Goal: Task Accomplishment & Management: Manage account settings

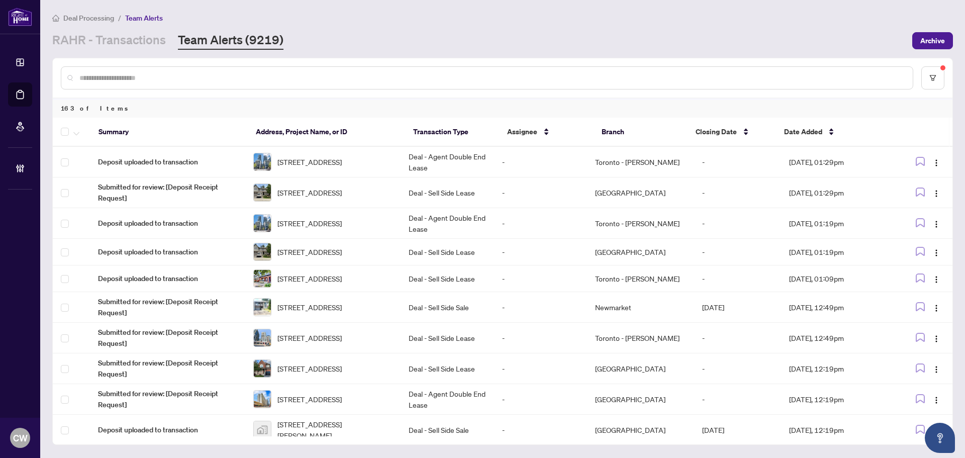
click at [114, 81] on input "text" at bounding box center [492, 77] width 826 height 11
click at [114, 42] on link "RAHR - Transactions" at bounding box center [109, 41] width 114 height 18
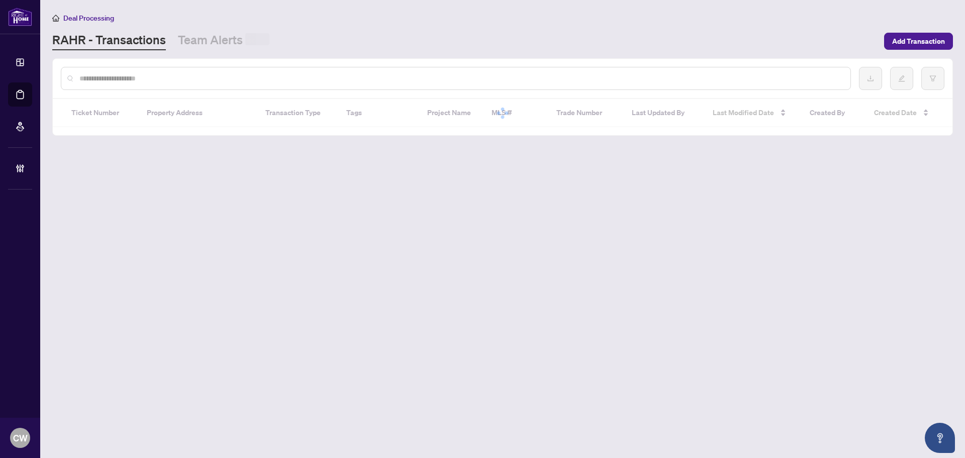
click at [118, 74] on input "text" at bounding box center [460, 78] width 763 height 11
paste input "*******"
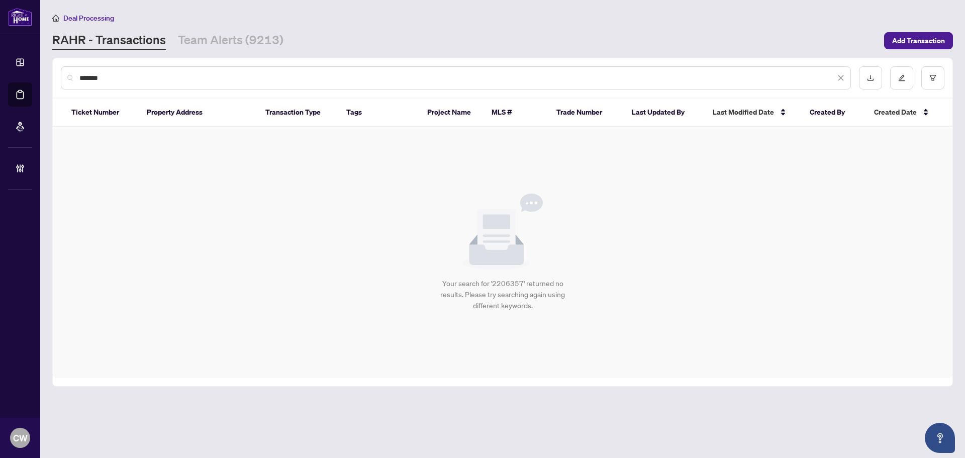
drag, startPoint x: 131, startPoint y: 74, endPoint x: 54, endPoint y: 80, distance: 76.7
click at [54, 80] on div "*******" at bounding box center [503, 77] width 900 height 39
paste input "text"
type input "*******"
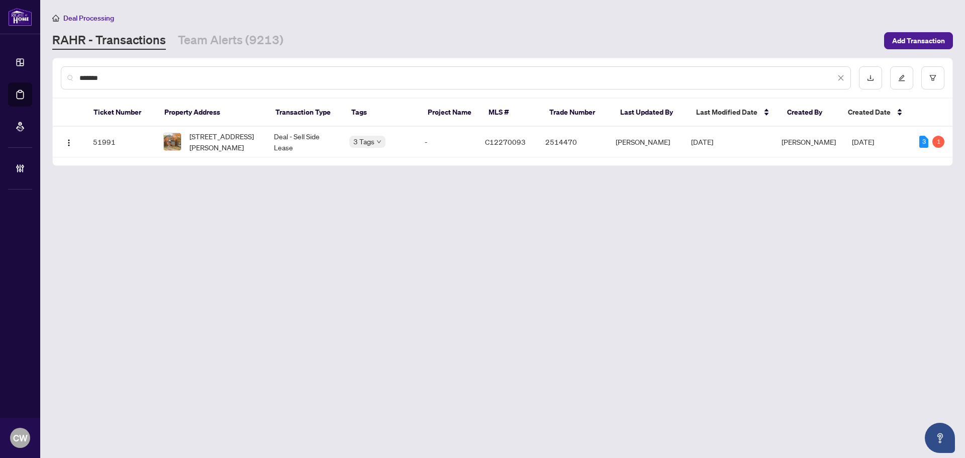
click at [192, 122] on th "Property Address" at bounding box center [212, 113] width 112 height 28
click at [208, 138] on span "[STREET_ADDRESS][PERSON_NAME]" at bounding box center [224, 142] width 68 height 22
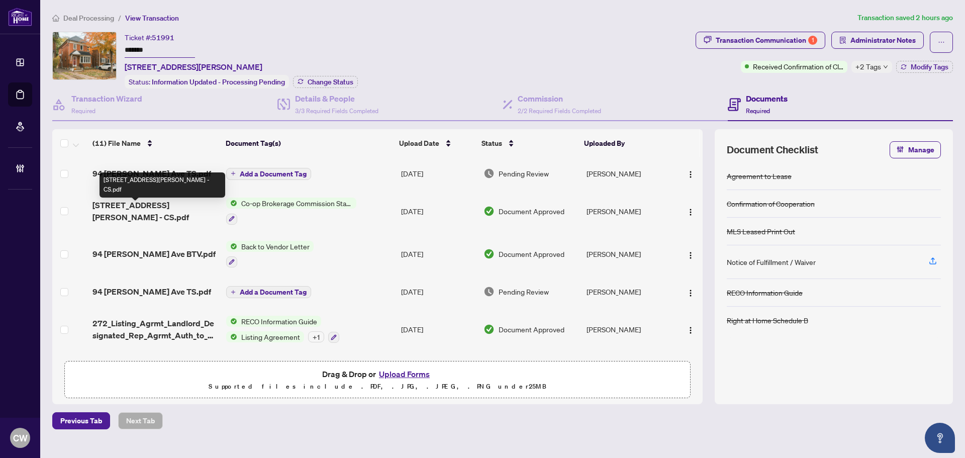
click at [138, 205] on span "[STREET_ADDRESS][PERSON_NAME] - CS.pdf" at bounding box center [156, 211] width 126 height 24
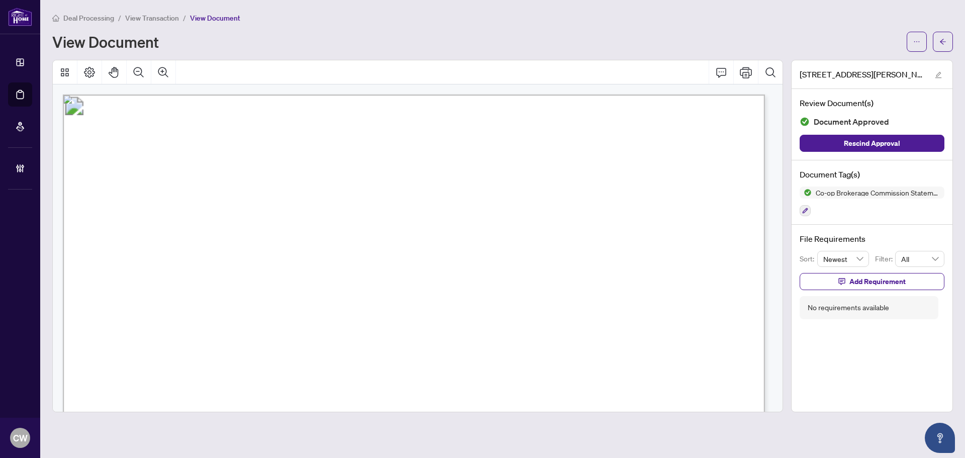
scroll to position [50, 0]
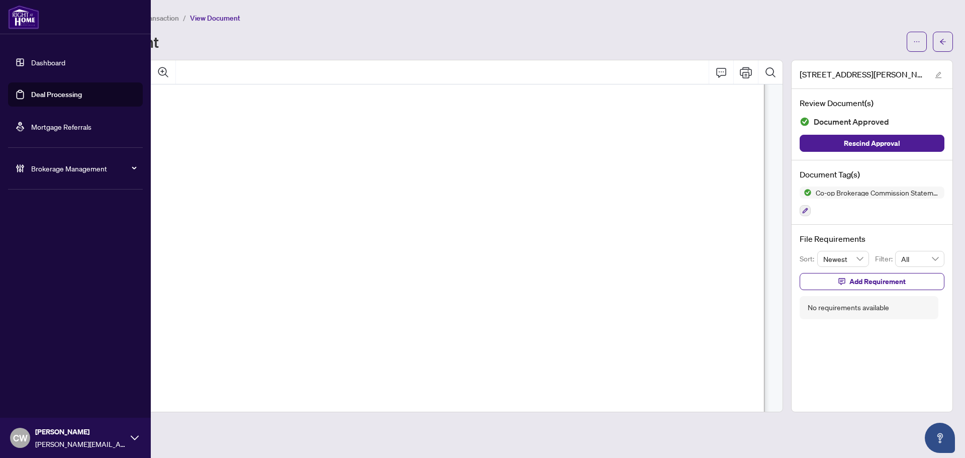
click at [31, 93] on link "Deal Processing" at bounding box center [56, 94] width 51 height 9
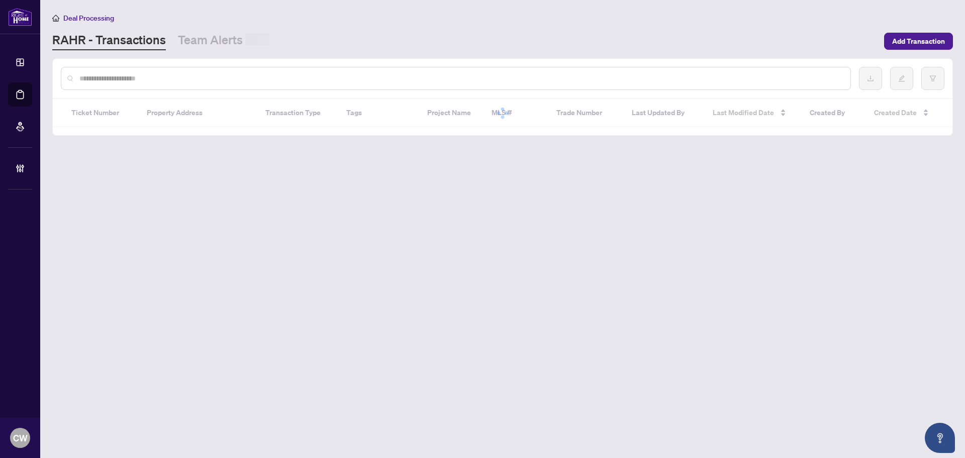
click at [203, 81] on input "text" at bounding box center [460, 78] width 763 height 11
paste input "*******"
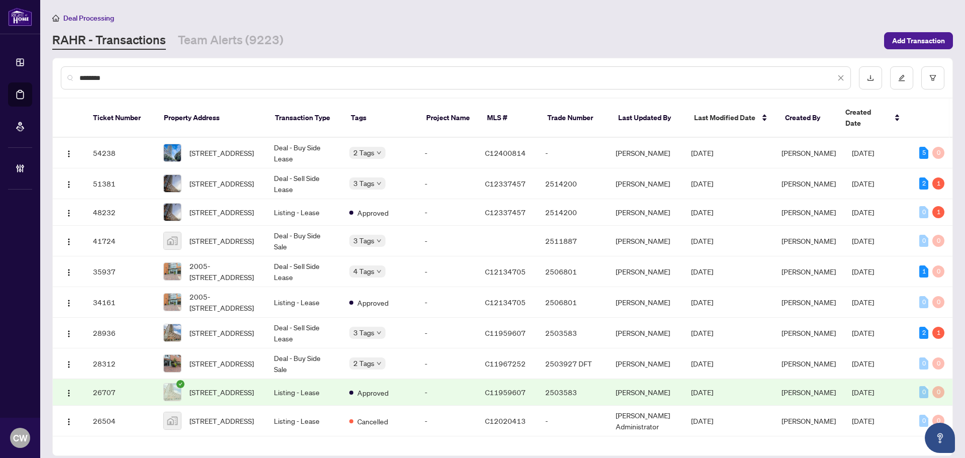
type input "*******"
click at [234, 147] on span "[STREET_ADDRESS]" at bounding box center [222, 152] width 64 height 11
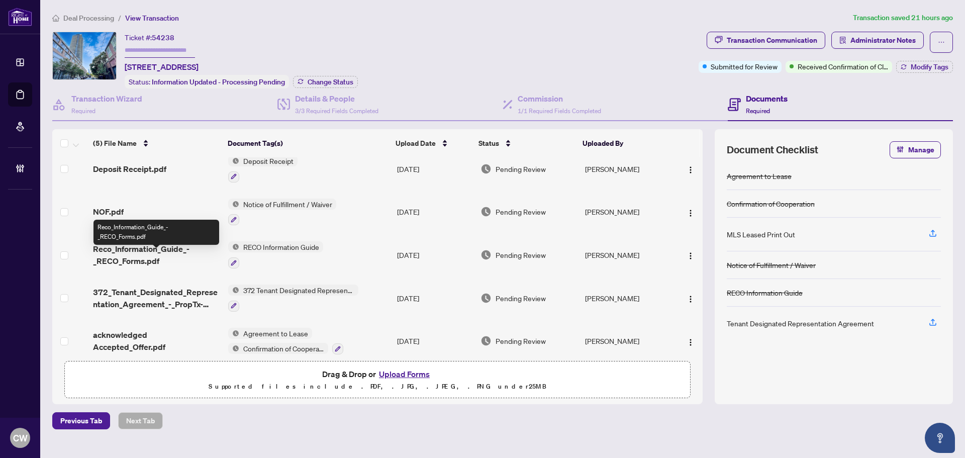
scroll to position [19, 0]
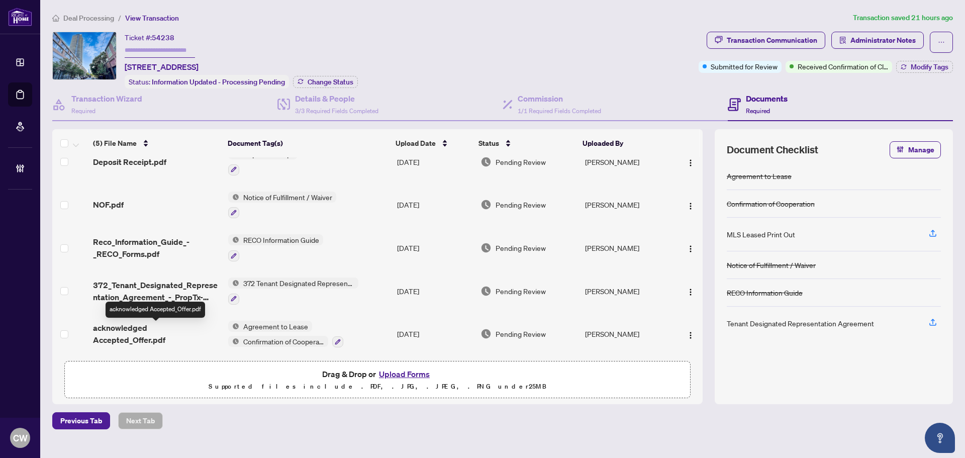
click at [168, 325] on span "acknowledged Accepted_Offer.pdf" at bounding box center [156, 334] width 127 height 24
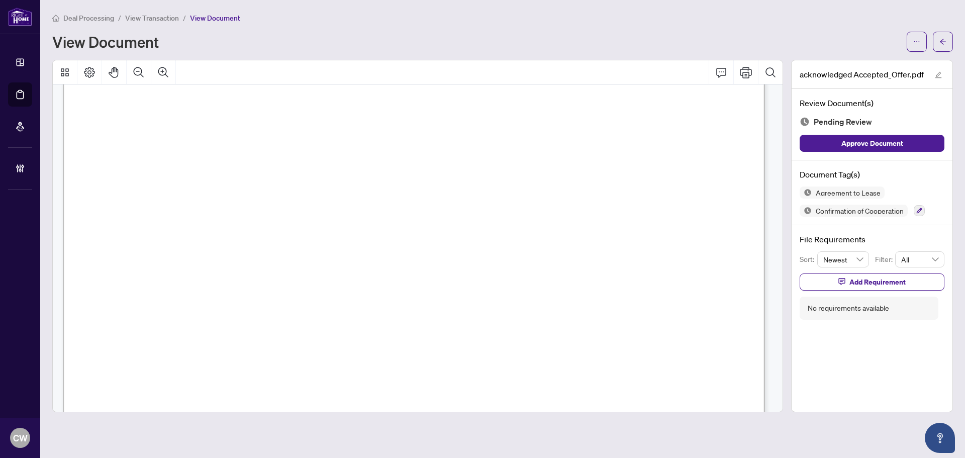
scroll to position [2212, 0]
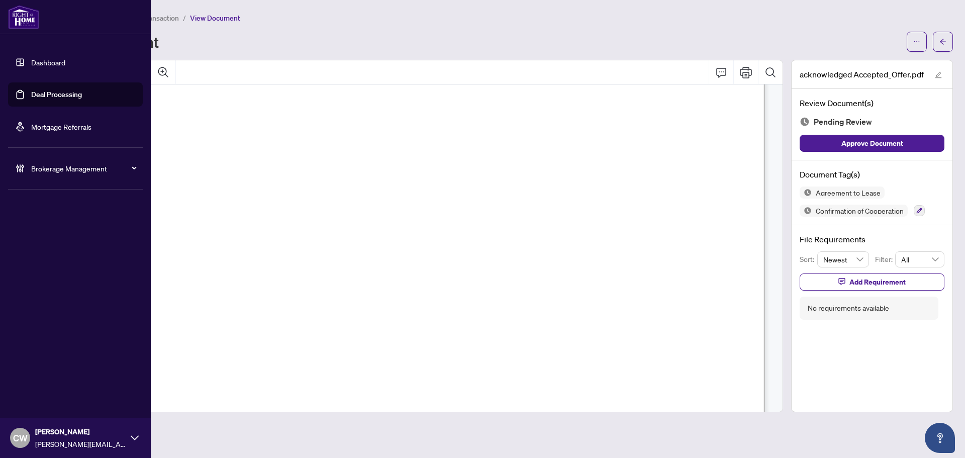
drag, startPoint x: 31, startPoint y: 87, endPoint x: 41, endPoint y: 87, distance: 10.1
click at [31, 90] on link "Deal Processing" at bounding box center [56, 94] width 51 height 9
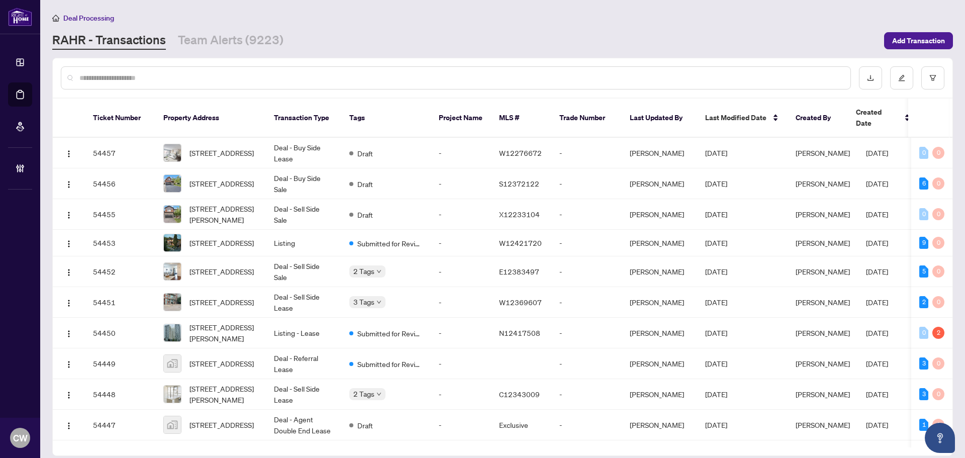
click at [172, 80] on input "text" at bounding box center [460, 77] width 763 height 11
click at [221, 82] on input "text" at bounding box center [460, 77] width 763 height 11
paste input "*****"
type input "*****"
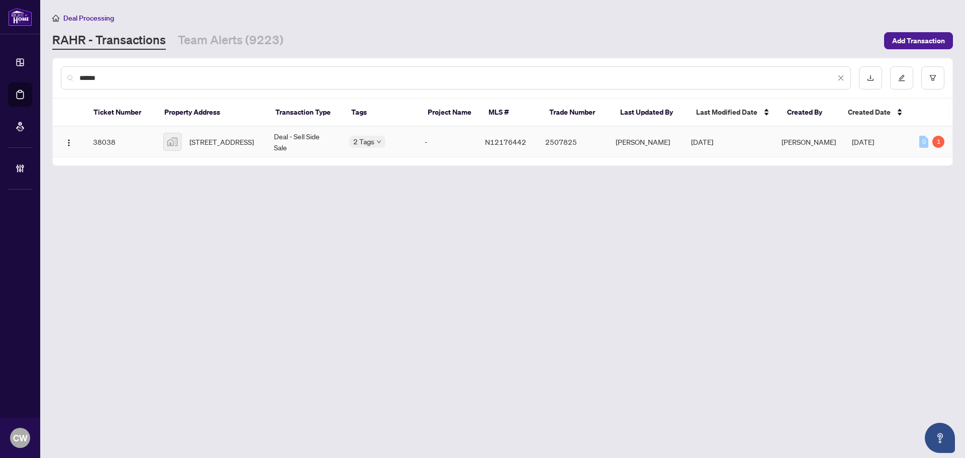
click at [220, 136] on span "[STREET_ADDRESS]" at bounding box center [222, 141] width 64 height 11
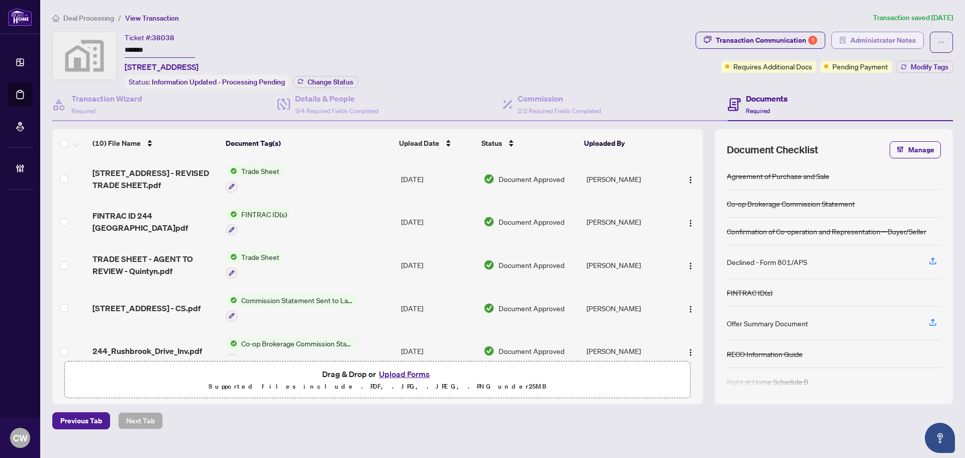
click at [869, 38] on span "Administrator Notes" at bounding box center [883, 40] width 65 height 16
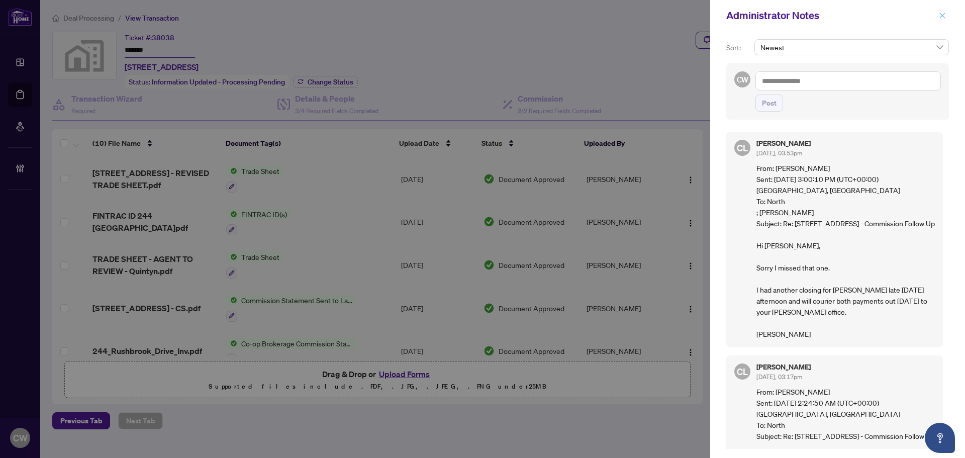
click at [945, 13] on icon "close" at bounding box center [942, 15] width 7 height 7
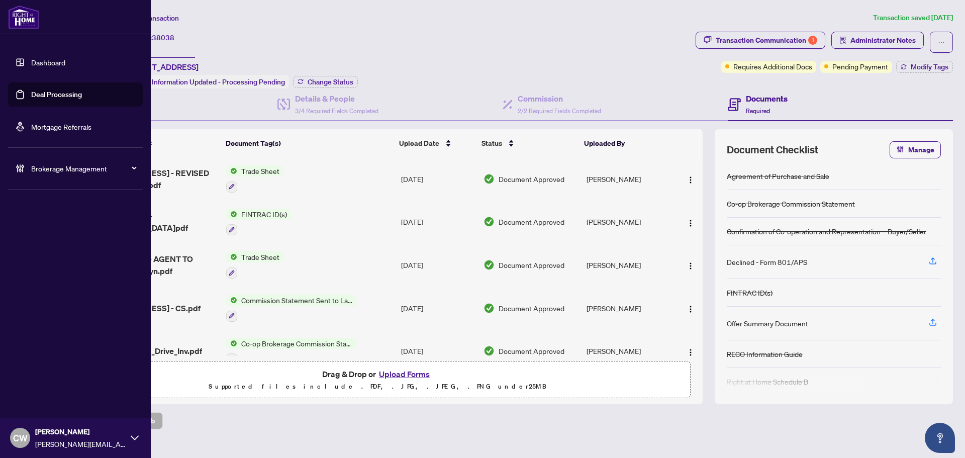
drag, startPoint x: 34, startPoint y: 97, endPoint x: 120, endPoint y: 94, distance: 85.5
click at [34, 97] on link "Deal Processing" at bounding box center [56, 94] width 51 height 9
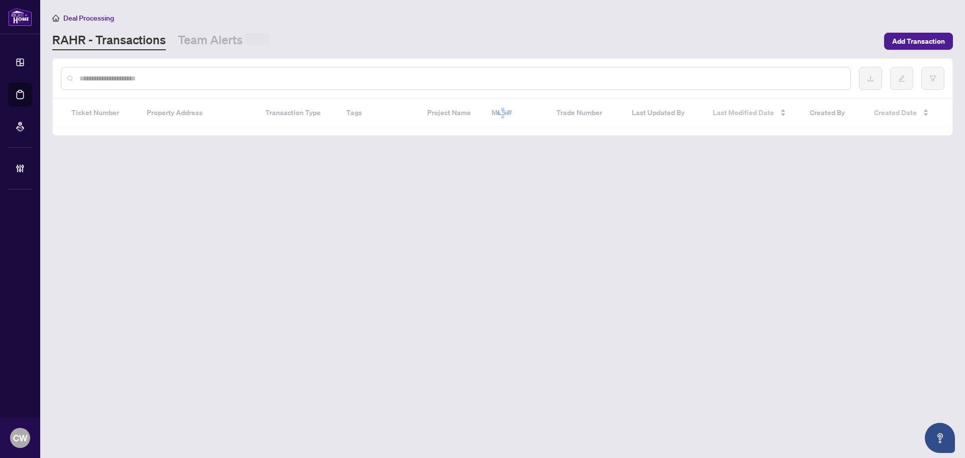
click at [173, 79] on input "text" at bounding box center [460, 78] width 763 height 11
paste input "*****"
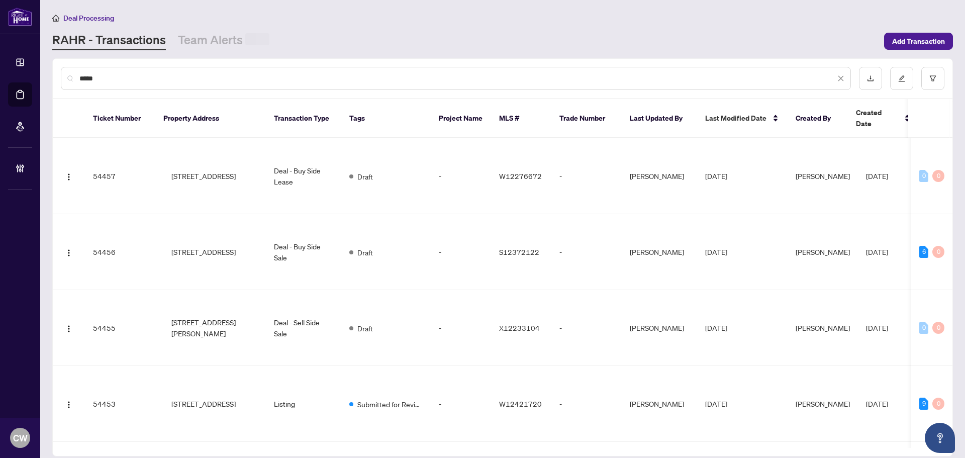
type input "*****"
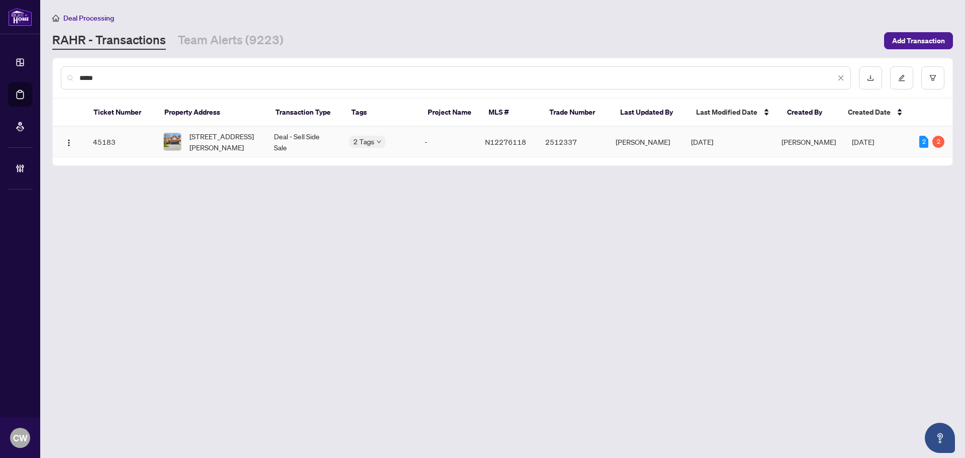
click at [207, 138] on span "[STREET_ADDRESS][PERSON_NAME]" at bounding box center [224, 142] width 68 height 22
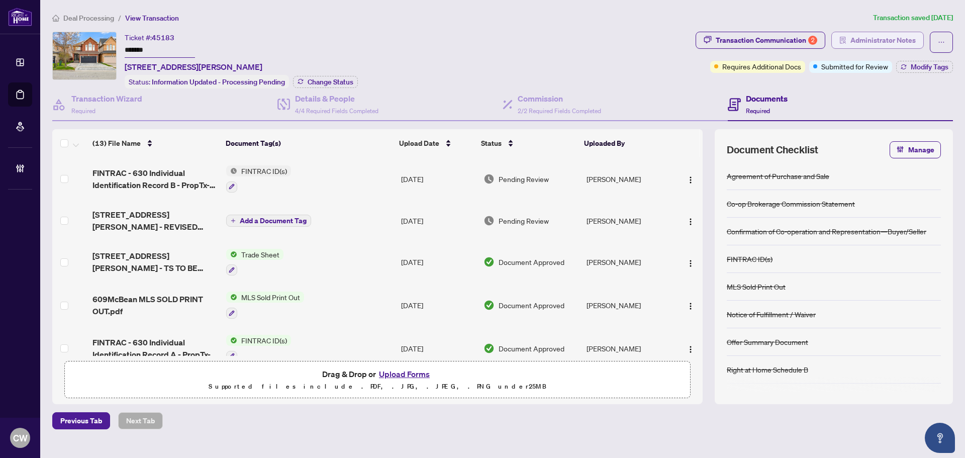
click at [867, 40] on span "Administrator Notes" at bounding box center [883, 40] width 65 height 16
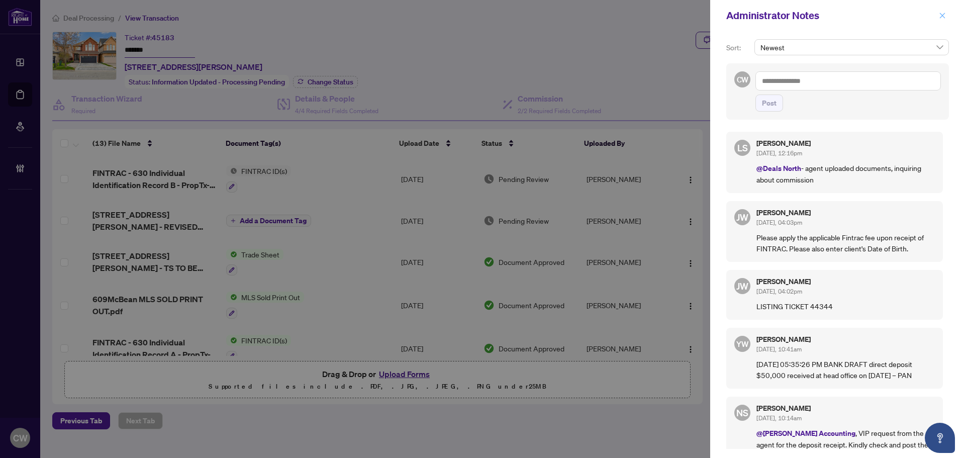
click at [942, 19] on icon "close" at bounding box center [942, 15] width 7 height 7
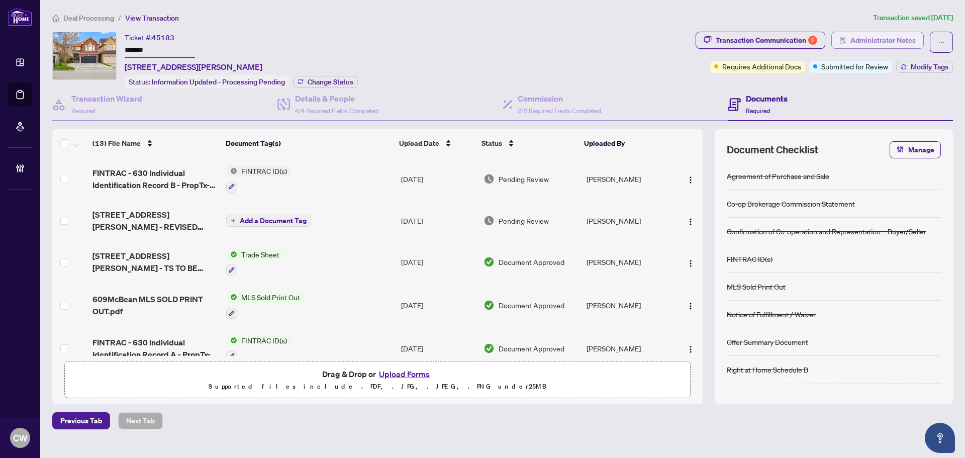
click at [873, 39] on span "Administrator Notes" at bounding box center [883, 40] width 65 height 16
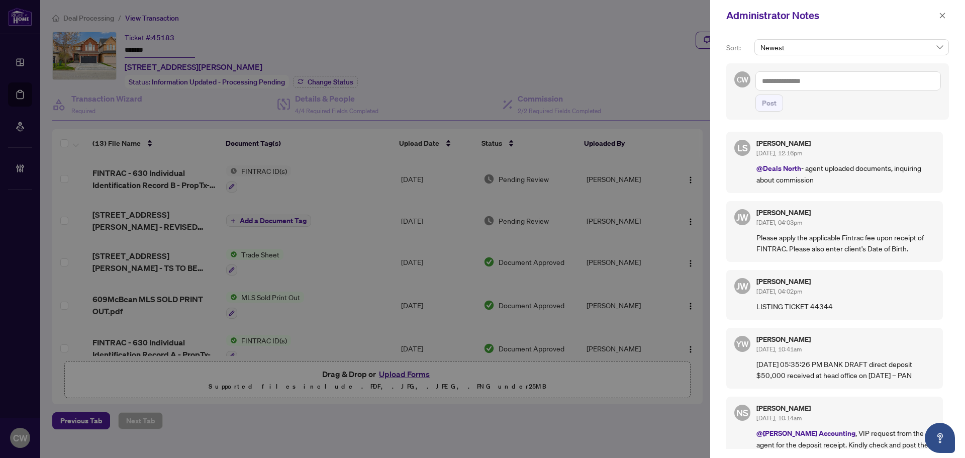
scroll to position [30, 0]
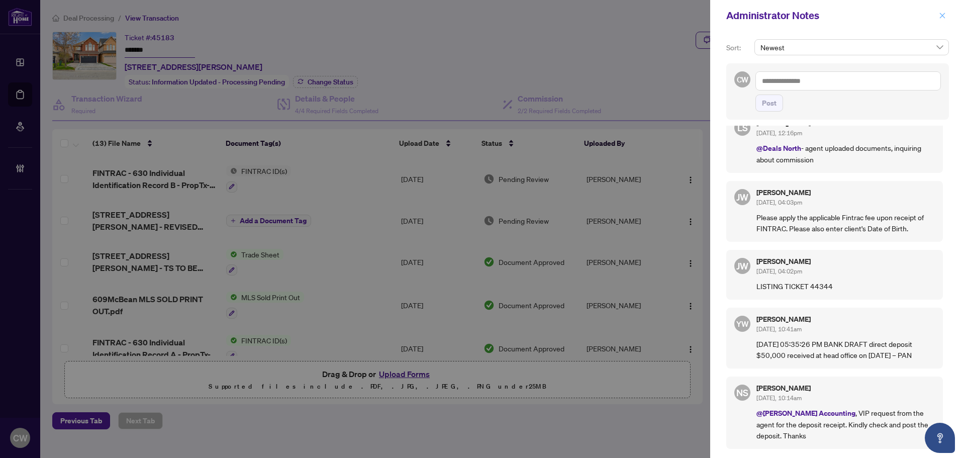
click at [942, 15] on icon "close" at bounding box center [943, 16] width 6 height 6
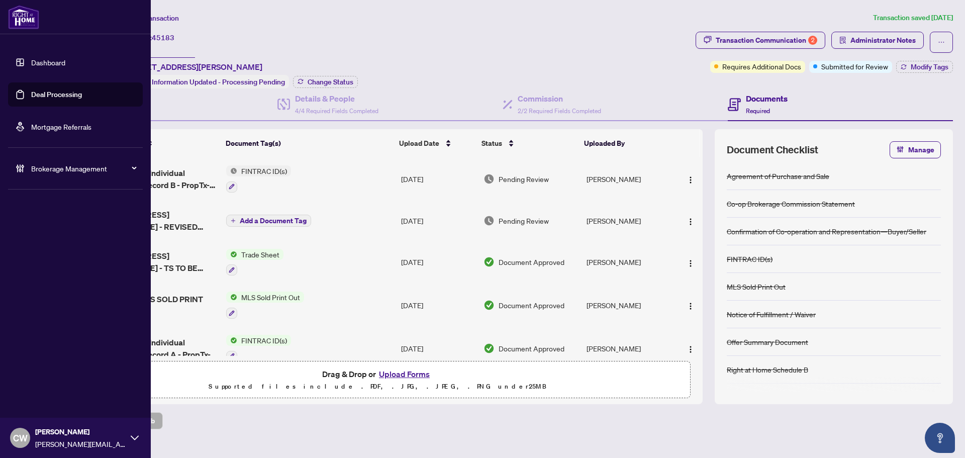
drag, startPoint x: 31, startPoint y: 87, endPoint x: 103, endPoint y: 85, distance: 71.9
click at [31, 90] on link "Deal Processing" at bounding box center [56, 94] width 51 height 9
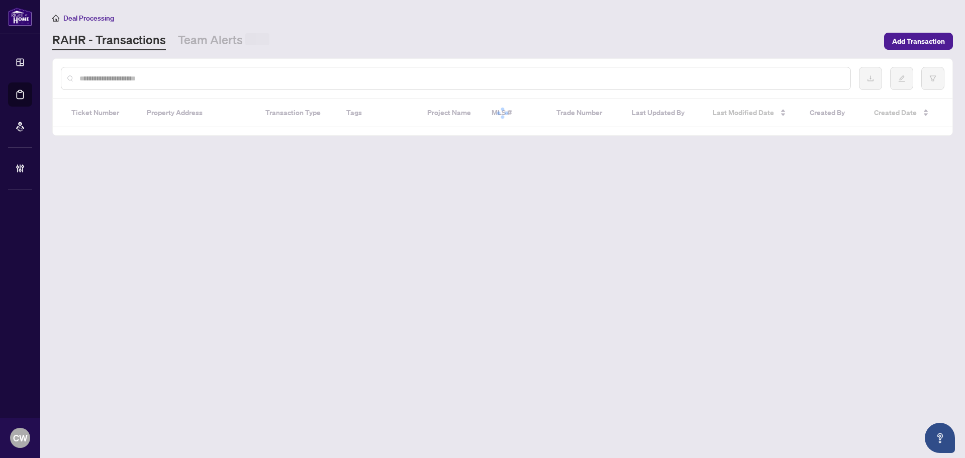
click at [160, 73] on input "text" at bounding box center [460, 78] width 763 height 11
paste input "**********"
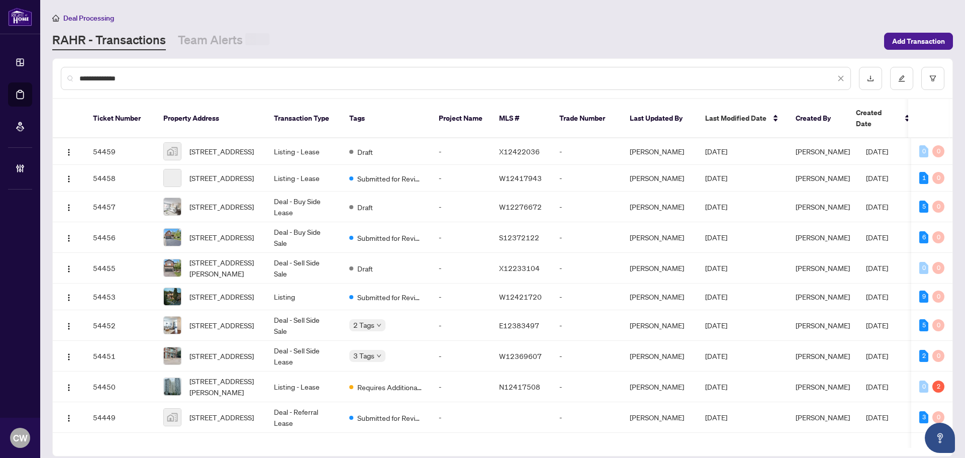
type input "**********"
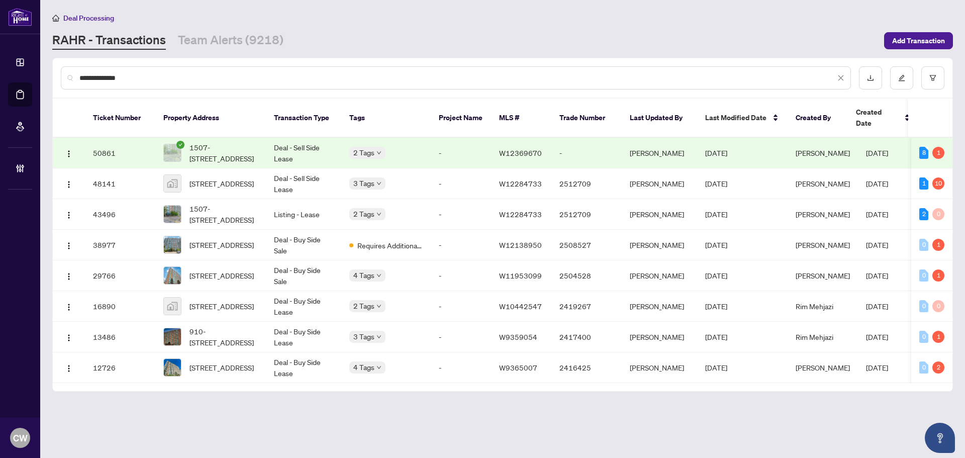
click at [211, 142] on span "1507-[STREET_ADDRESS]" at bounding box center [224, 153] width 68 height 22
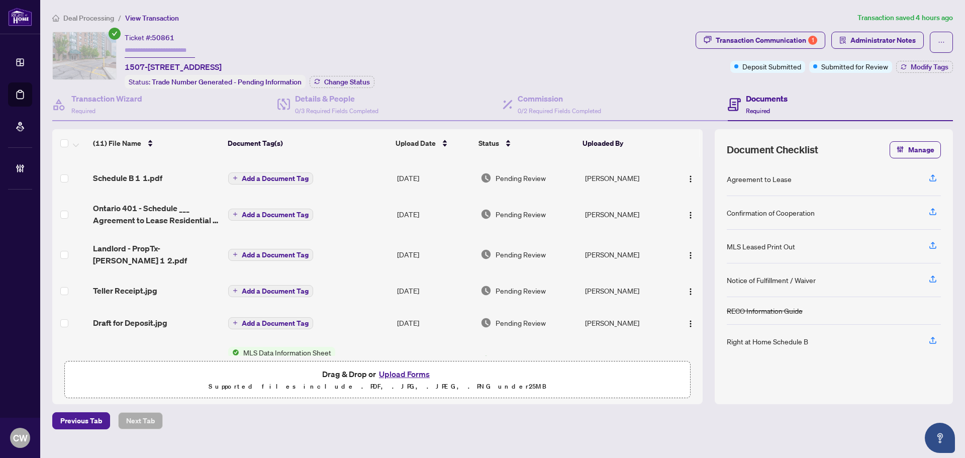
scroll to position [50, 0]
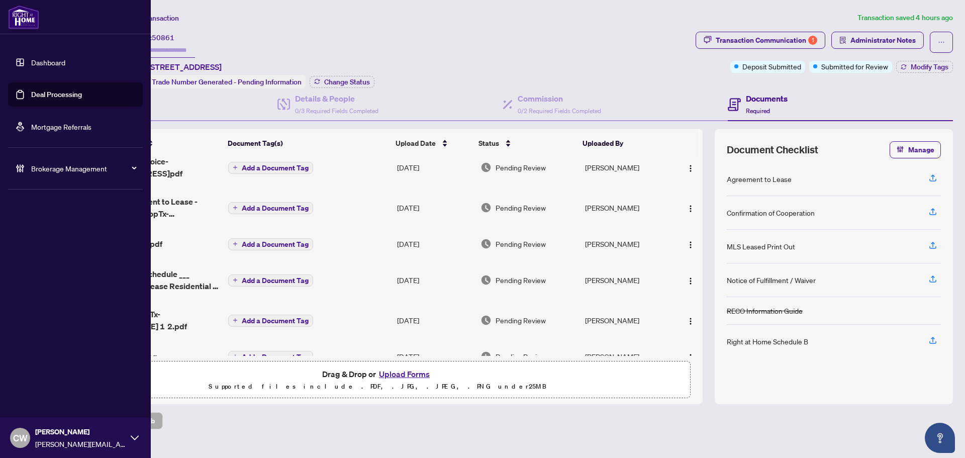
drag, startPoint x: 32, startPoint y: 97, endPoint x: 138, endPoint y: 96, distance: 106.1
click at [32, 97] on link "Deal Processing" at bounding box center [56, 94] width 51 height 9
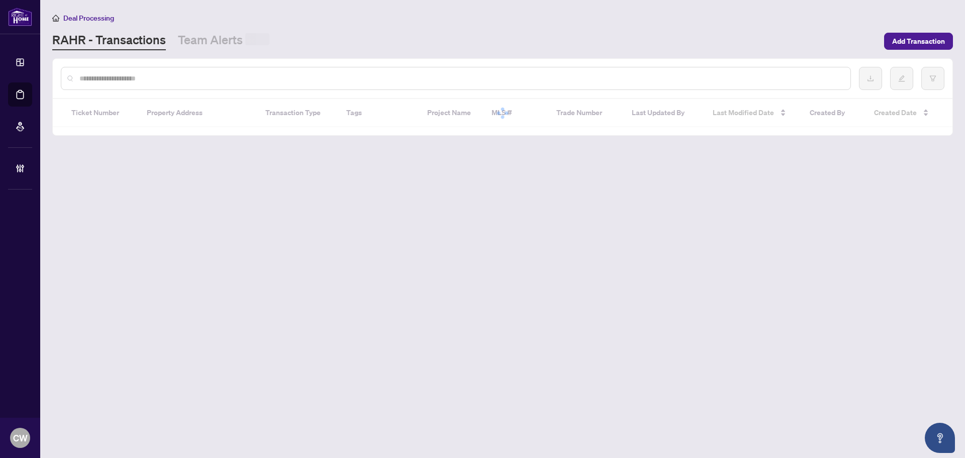
click at [171, 79] on input "text" at bounding box center [460, 78] width 763 height 11
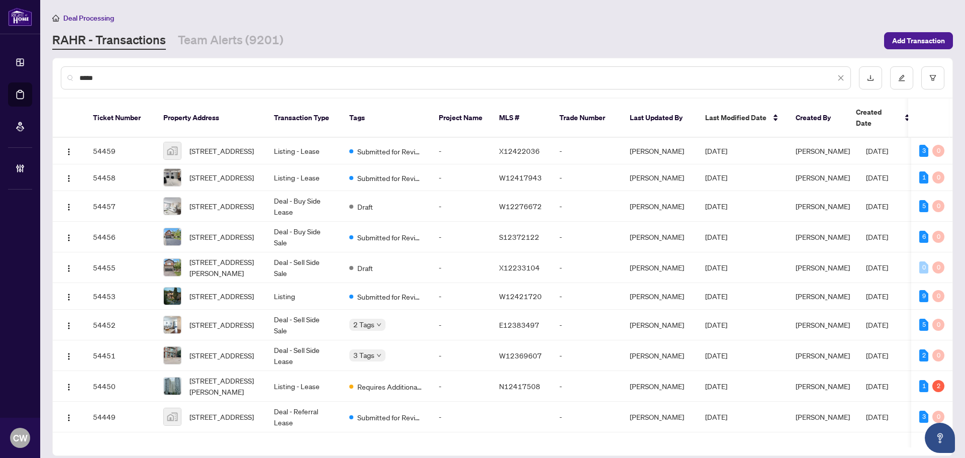
type input "*****"
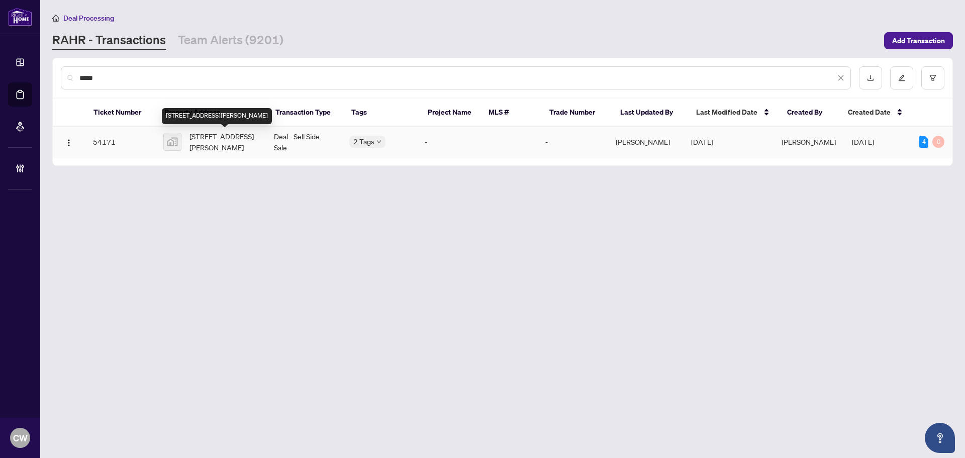
click at [193, 142] on span "[STREET_ADDRESS][PERSON_NAME]" at bounding box center [224, 142] width 68 height 22
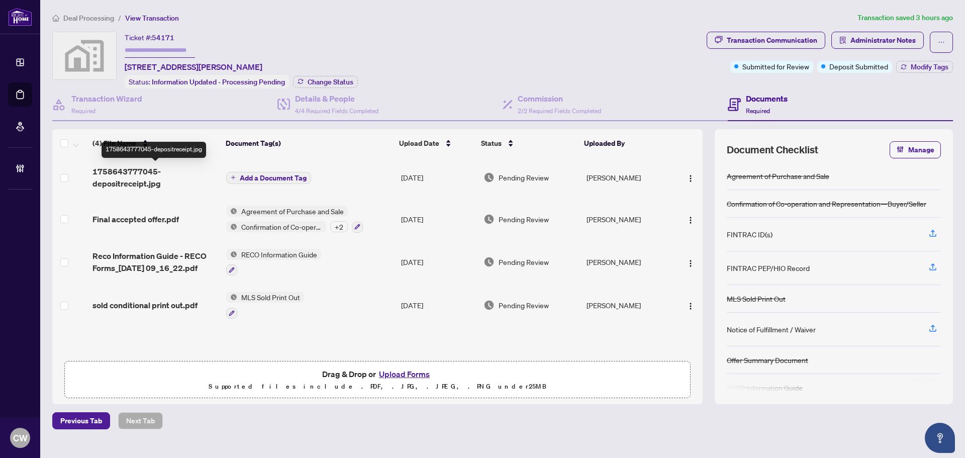
click at [130, 169] on span "1758643777045-depositreceipt.jpg" at bounding box center [156, 177] width 126 height 24
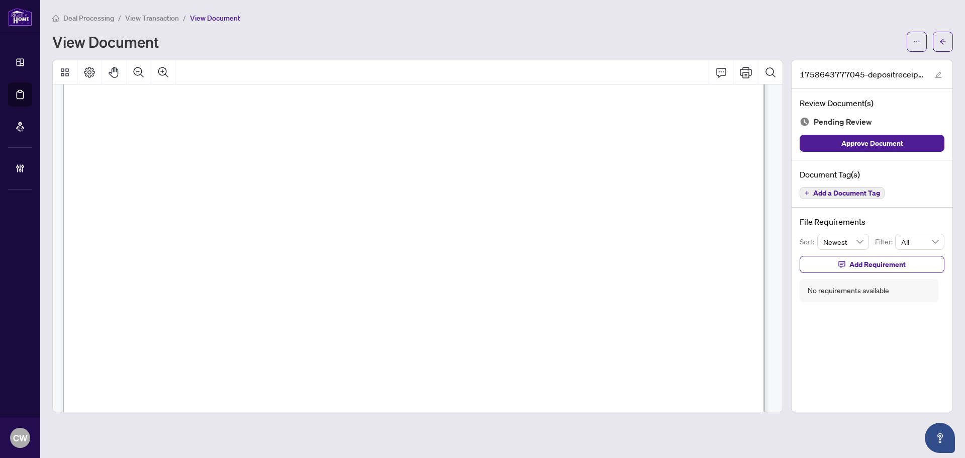
scroll to position [50, 0]
click at [947, 42] on button "button" at bounding box center [943, 42] width 20 height 20
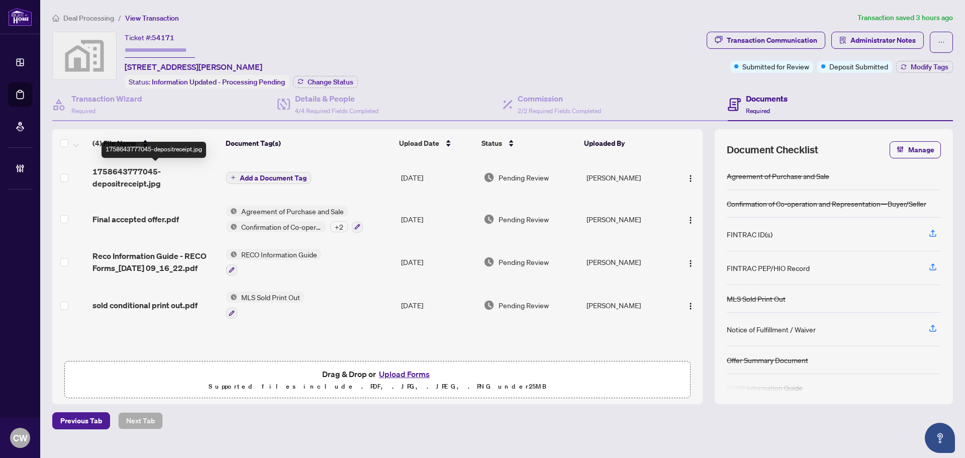
click at [124, 179] on span "1758643777045-depositreceipt.jpg" at bounding box center [156, 177] width 126 height 24
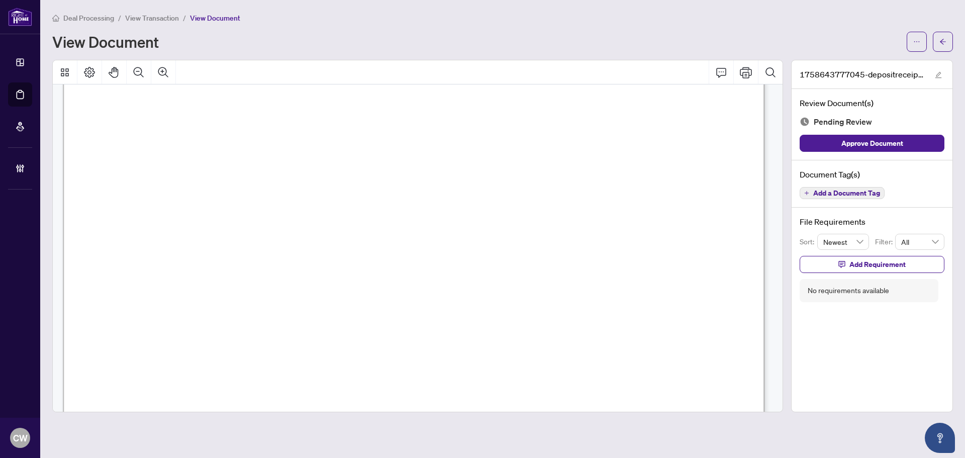
scroll to position [50, 0]
click at [941, 40] on icon "arrow-left" at bounding box center [943, 41] width 7 height 7
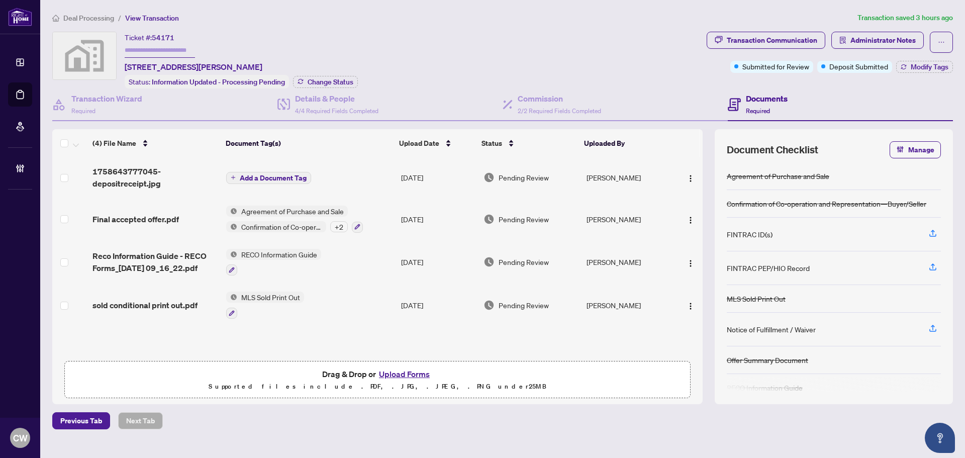
click at [237, 179] on button "Add a Document Tag" at bounding box center [268, 178] width 85 height 12
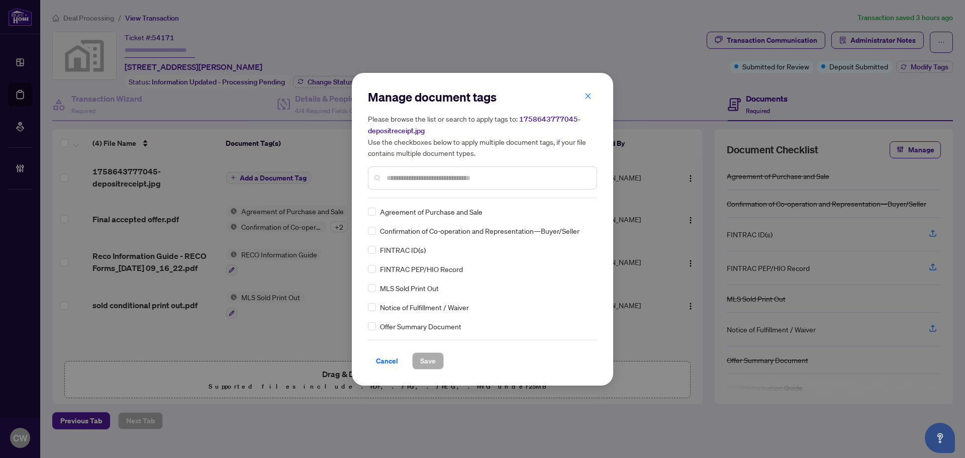
click at [385, 184] on div at bounding box center [482, 177] width 229 height 23
click at [398, 177] on input "text" at bounding box center [488, 177] width 202 height 11
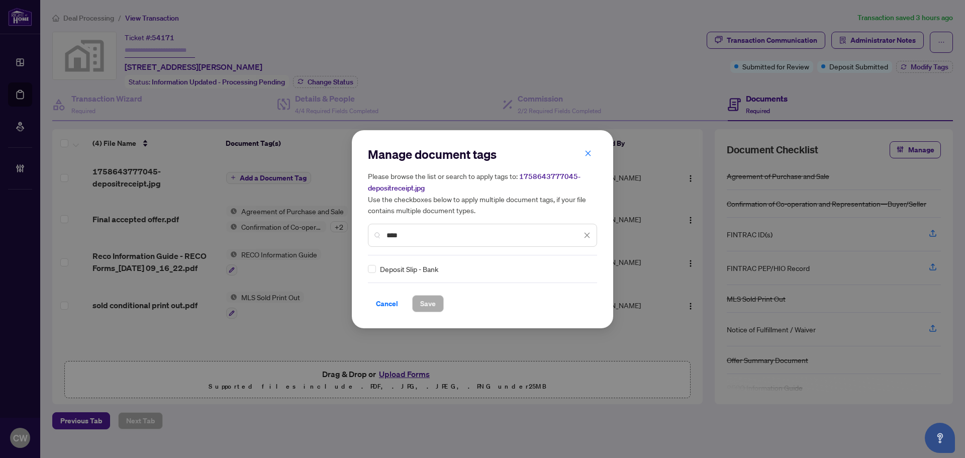
type input "****"
click at [578, 269] on img at bounding box center [577, 269] width 10 height 10
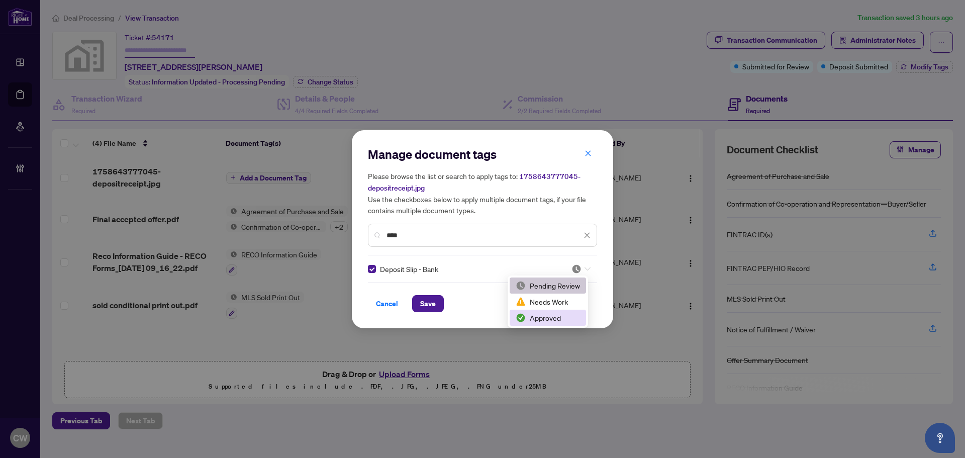
click at [563, 321] on div "Approved" at bounding box center [548, 317] width 64 height 11
click at [432, 306] on span "Save" at bounding box center [428, 304] width 16 height 16
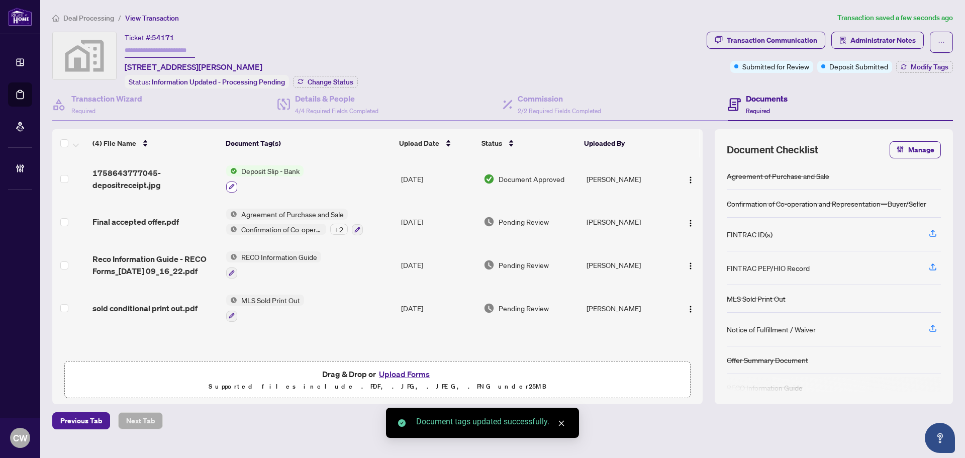
click at [233, 185] on icon "button" at bounding box center [232, 187] width 6 height 6
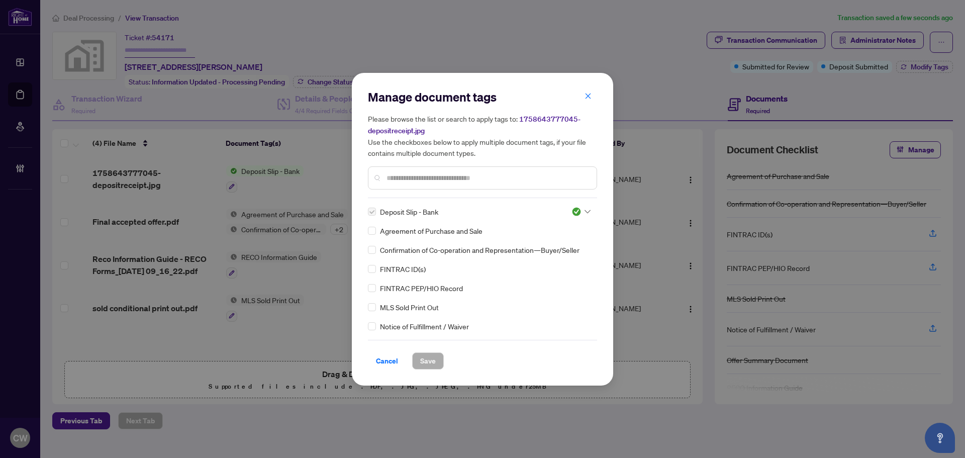
click at [411, 180] on input "text" at bounding box center [488, 177] width 202 height 11
type input "*******"
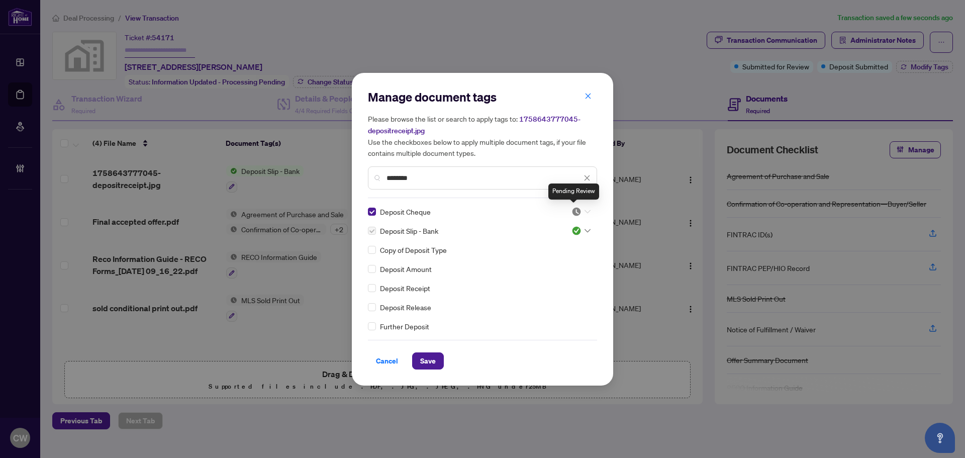
click at [580, 211] on div at bounding box center [581, 212] width 19 height 10
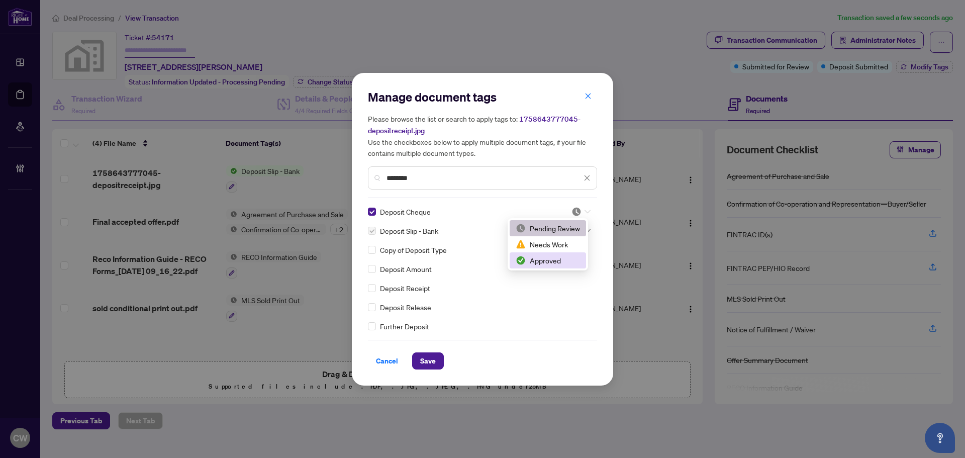
click at [572, 257] on div "Approved" at bounding box center [548, 260] width 64 height 11
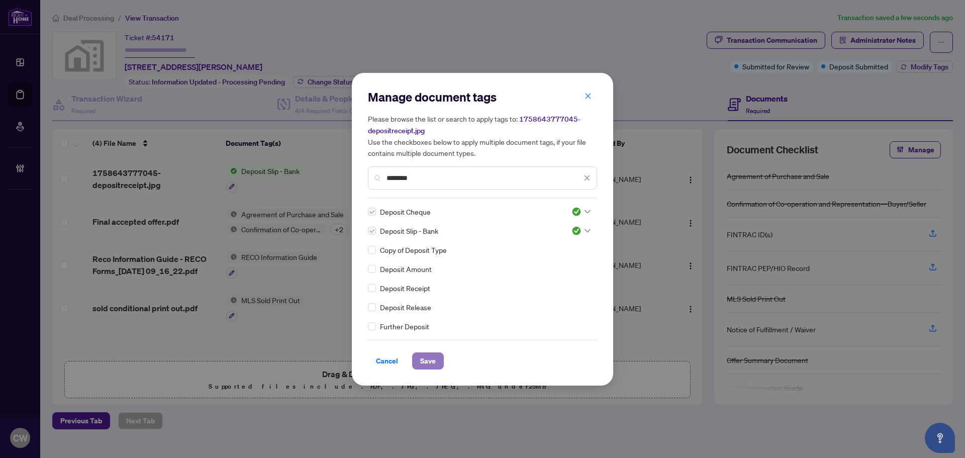
click at [425, 355] on span "Save" at bounding box center [428, 361] width 16 height 16
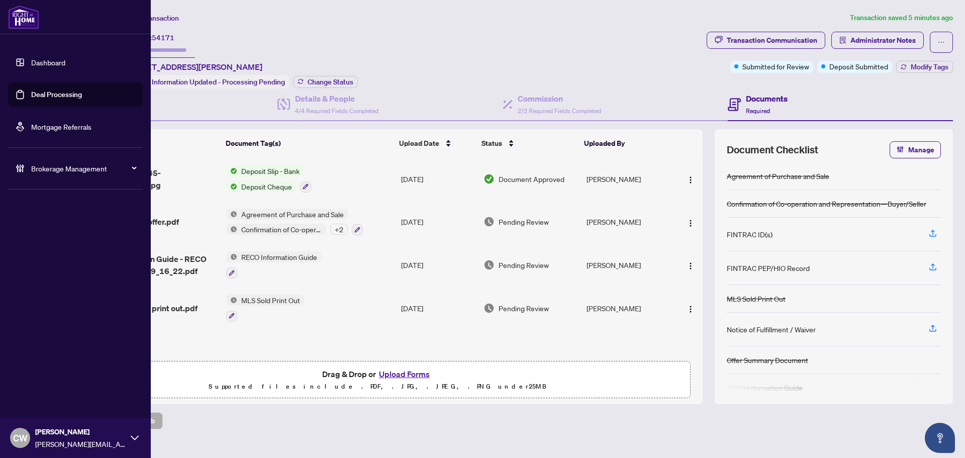
drag, startPoint x: 29, startPoint y: 126, endPoint x: 132, endPoint y: 93, distance: 108.8
click at [31, 126] on link "Mortgage Referrals" at bounding box center [61, 126] width 60 height 9
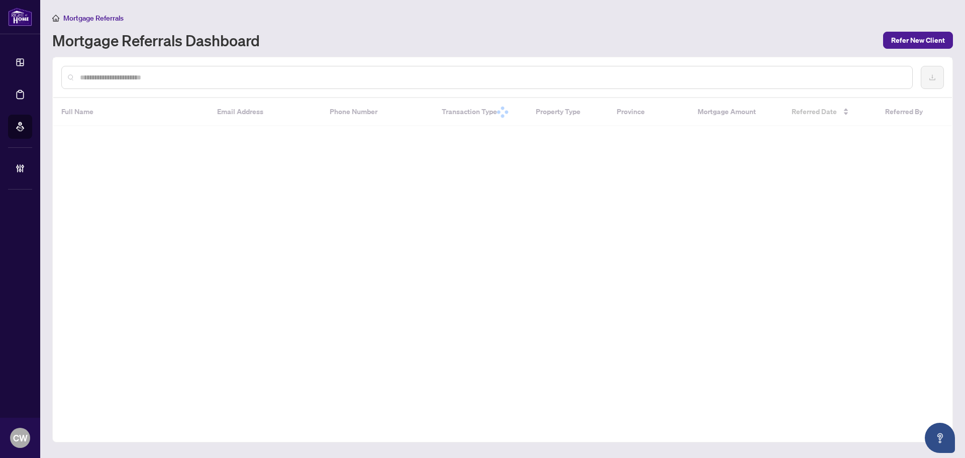
click at [180, 73] on input "text" at bounding box center [492, 77] width 825 height 11
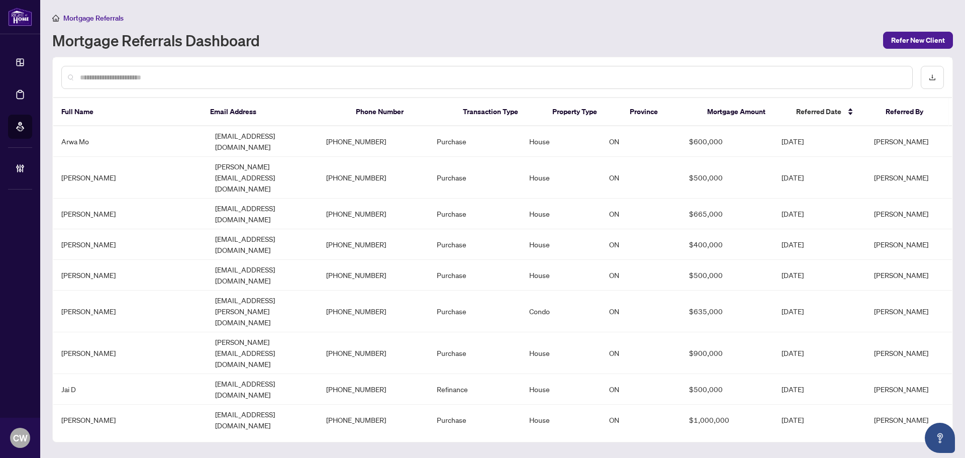
paste input "*******"
type input "*******"
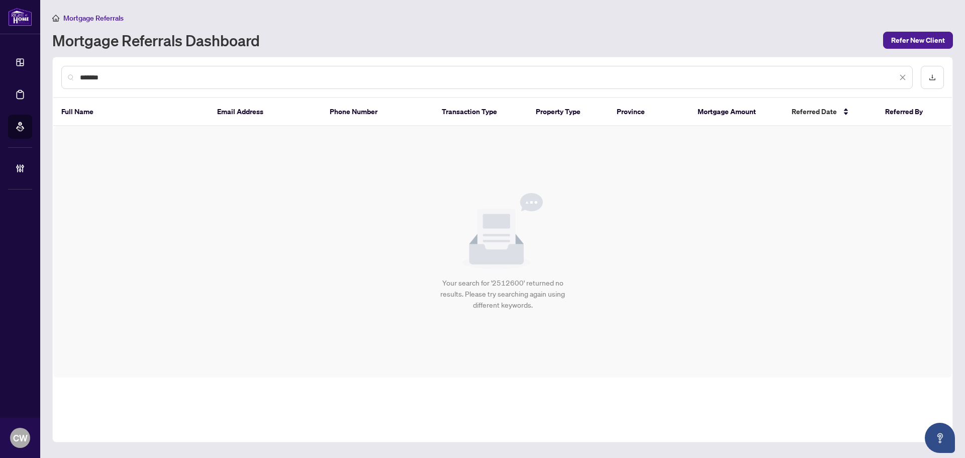
click at [111, 75] on input "*******" at bounding box center [489, 77] width 818 height 11
drag, startPoint x: 118, startPoint y: 74, endPoint x: 54, endPoint y: 74, distance: 63.4
click at [54, 74] on div "*******" at bounding box center [502, 77] width 899 height 39
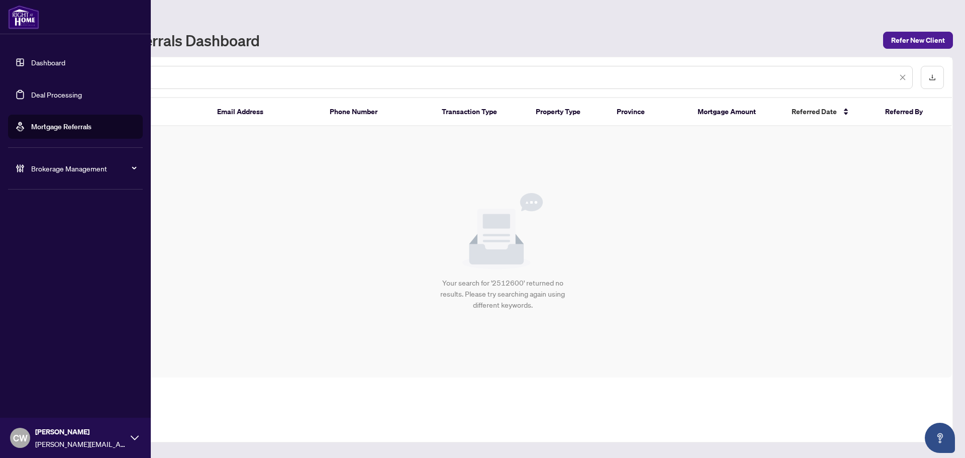
click at [31, 93] on link "Deal Processing" at bounding box center [56, 94] width 51 height 9
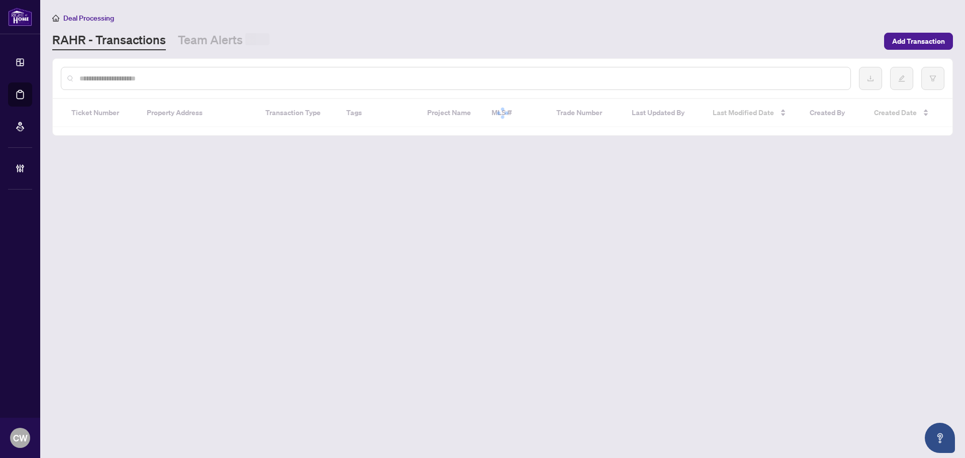
click at [184, 82] on input "text" at bounding box center [460, 78] width 763 height 11
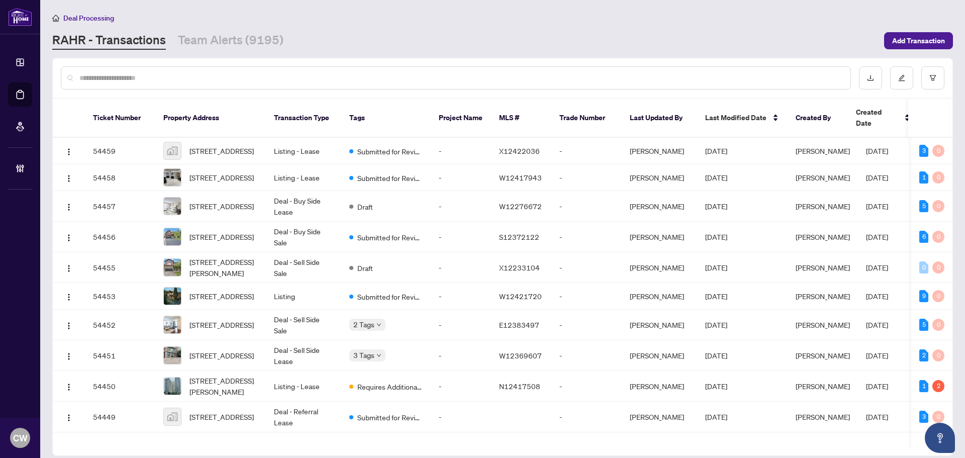
paste input "*******"
type input "*******"
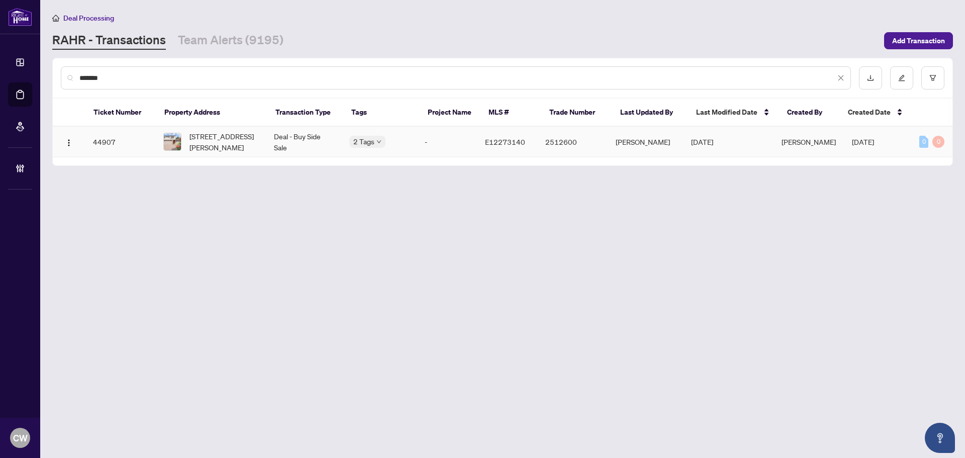
click at [208, 138] on span "[STREET_ADDRESS][PERSON_NAME]" at bounding box center [224, 142] width 68 height 22
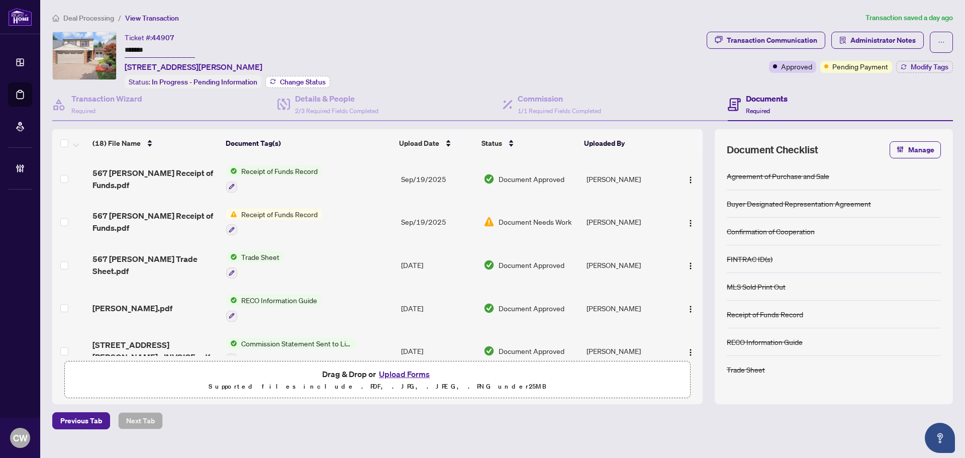
click at [312, 76] on button "Change Status" at bounding box center [297, 82] width 65 height 12
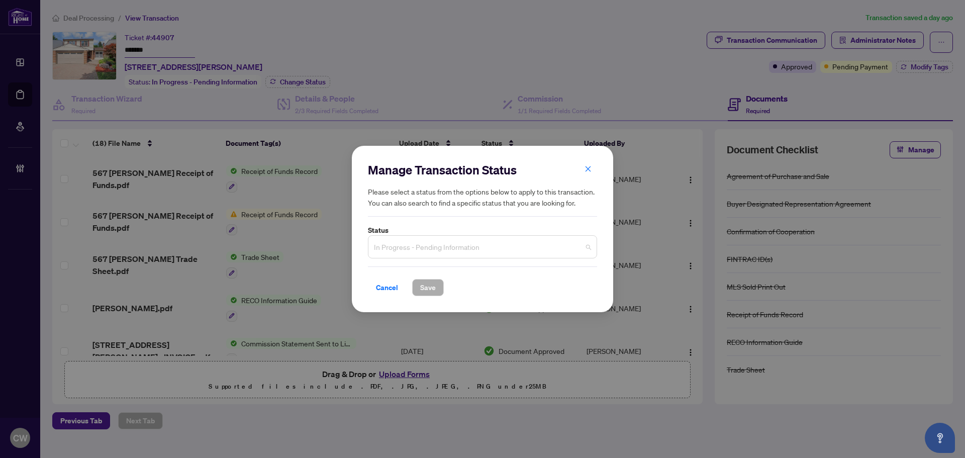
click at [474, 248] on span "In Progress - Pending Information" at bounding box center [482, 246] width 217 height 19
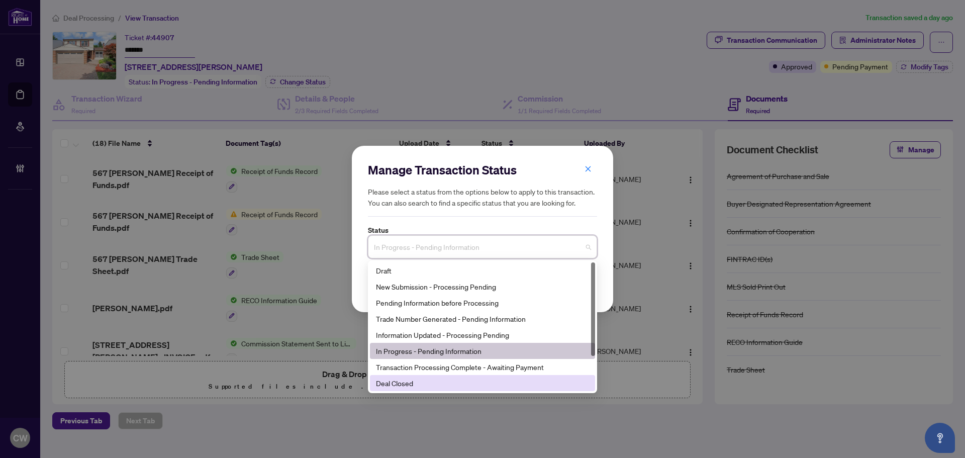
click at [461, 383] on div "Deal Closed" at bounding box center [482, 383] width 213 height 11
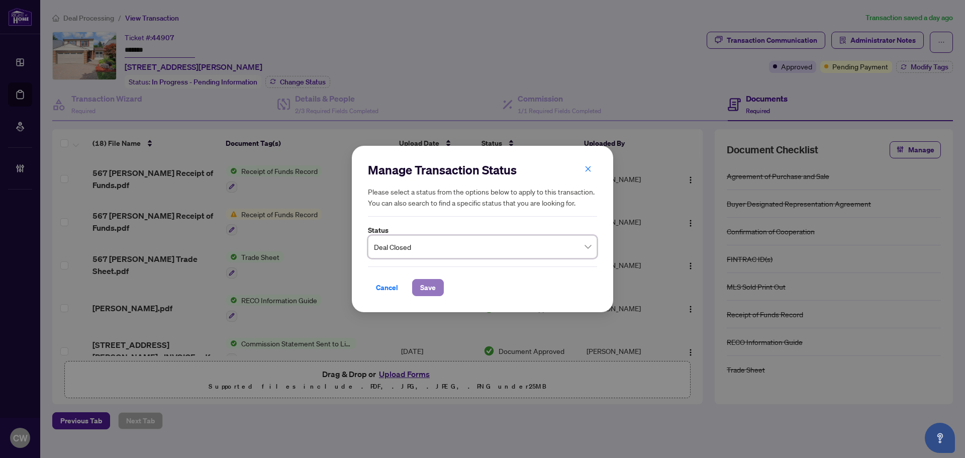
click at [427, 287] on span "Save" at bounding box center [428, 288] width 16 height 16
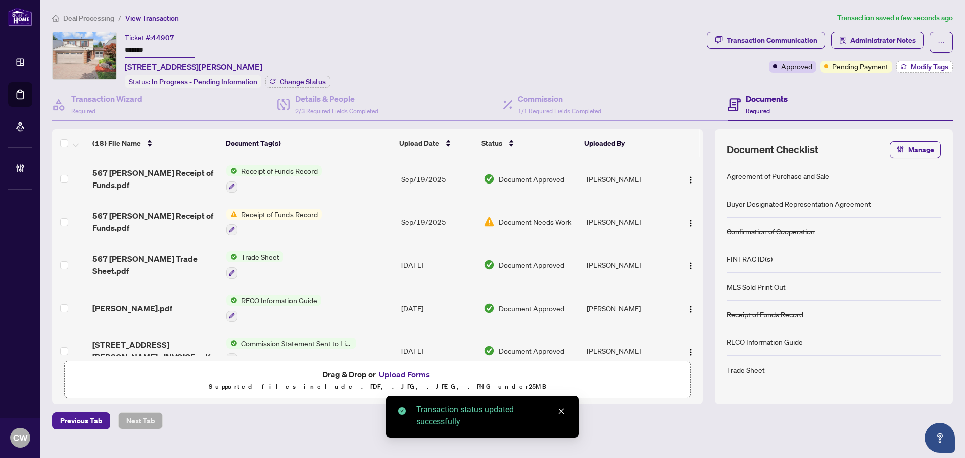
click at [913, 63] on span "Modify Tags" at bounding box center [930, 66] width 38 height 7
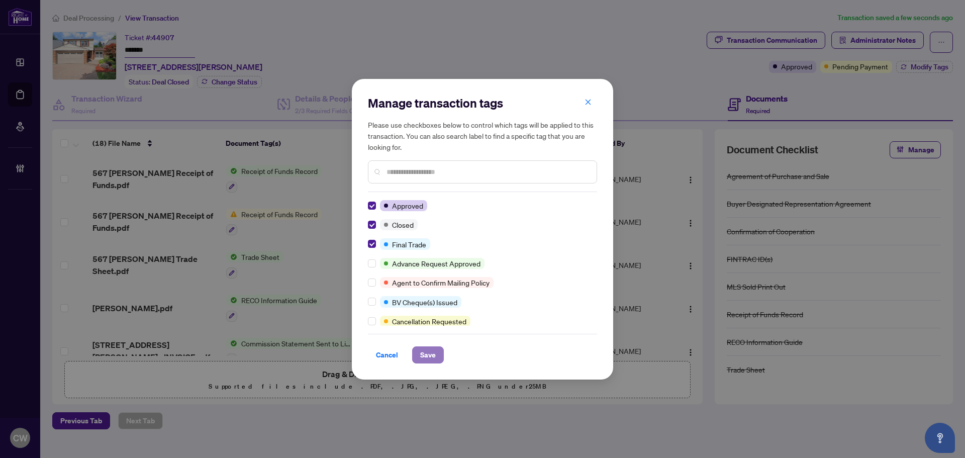
click at [428, 359] on span "Save" at bounding box center [428, 355] width 16 height 16
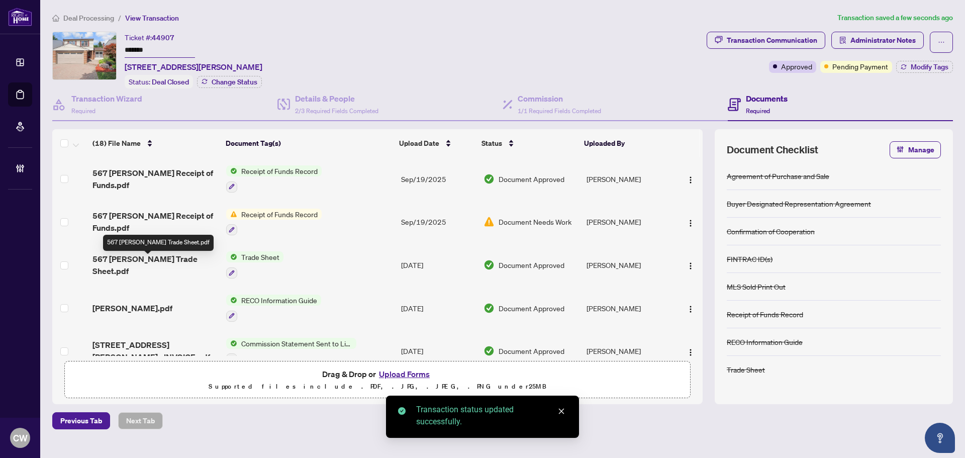
click at [169, 267] on span "567 [PERSON_NAME] Trade Sheet.pdf" at bounding box center [156, 265] width 126 height 24
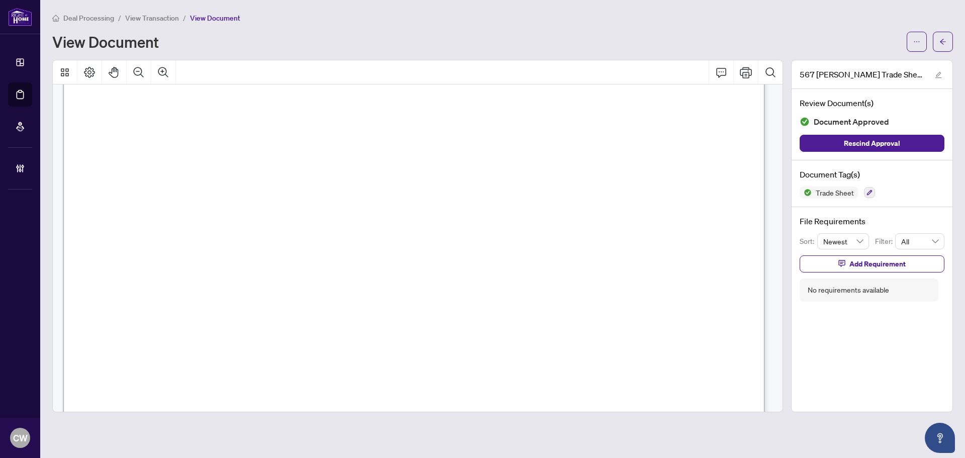
scroll to position [352, 0]
click at [943, 39] on icon "arrow-left" at bounding box center [943, 41] width 7 height 7
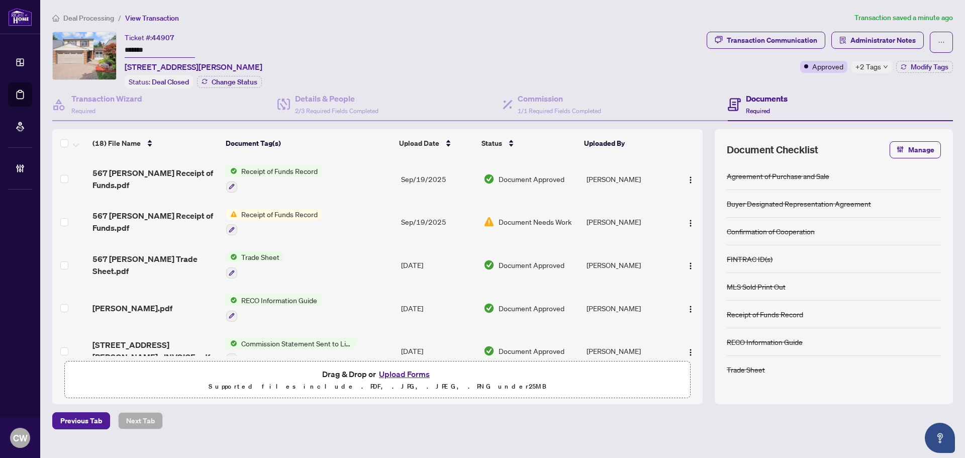
click at [403, 373] on button "Upload Forms" at bounding box center [404, 374] width 57 height 13
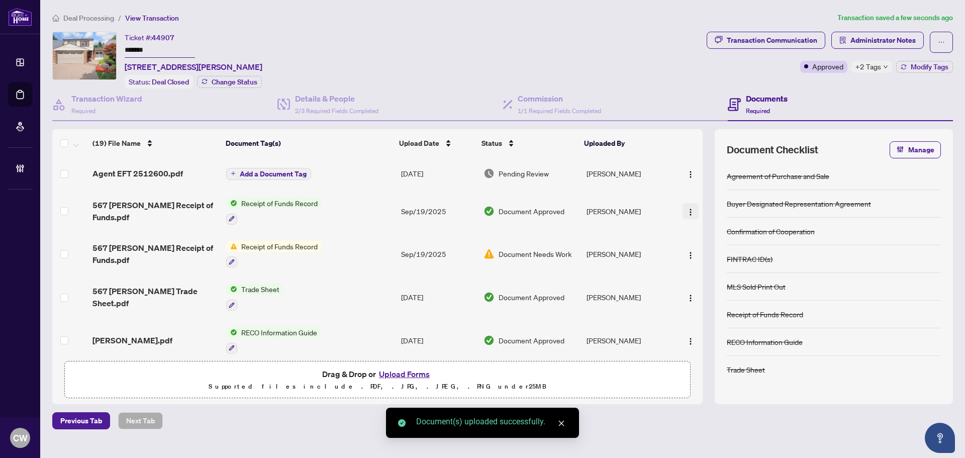
click at [690, 177] on span "button" at bounding box center [691, 173] width 8 height 11
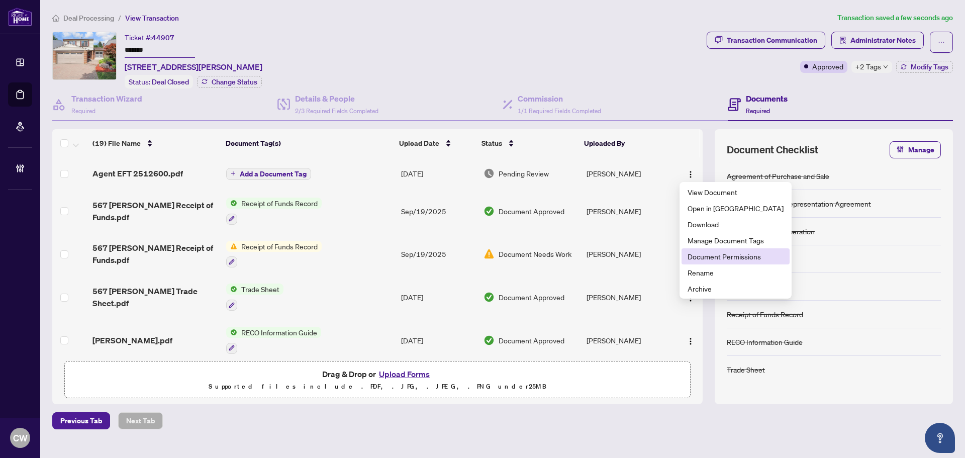
click at [707, 254] on span "Document Permissions" at bounding box center [736, 256] width 96 height 11
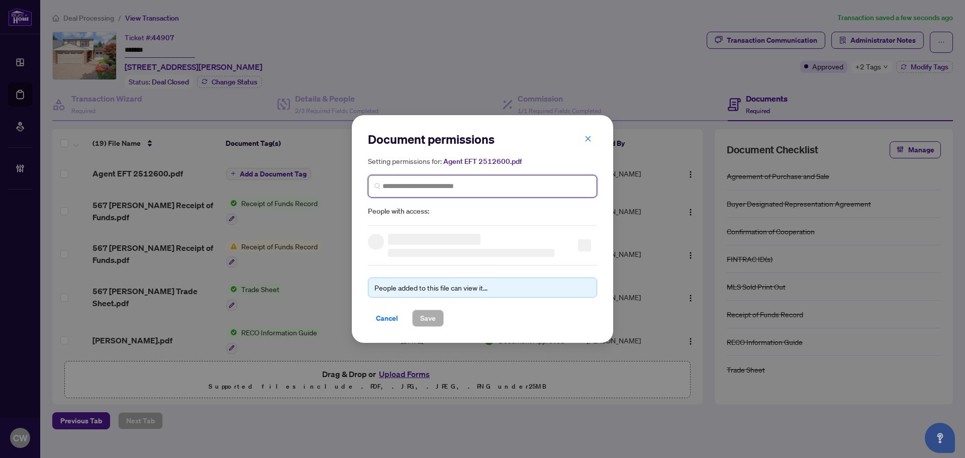
click at [518, 187] on input "search" at bounding box center [487, 186] width 208 height 11
paste input "**********"
type input "**********"
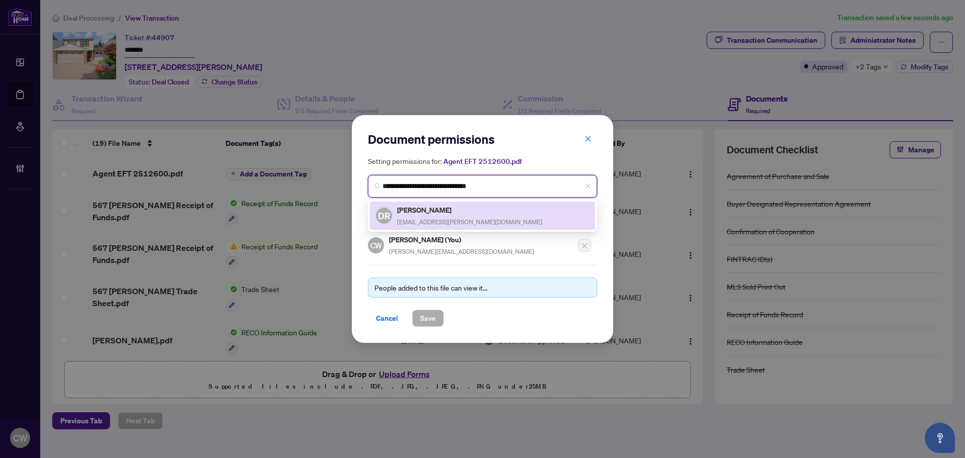
click at [456, 211] on h5 "[PERSON_NAME]" at bounding box center [469, 210] width 145 height 12
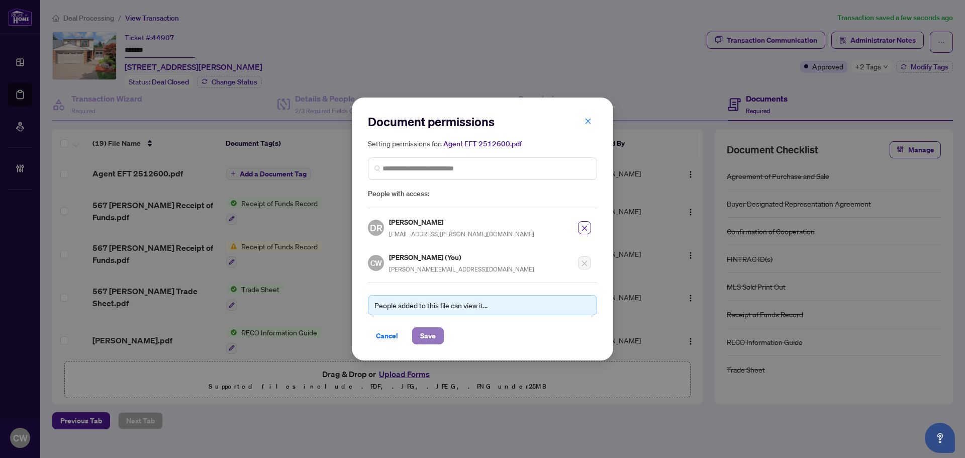
click at [422, 330] on span "Save" at bounding box center [428, 336] width 16 height 16
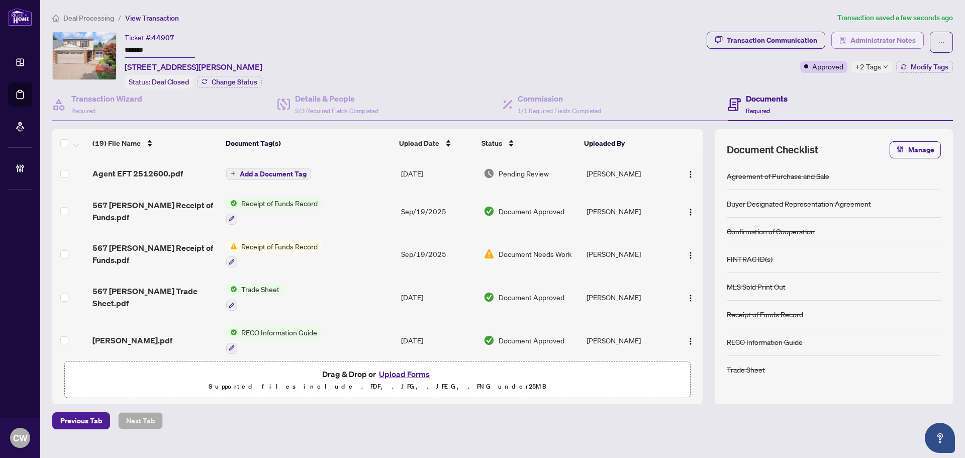
click at [871, 37] on span "Administrator Notes" at bounding box center [883, 40] width 65 height 16
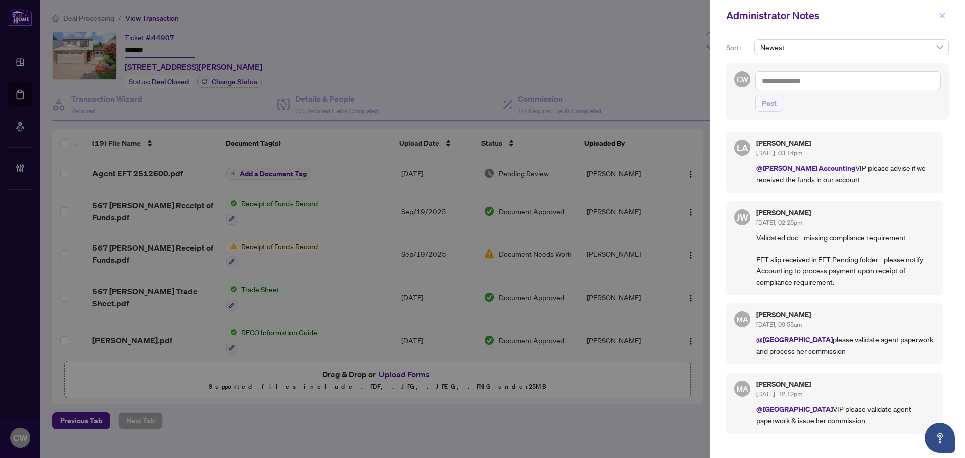
click at [945, 14] on icon "close" at bounding box center [942, 15] width 7 height 7
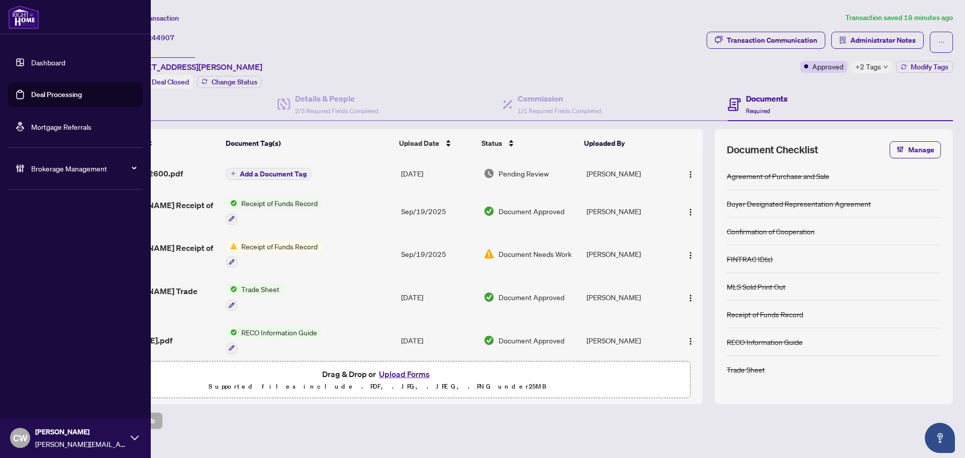
click at [31, 95] on link "Deal Processing" at bounding box center [56, 94] width 51 height 9
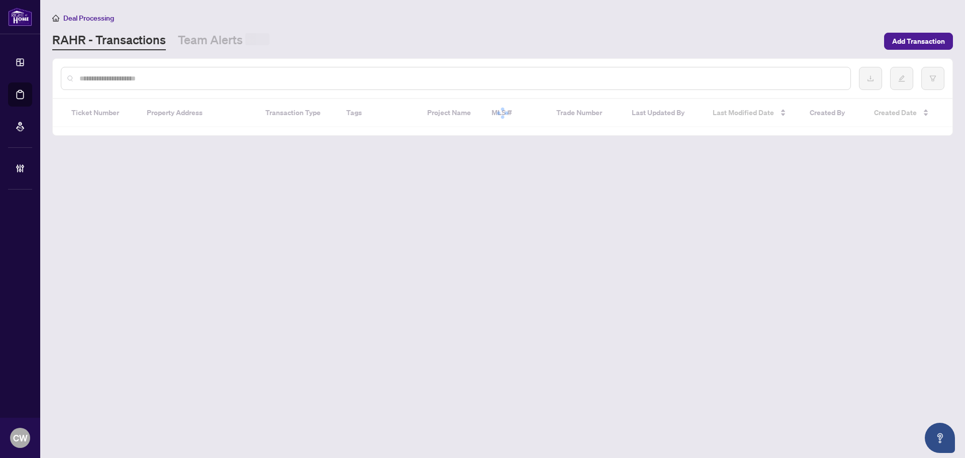
click at [185, 79] on input "text" at bounding box center [460, 78] width 763 height 11
paste input "*******"
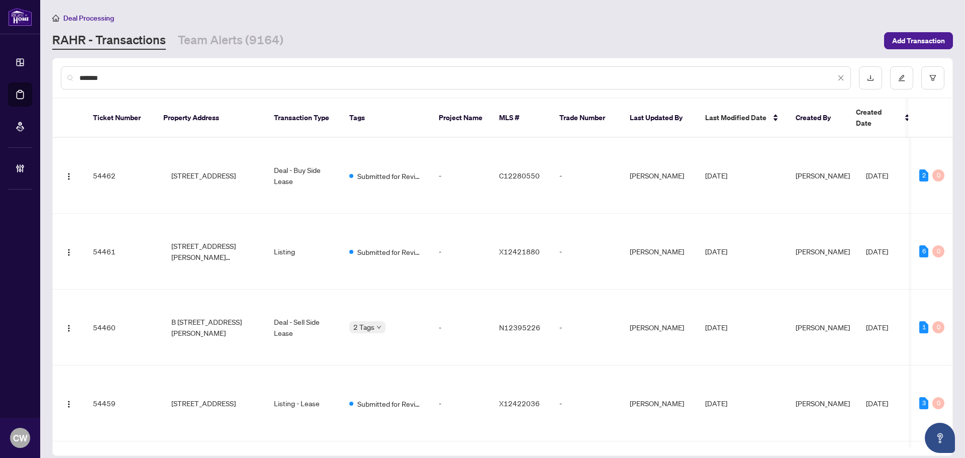
type input "*******"
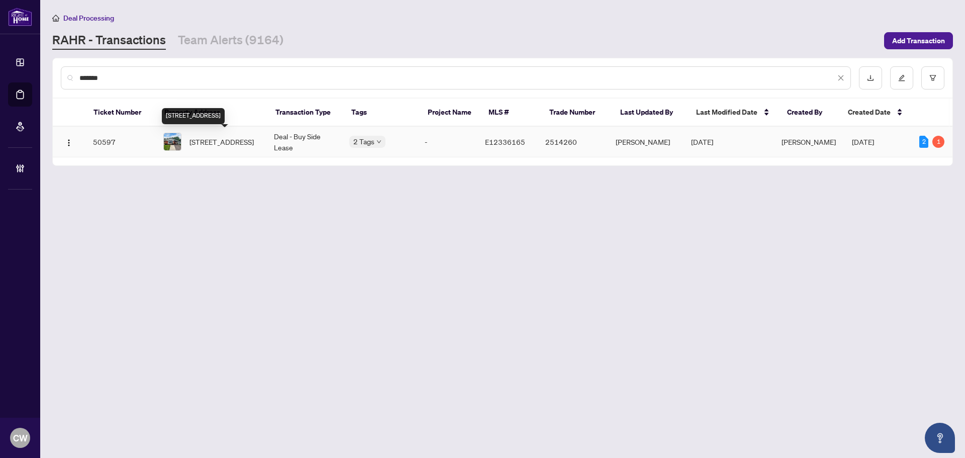
drag, startPoint x: 214, startPoint y: 146, endPoint x: 300, endPoint y: 4, distance: 166.4
click at [214, 146] on span "[STREET_ADDRESS]" at bounding box center [222, 141] width 64 height 11
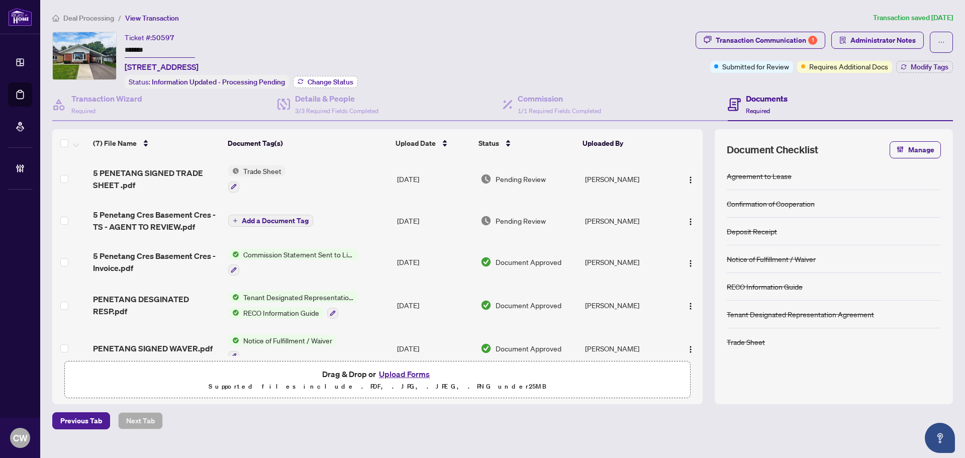
click at [338, 79] on span "Change Status" at bounding box center [331, 81] width 46 height 7
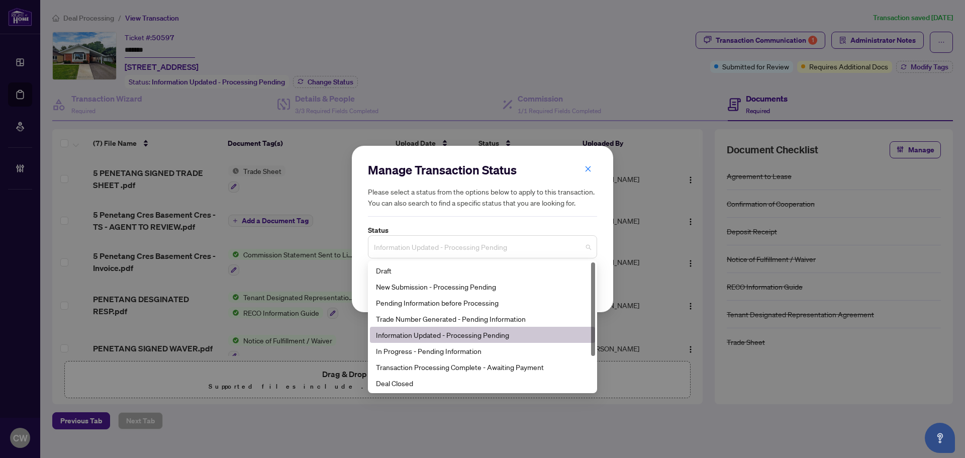
click at [458, 243] on span "Information Updated - Processing Pending" at bounding box center [482, 246] width 217 height 19
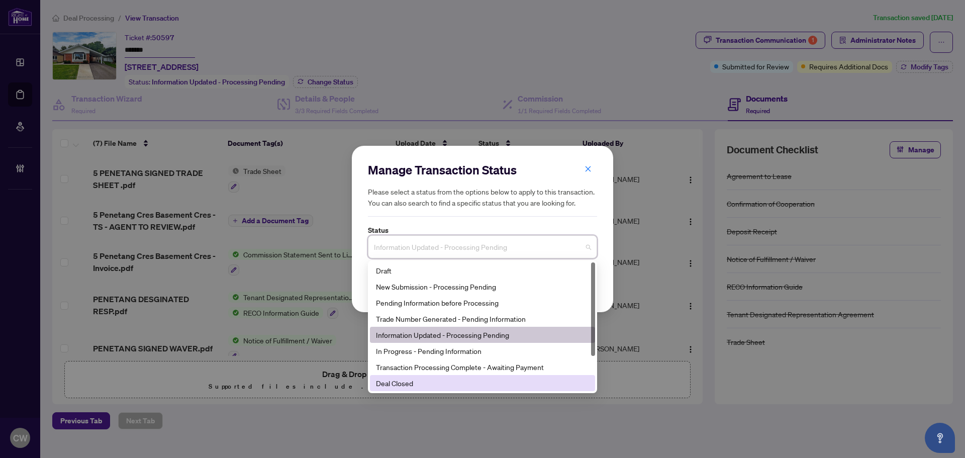
click at [461, 380] on div "Deal Closed" at bounding box center [482, 383] width 213 height 11
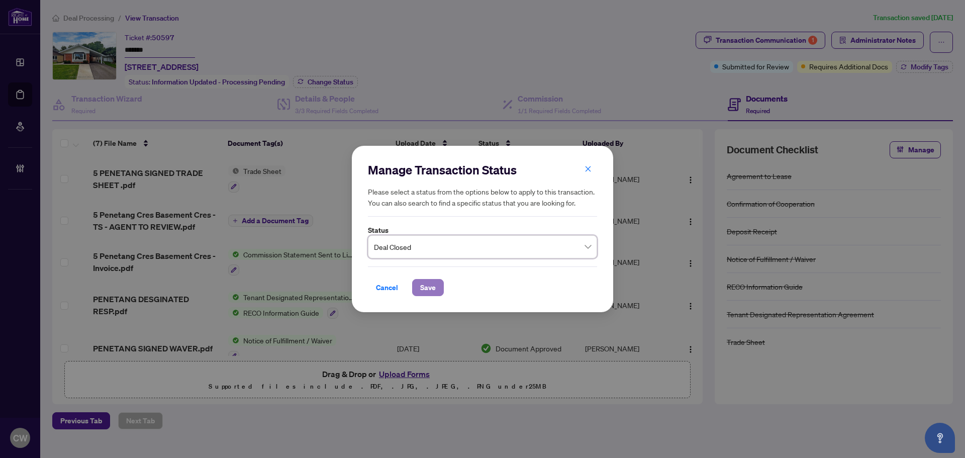
click at [433, 287] on span "Save" at bounding box center [428, 288] width 16 height 16
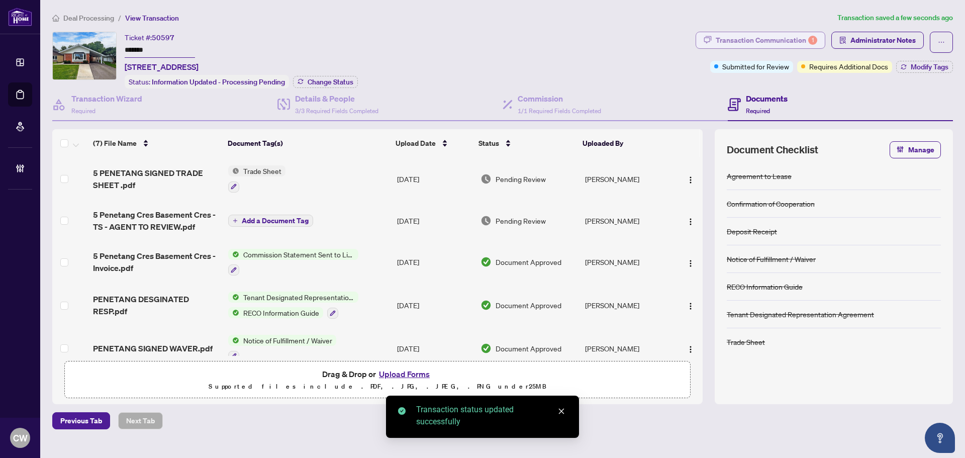
click at [780, 40] on div "Transaction Communication 1" at bounding box center [767, 40] width 102 height 16
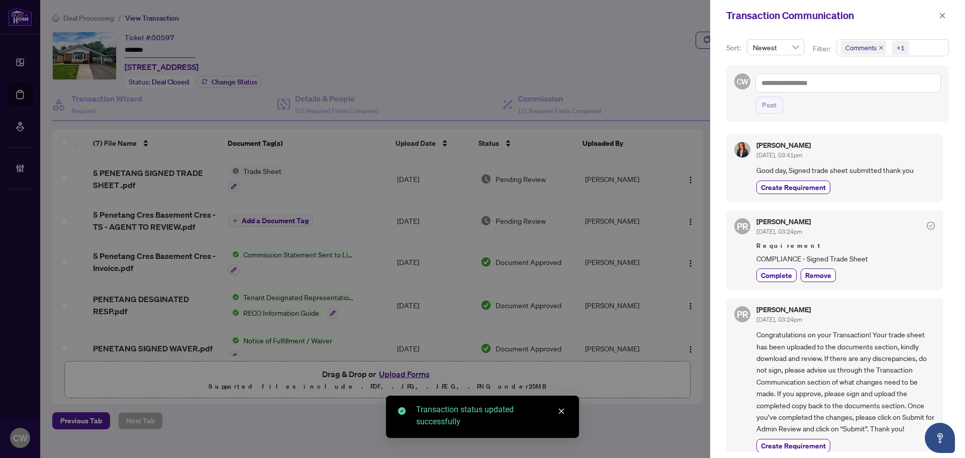
click at [880, 47] on icon "close" at bounding box center [881, 47] width 5 height 5
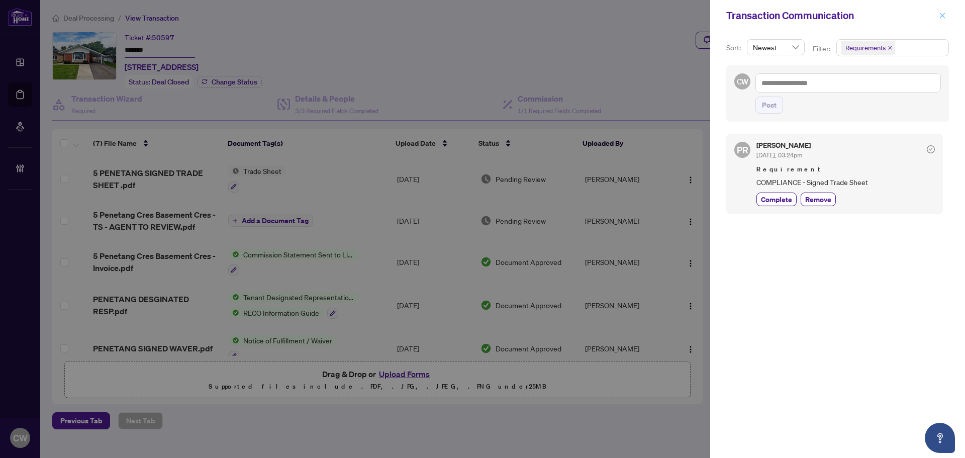
click at [943, 17] on icon "close" at bounding box center [942, 15] width 7 height 7
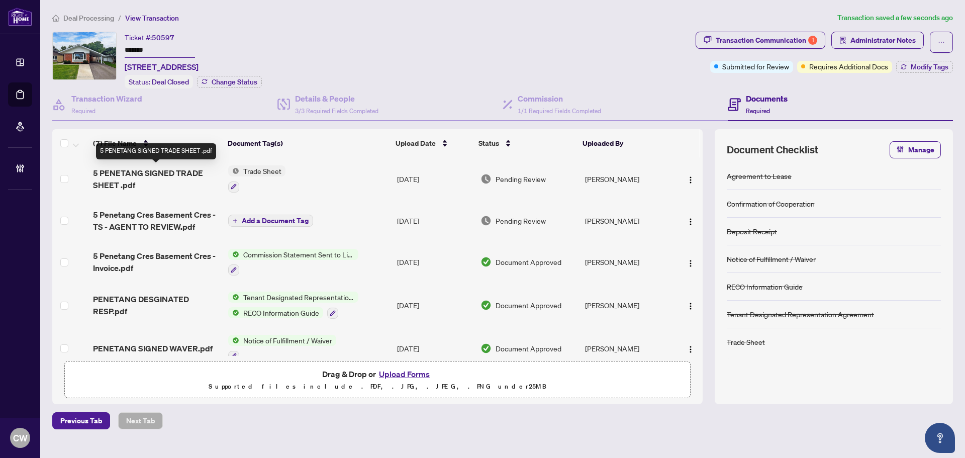
click at [163, 167] on span "5 PENETANG SIGNED TRADE SHEET .pdf" at bounding box center [156, 179] width 127 height 24
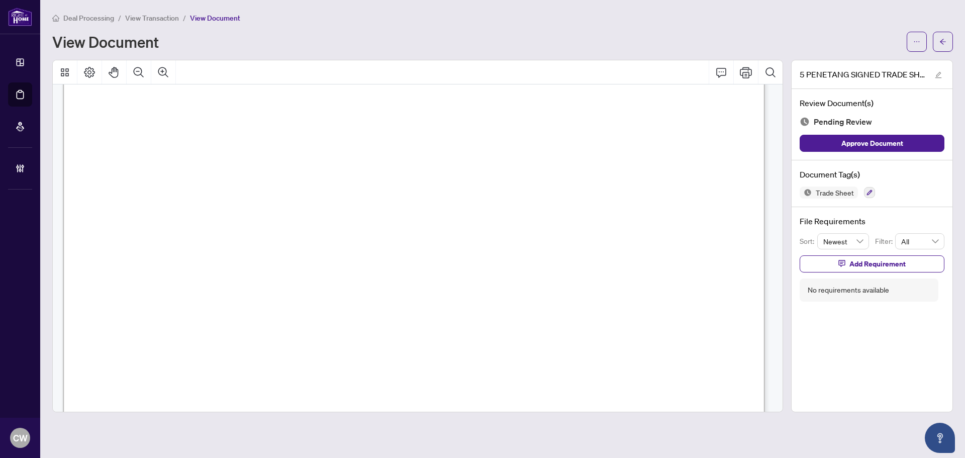
scroll to position [402, 0]
click at [944, 45] on span "button" at bounding box center [943, 42] width 7 height 16
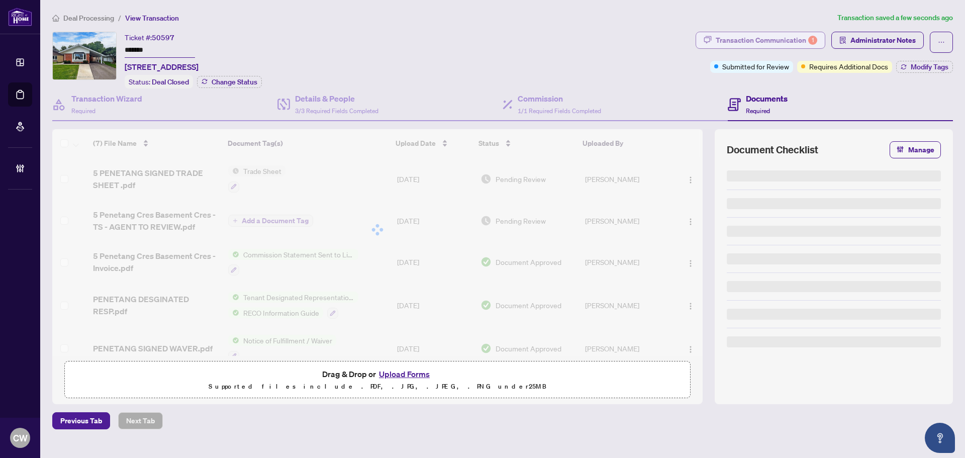
click at [787, 37] on div "Transaction Communication 1" at bounding box center [767, 40] width 102 height 16
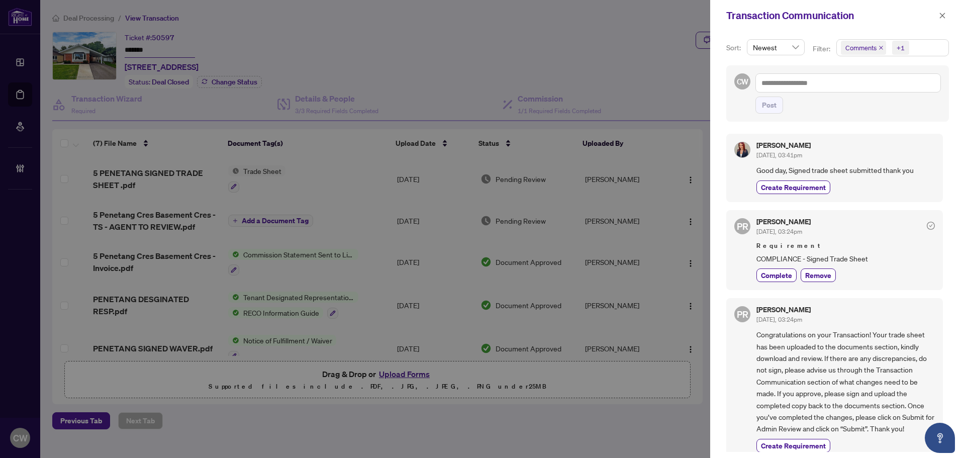
click at [881, 47] on icon "close" at bounding box center [881, 47] width 5 height 5
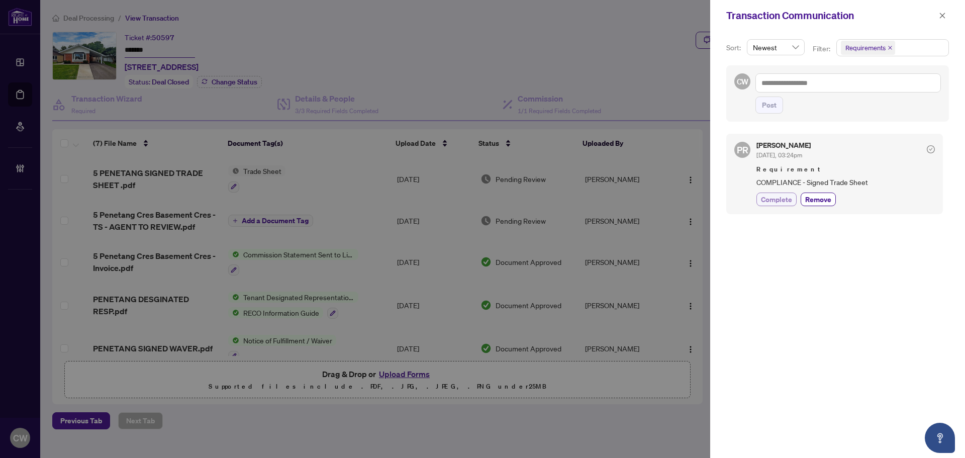
click at [776, 199] on span "Complete" at bounding box center [776, 199] width 31 height 11
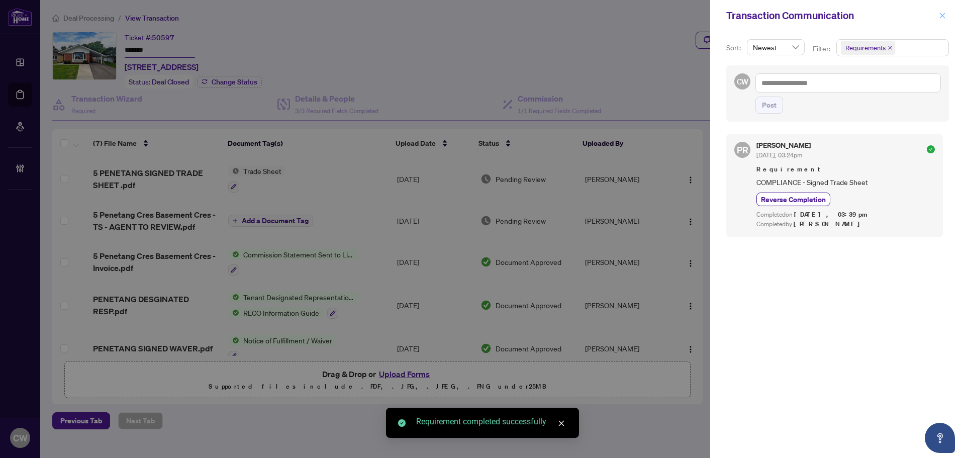
click at [943, 15] on icon "close" at bounding box center [942, 15] width 7 height 7
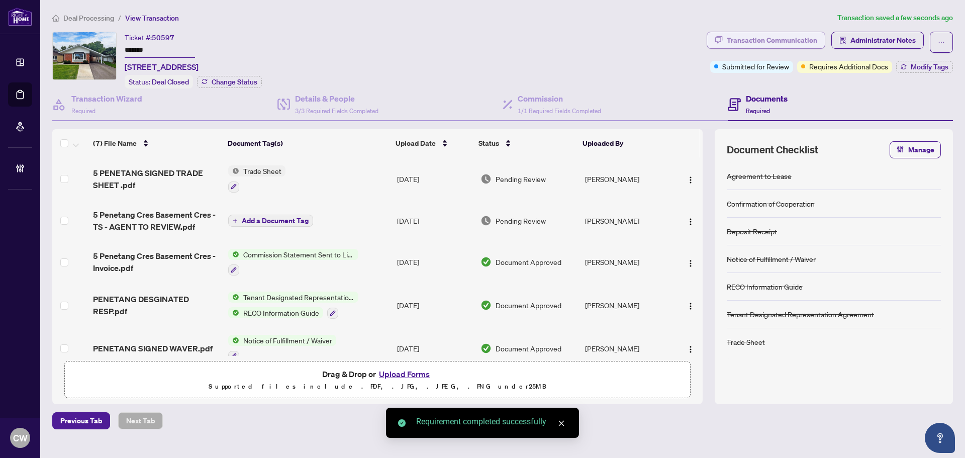
click at [778, 34] on div "Transaction Communication" at bounding box center [772, 40] width 91 height 16
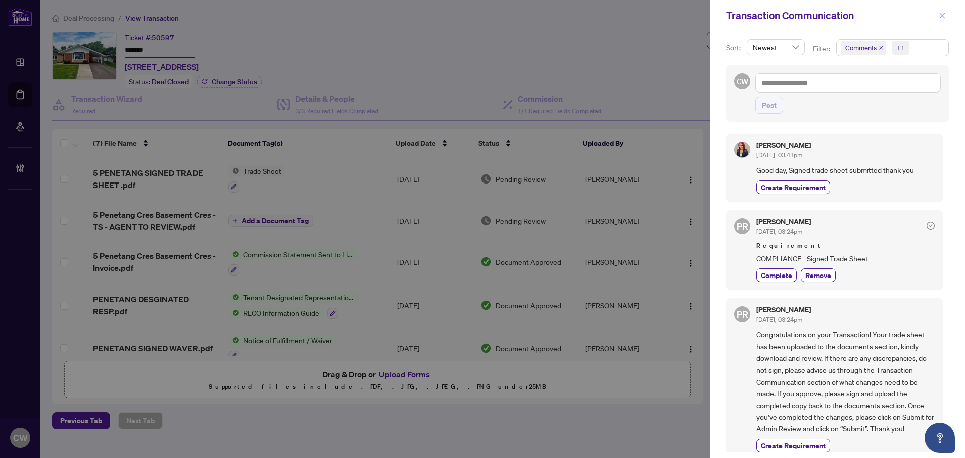
click at [942, 14] on icon "close" at bounding box center [942, 15] width 7 height 7
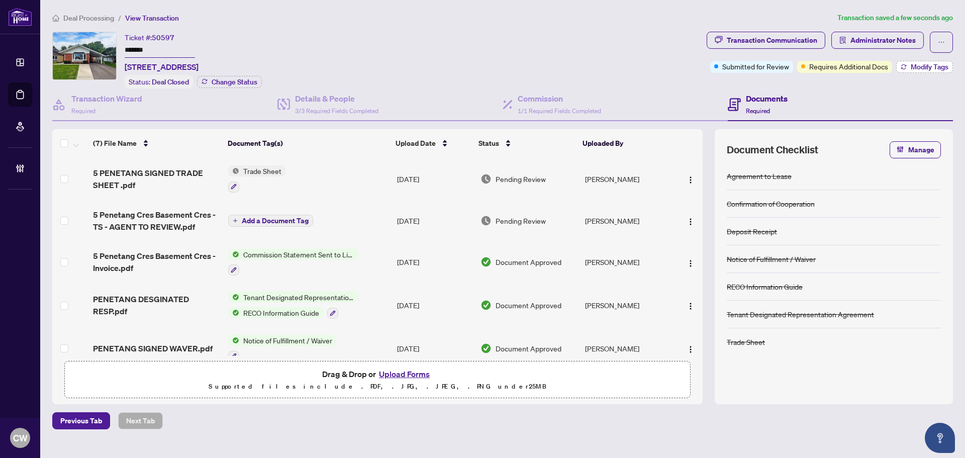
click at [938, 64] on span "Modify Tags" at bounding box center [930, 66] width 38 height 7
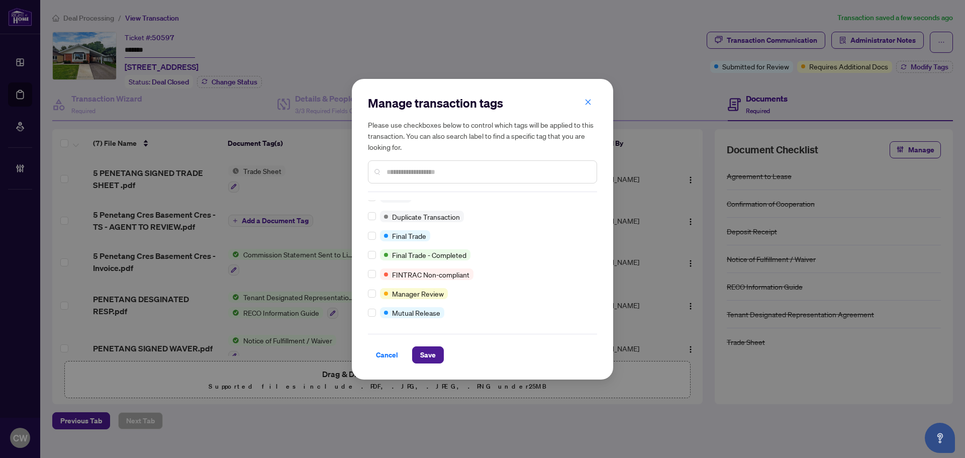
scroll to position [9, 0]
click at [427, 356] on span "Save" at bounding box center [428, 355] width 16 height 16
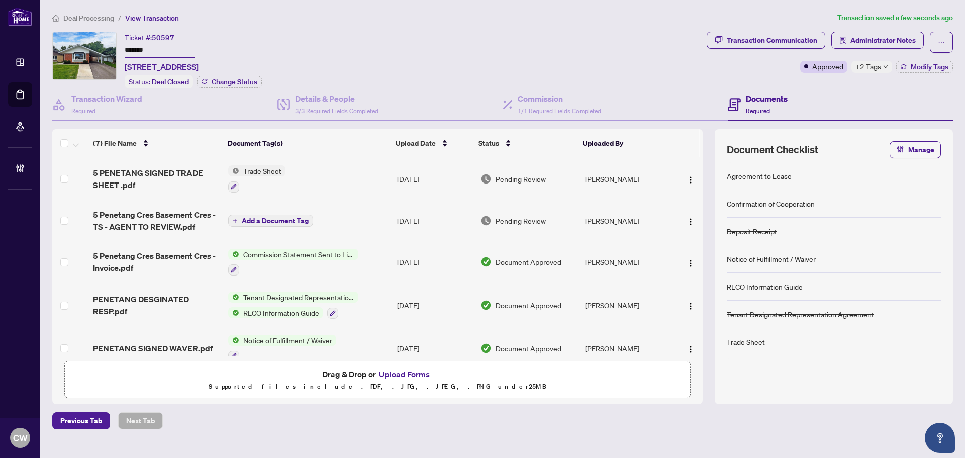
click at [415, 370] on button "Upload Forms" at bounding box center [404, 374] width 57 height 13
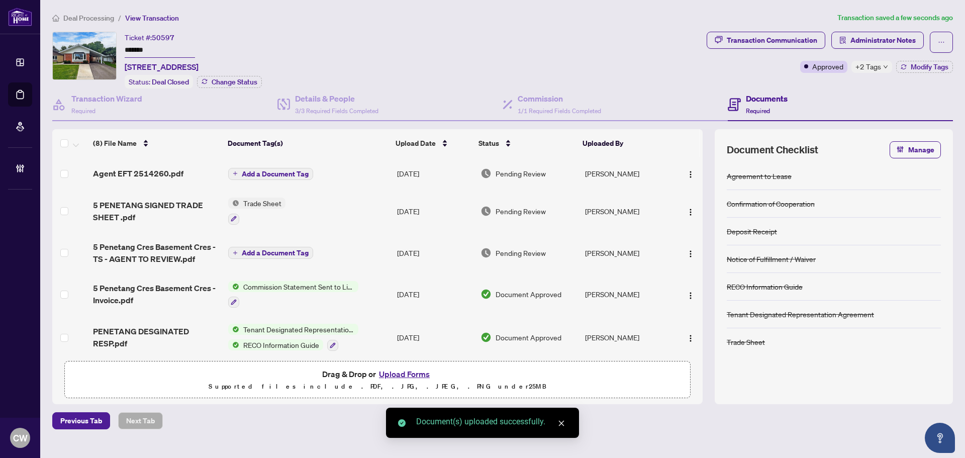
click at [690, 176] on img "button" at bounding box center [691, 174] width 8 height 8
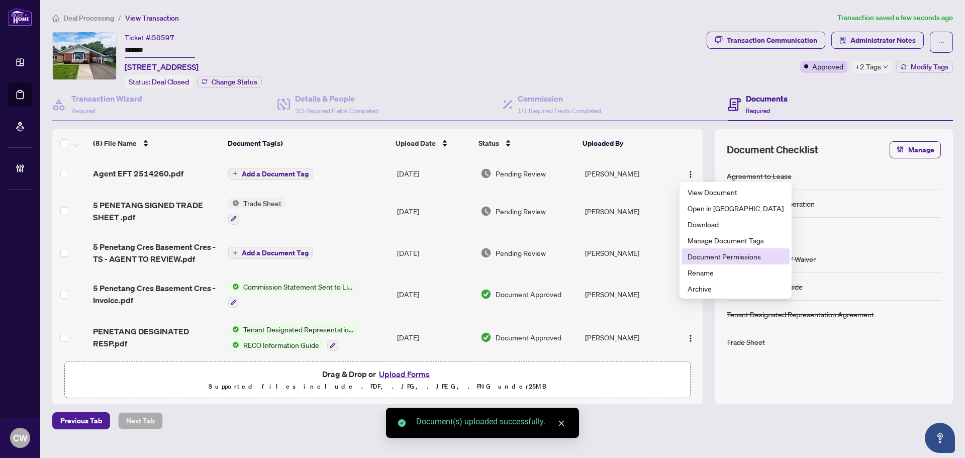
click at [696, 257] on span "Document Permissions" at bounding box center [736, 256] width 96 height 11
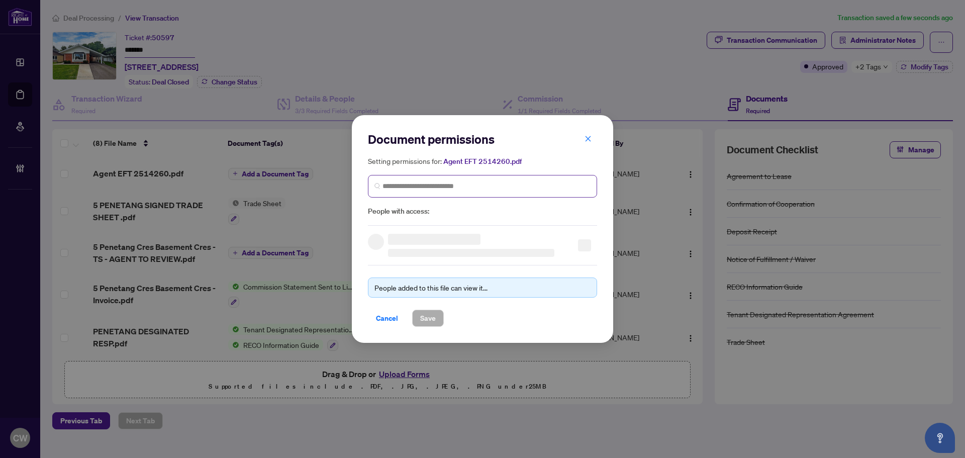
click at [420, 176] on span at bounding box center [482, 186] width 229 height 23
paste input "**********"
type input "**********"
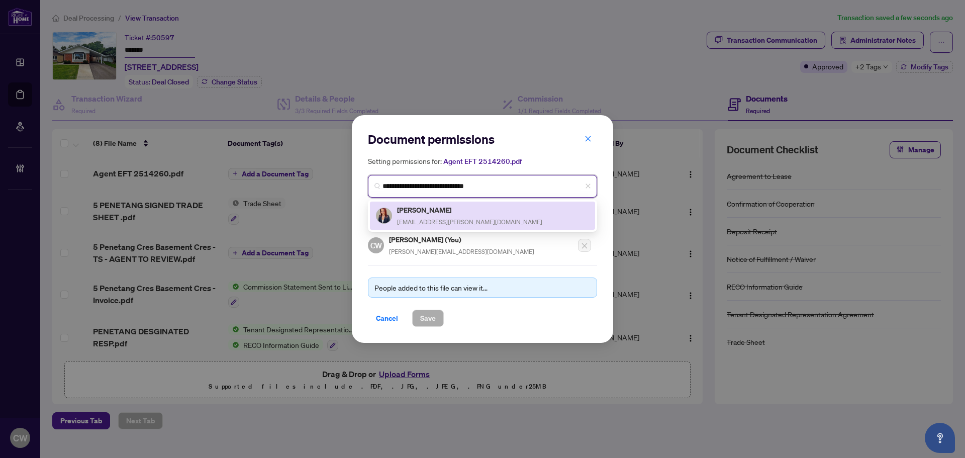
click at [437, 213] on h5 "[PERSON_NAME]" at bounding box center [469, 210] width 145 height 12
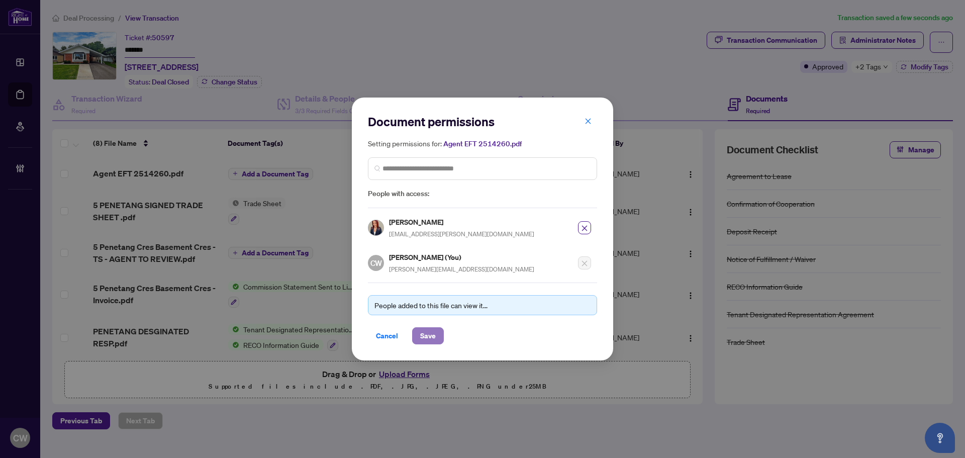
click at [425, 331] on span "Save" at bounding box center [428, 336] width 16 height 16
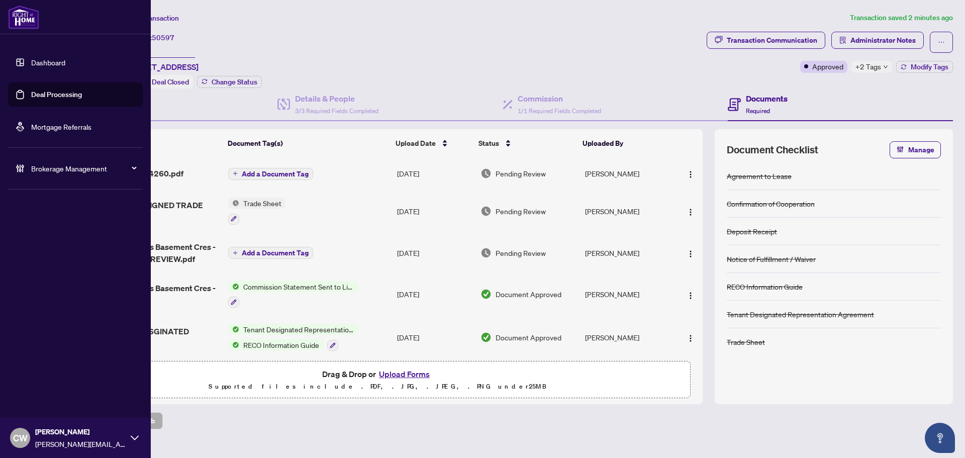
click at [36, 90] on link "Deal Processing" at bounding box center [56, 94] width 51 height 9
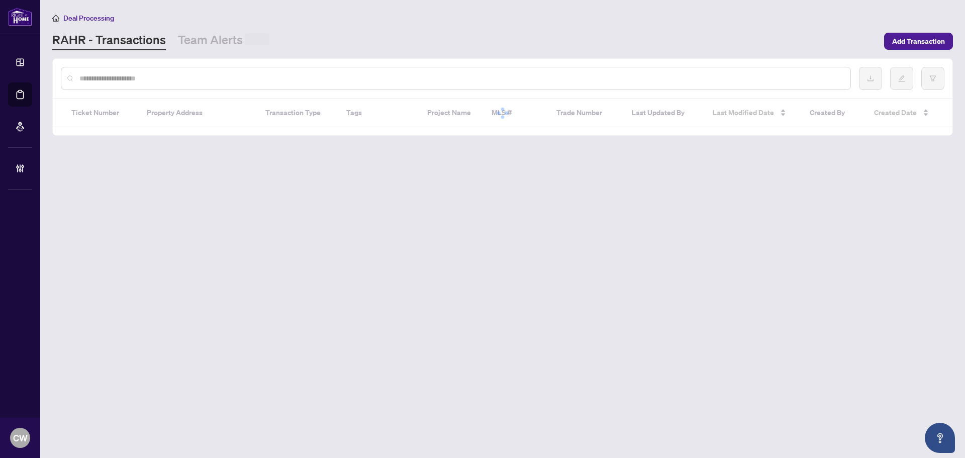
click at [175, 76] on input "text" at bounding box center [460, 78] width 763 height 11
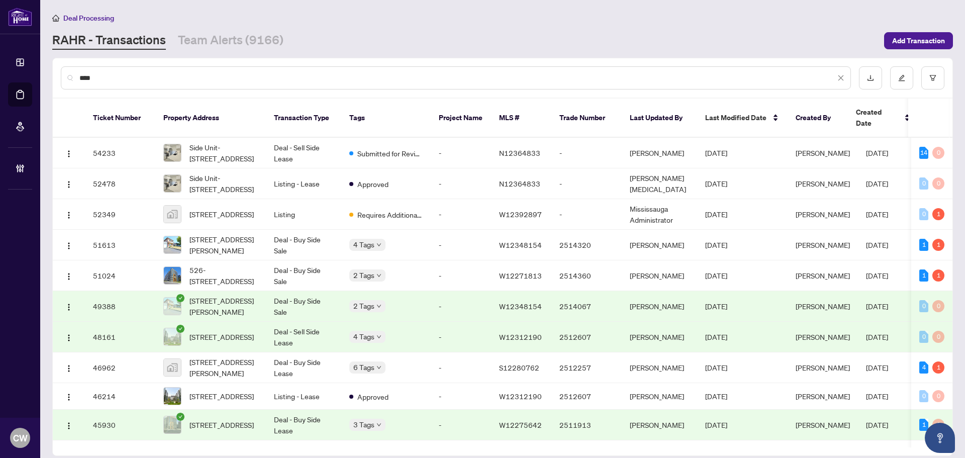
type input "****"
click at [206, 144] on span "Side Unit-[STREET_ADDRESS]" at bounding box center [224, 153] width 68 height 22
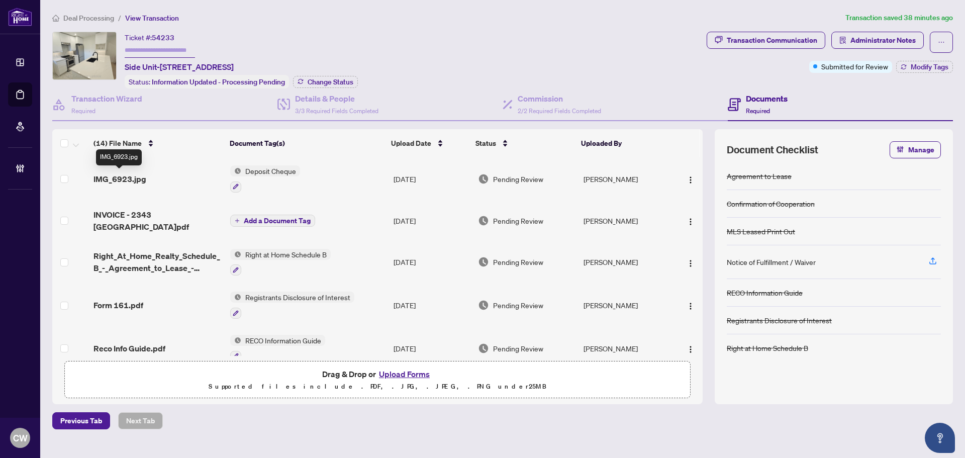
click at [131, 179] on span "IMG_6923.jpg" at bounding box center [120, 179] width 53 height 12
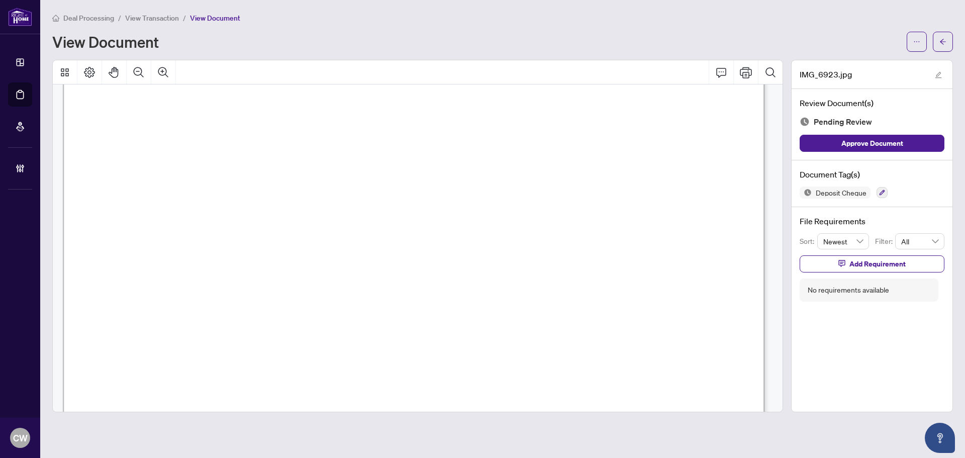
scroll to position [201, 0]
click at [914, 39] on button "button" at bounding box center [917, 42] width 20 height 20
click at [856, 64] on span "Download" at bounding box center [881, 63] width 76 height 11
click at [943, 46] on span "button" at bounding box center [943, 42] width 7 height 16
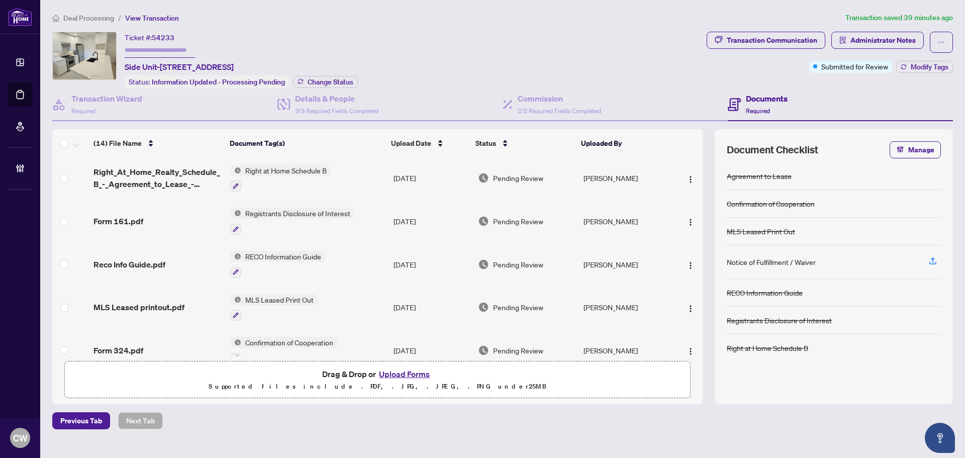
scroll to position [201, 0]
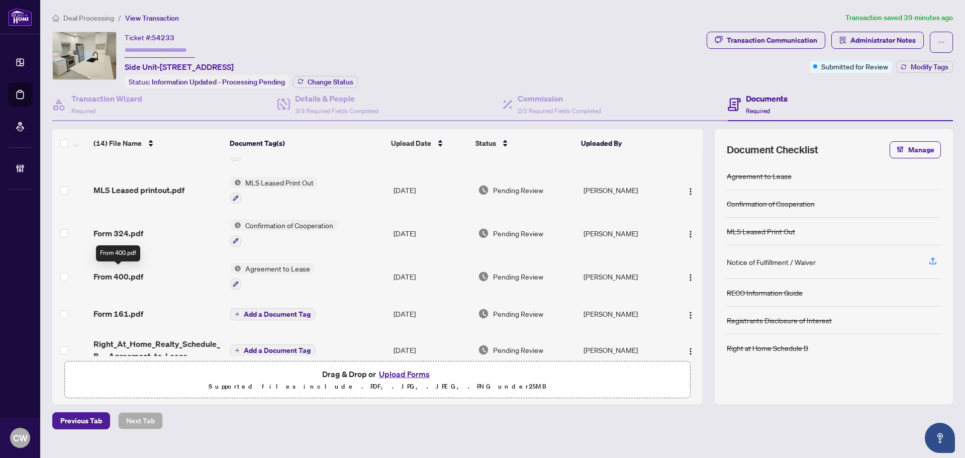
click at [133, 272] on span "From 400.pdf" at bounding box center [119, 276] width 50 height 12
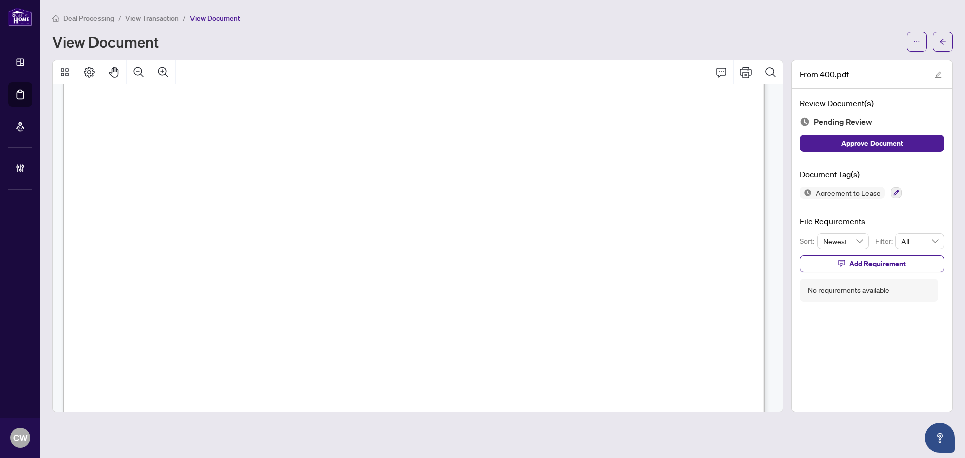
scroll to position [50, 0]
click at [942, 42] on icon "arrow-left" at bounding box center [943, 41] width 7 height 7
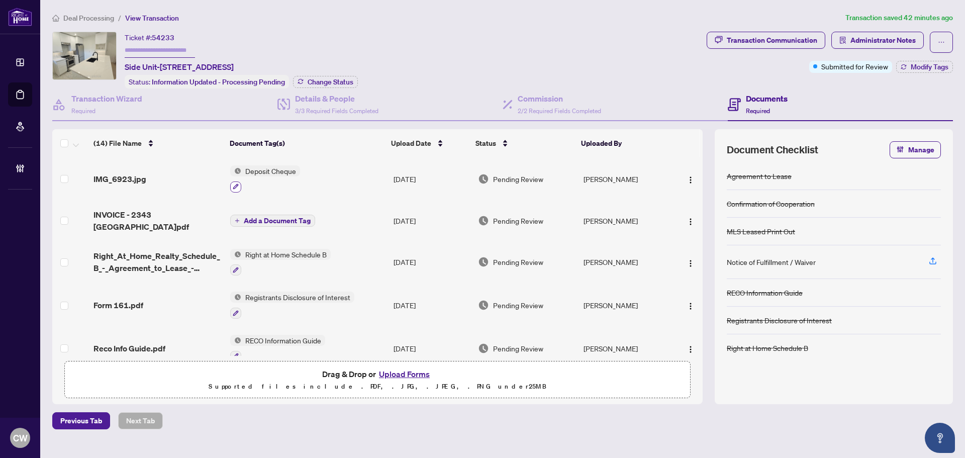
click at [233, 185] on icon "button" at bounding box center [236, 187] width 6 height 6
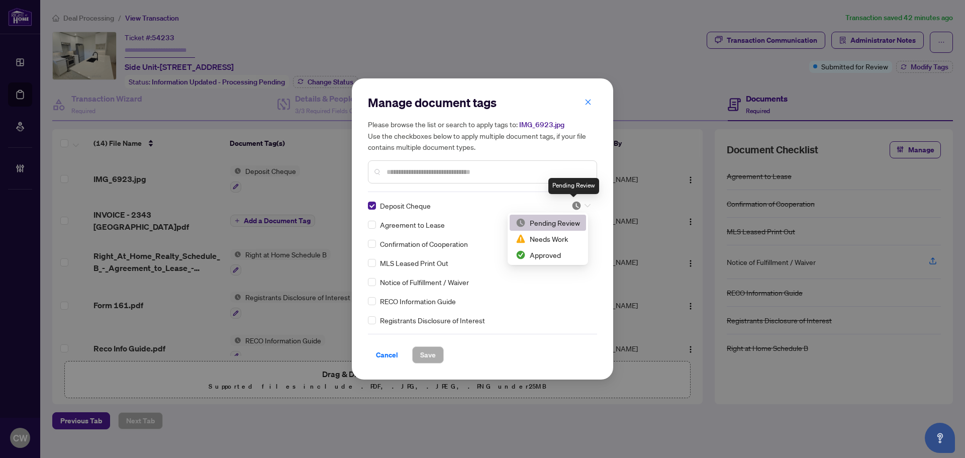
click at [576, 205] on img at bounding box center [577, 206] width 10 height 10
click at [573, 255] on div "Approved" at bounding box center [548, 254] width 64 height 11
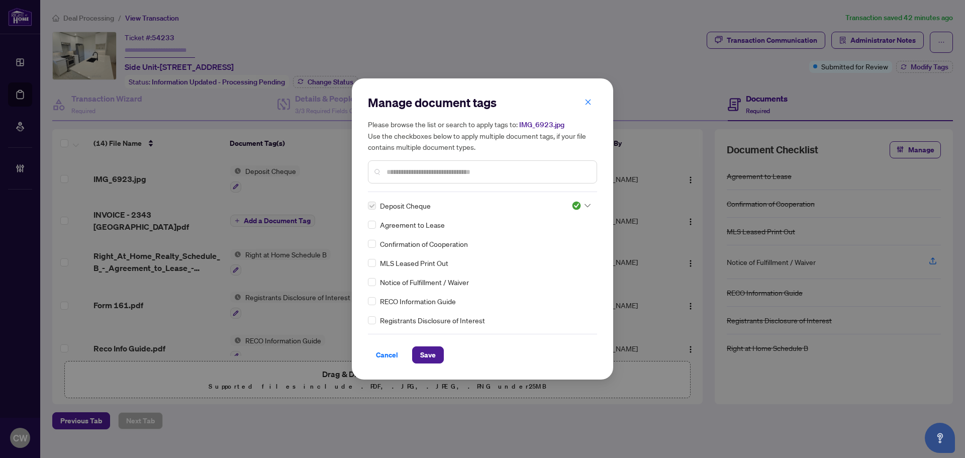
click at [431, 175] on input "text" at bounding box center [488, 171] width 202 height 11
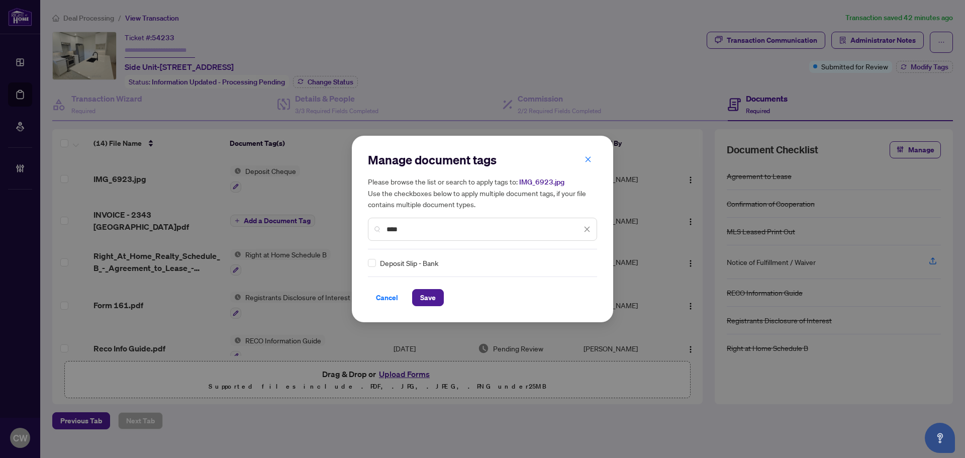
type input "****"
click at [572, 264] on img at bounding box center [577, 263] width 10 height 10
click at [561, 310] on div "Approved" at bounding box center [548, 312] width 64 height 11
click at [425, 301] on span "Save" at bounding box center [428, 298] width 16 height 16
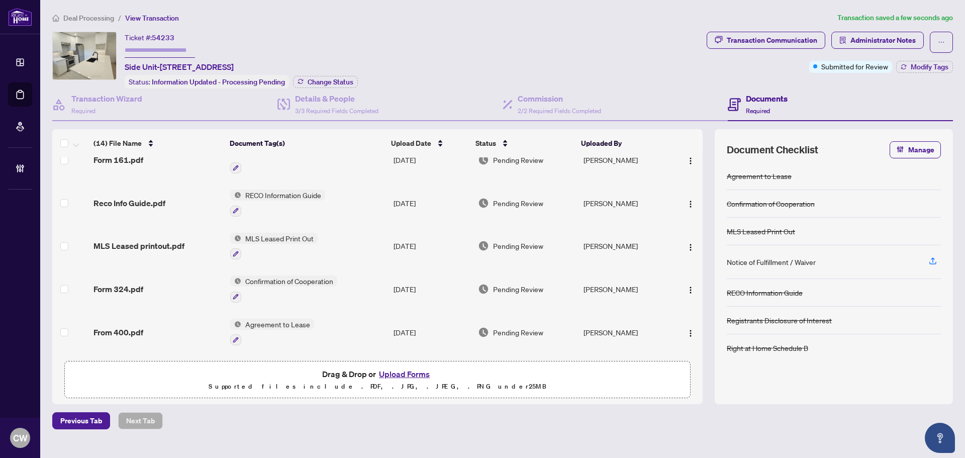
scroll to position [151, 0]
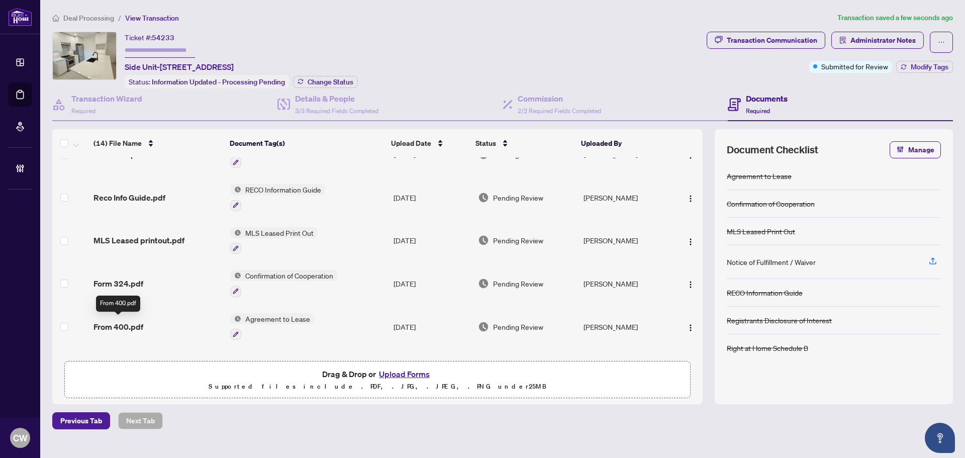
click at [131, 322] on span "From 400.pdf" at bounding box center [119, 327] width 50 height 12
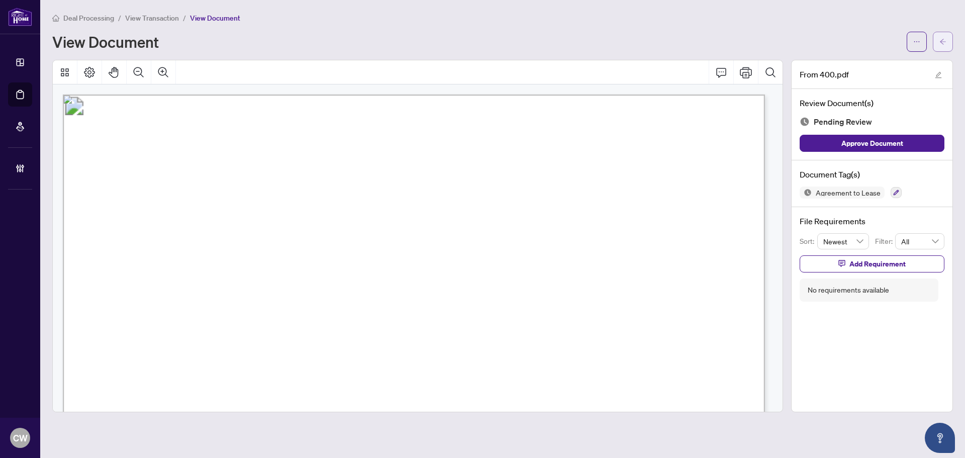
click at [946, 43] on icon "arrow-left" at bounding box center [943, 41] width 7 height 7
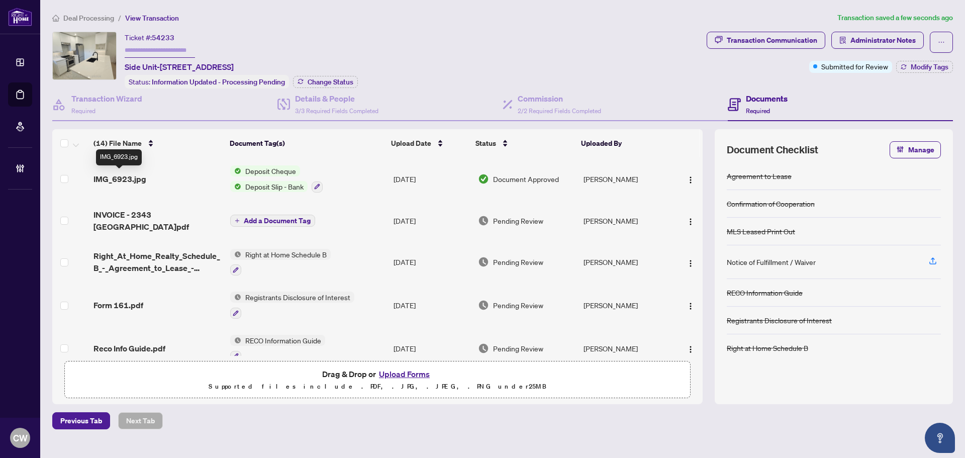
click at [126, 175] on span "IMG_6923.jpg" at bounding box center [120, 179] width 53 height 12
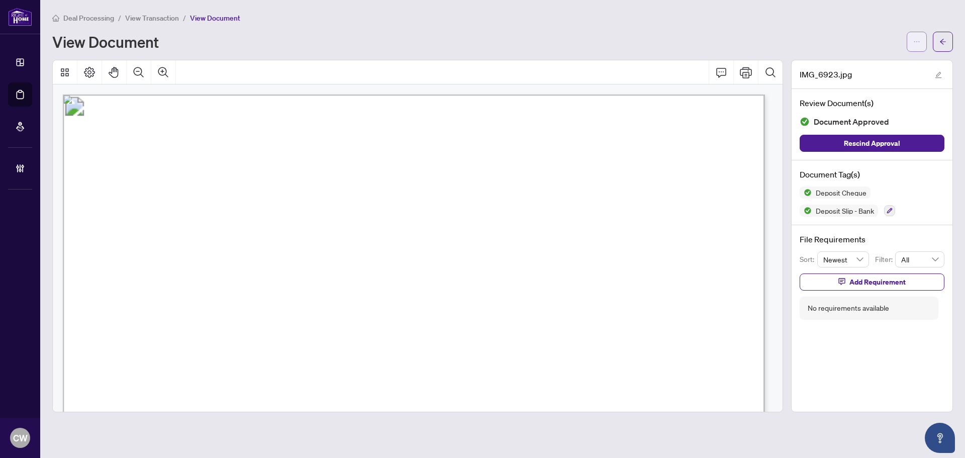
click at [918, 41] on icon "ellipsis" at bounding box center [917, 41] width 7 height 7
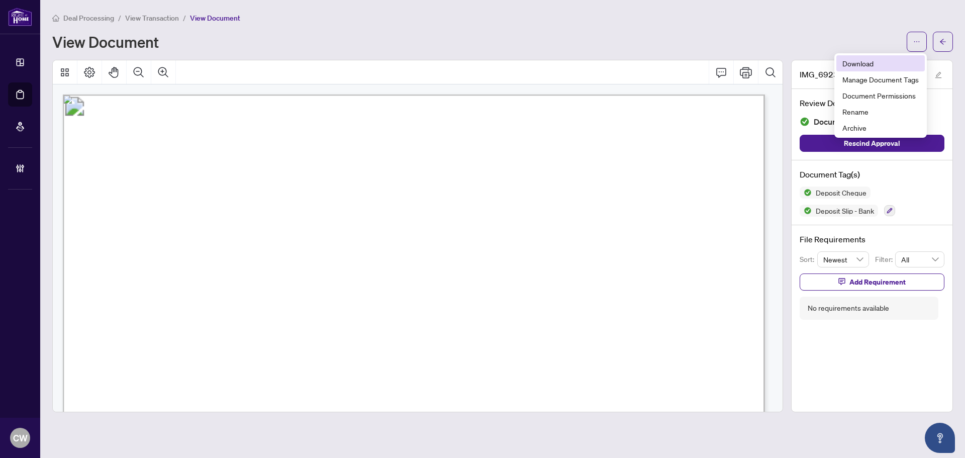
click at [900, 64] on span "Download" at bounding box center [881, 63] width 76 height 11
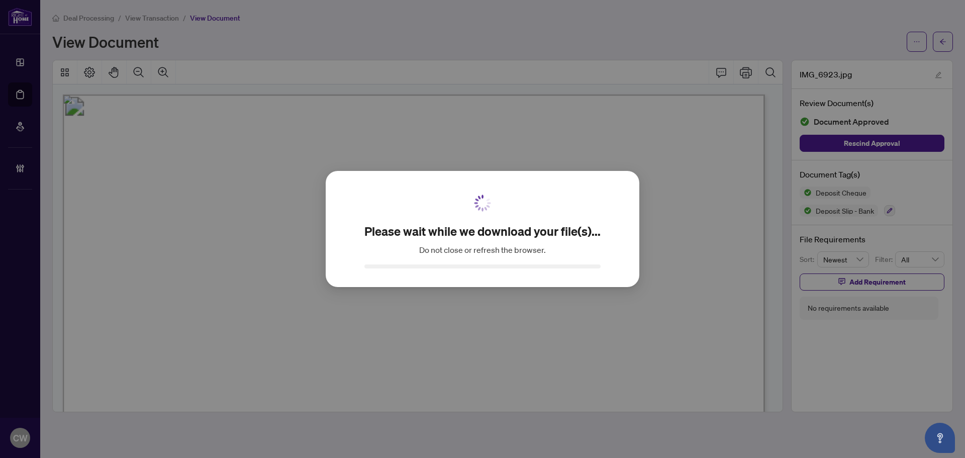
drag, startPoint x: 934, startPoint y: 53, endPoint x: 941, endPoint y: 46, distance: 10.7
click at [934, 53] on div "Please wait while we download your file(s)... Do not close or refresh the brows…" at bounding box center [482, 229] width 965 height 458
click at [941, 46] on div "Please wait while we download your file(s)... Do not close or refresh the brows…" at bounding box center [482, 229] width 965 height 458
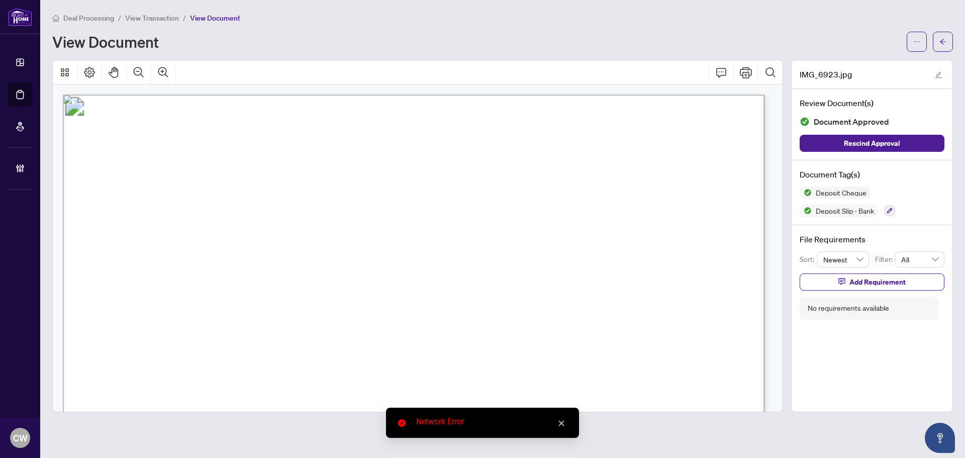
click at [955, 35] on main "Deal Processing / View Transaction / View Document View Document IMG_6923.jpg R…" at bounding box center [502, 229] width 925 height 458
click at [940, 40] on icon "arrow-left" at bounding box center [943, 41] width 7 height 7
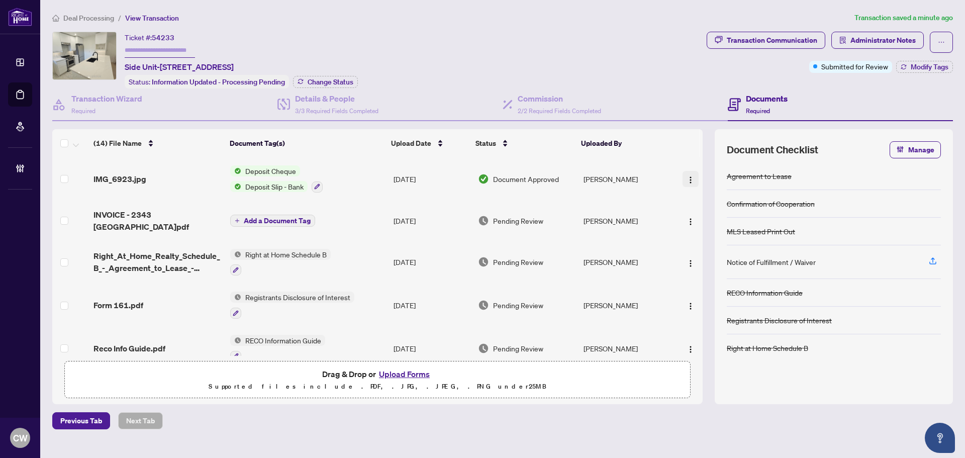
click at [688, 176] on img "button" at bounding box center [691, 180] width 8 height 8
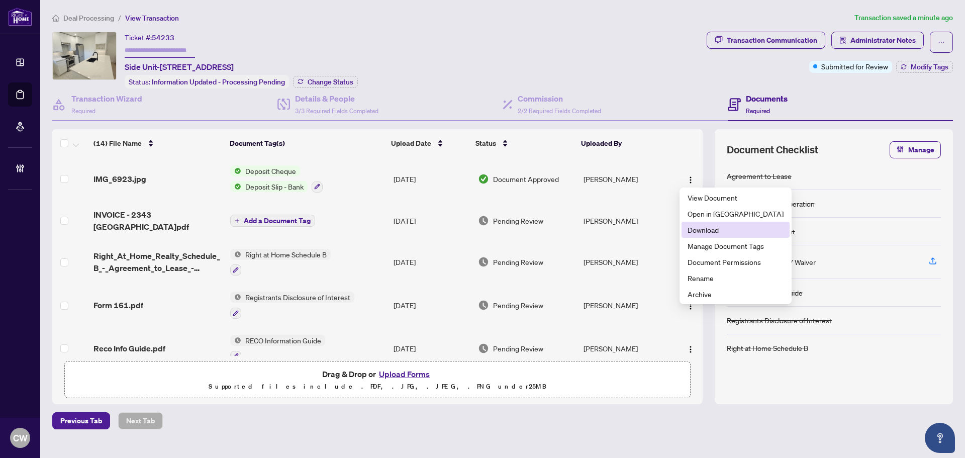
click at [702, 227] on span "Download" at bounding box center [736, 229] width 96 height 11
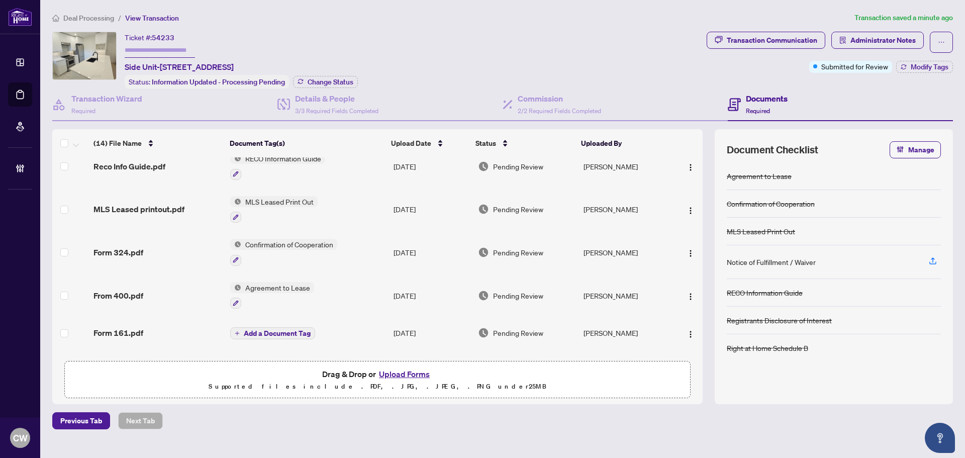
scroll to position [201, 0]
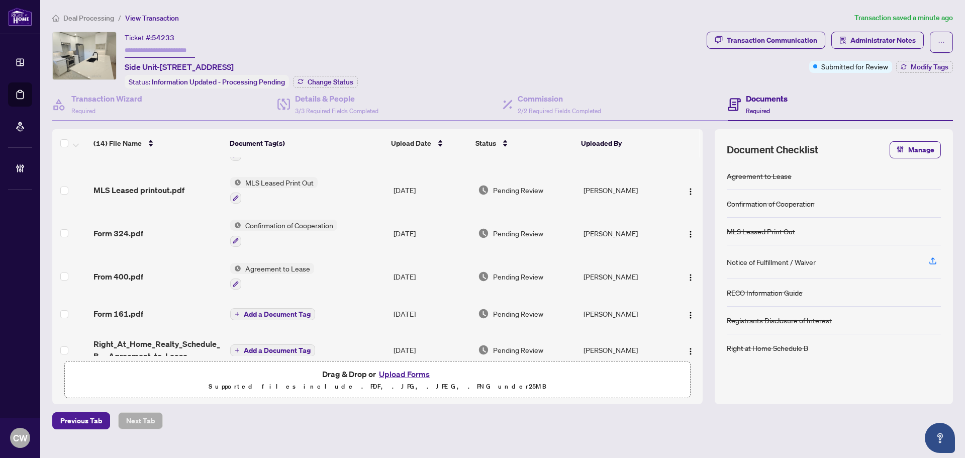
click at [139, 274] on span "From 400.pdf" at bounding box center [119, 276] width 50 height 12
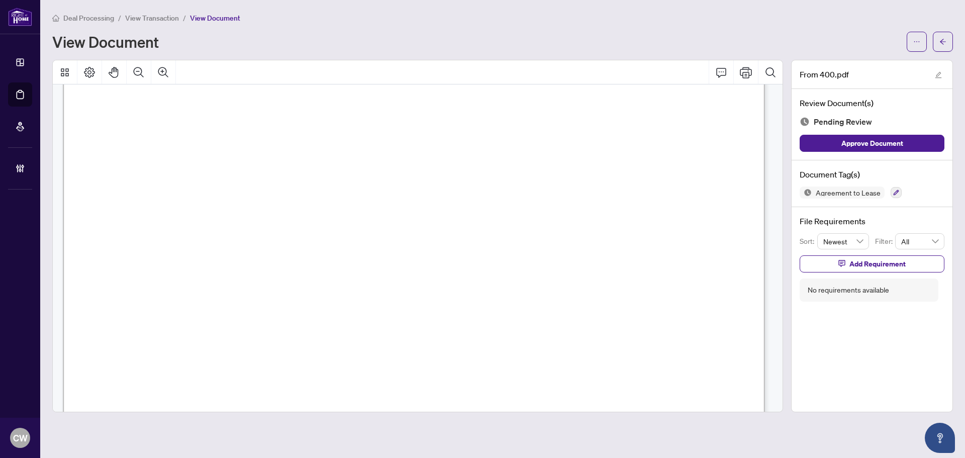
scroll to position [101, 0]
click at [949, 37] on button "button" at bounding box center [943, 42] width 20 height 20
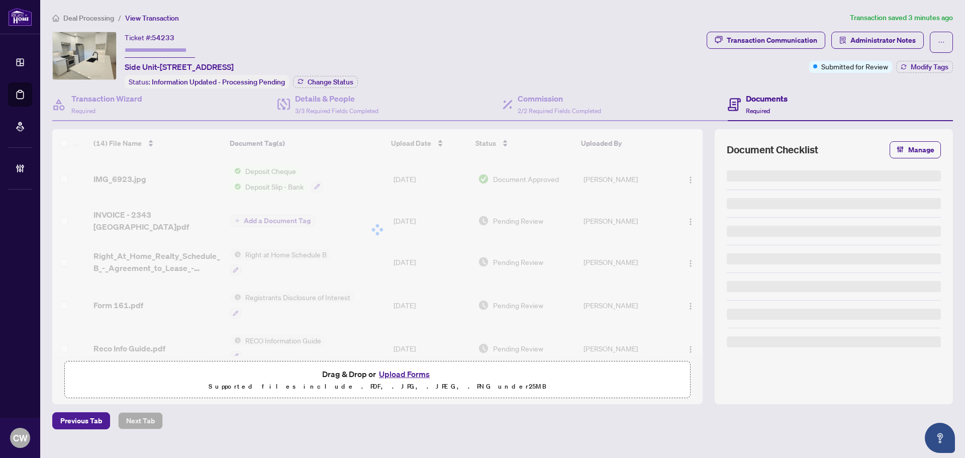
click at [403, 373] on button "Upload Forms" at bounding box center [404, 374] width 57 height 13
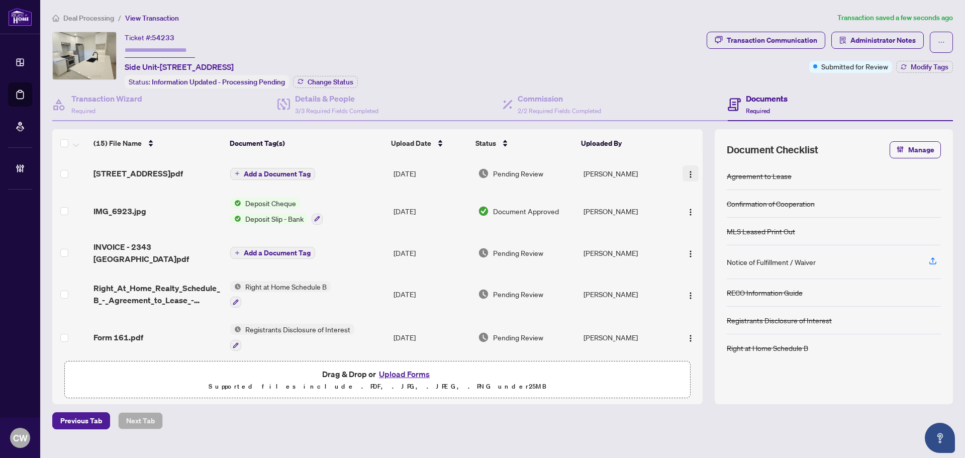
click at [687, 174] on img "button" at bounding box center [691, 174] width 8 height 8
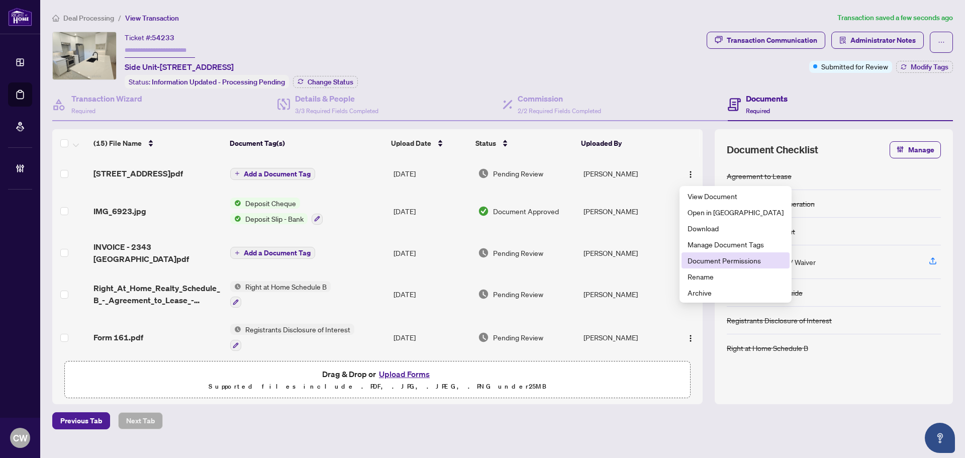
click at [696, 263] on span "Document Permissions" at bounding box center [736, 260] width 96 height 11
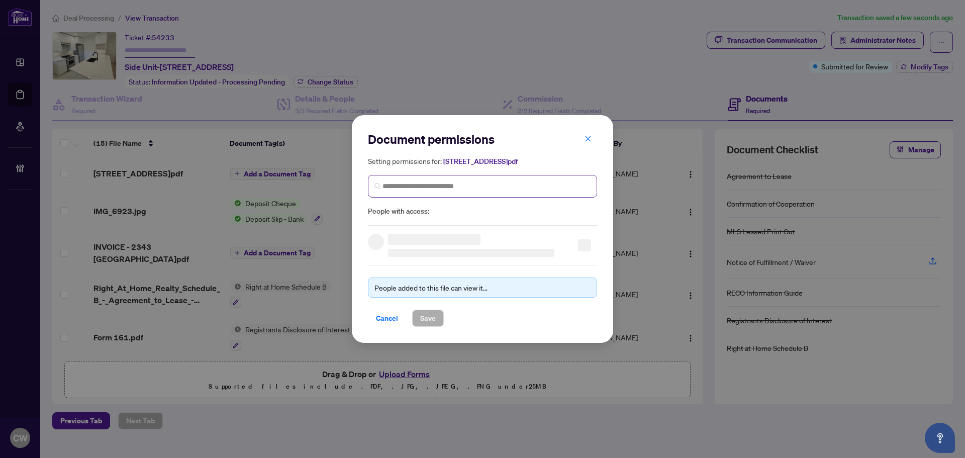
click at [446, 177] on span at bounding box center [482, 186] width 229 height 23
paste input "**********"
type input "**********"
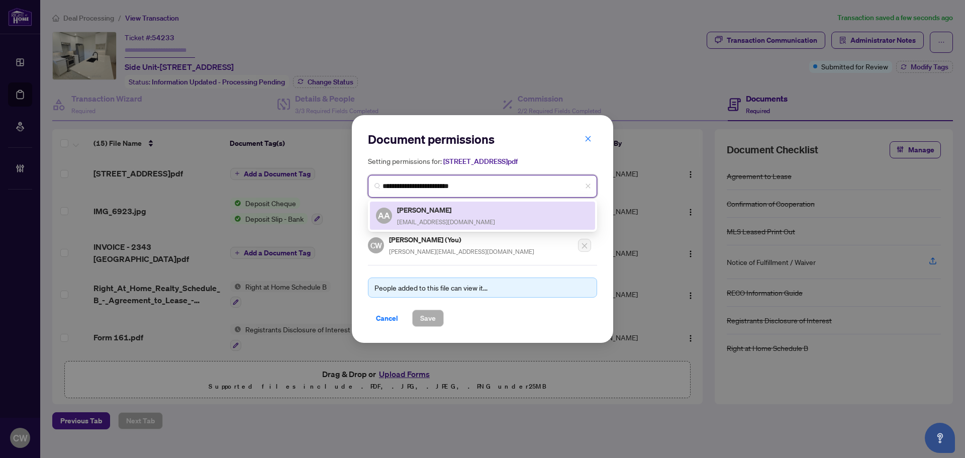
click at [435, 215] on div "[PERSON_NAME] [PERSON_NAME][EMAIL_ADDRESS][DOMAIN_NAME]" at bounding box center [446, 215] width 98 height 23
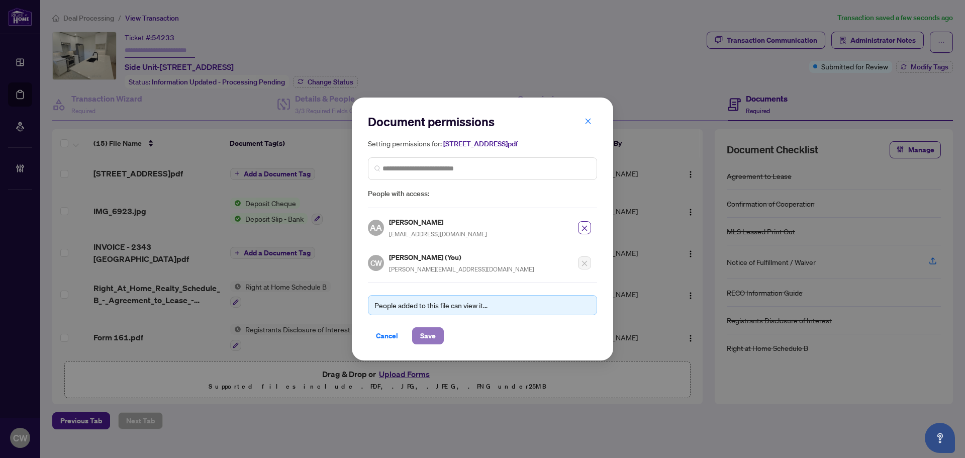
click at [428, 337] on span "Save" at bounding box center [428, 336] width 16 height 16
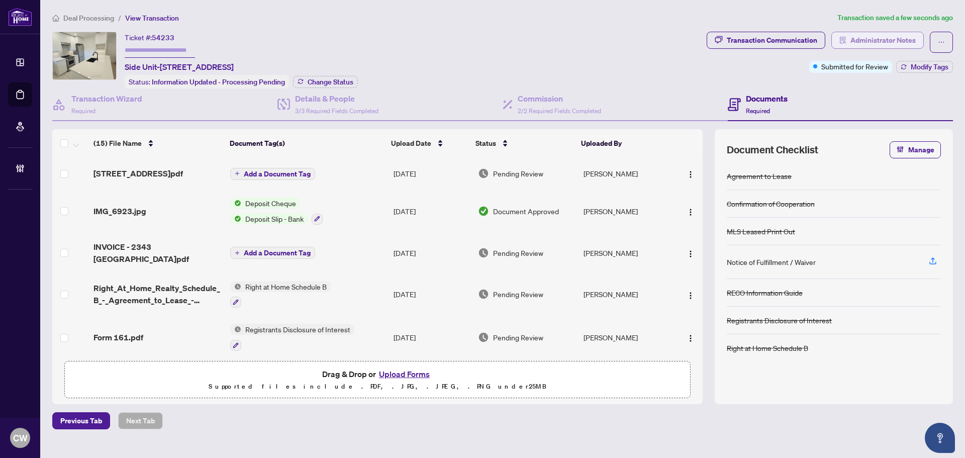
click at [879, 39] on span "Administrator Notes" at bounding box center [883, 40] width 65 height 16
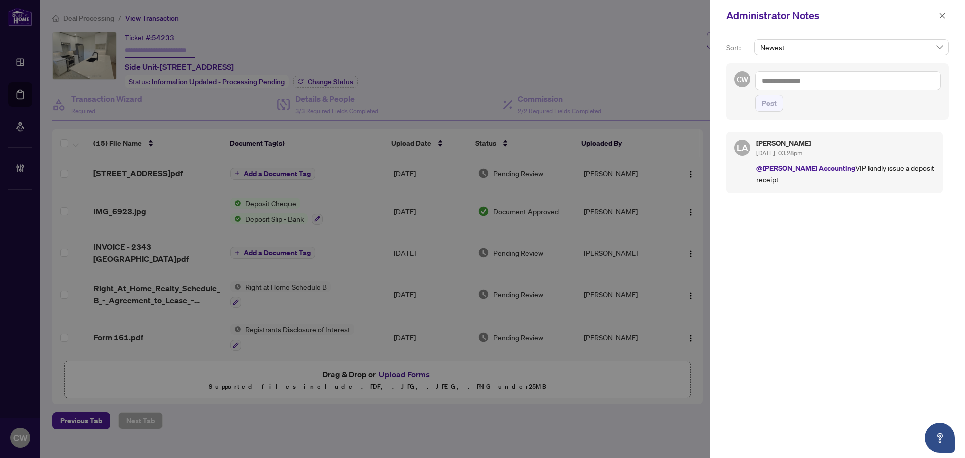
click at [785, 82] on textarea at bounding box center [849, 80] width 186 height 19
click at [787, 78] on textarea at bounding box center [849, 80] width 186 height 19
paste textarea "**********"
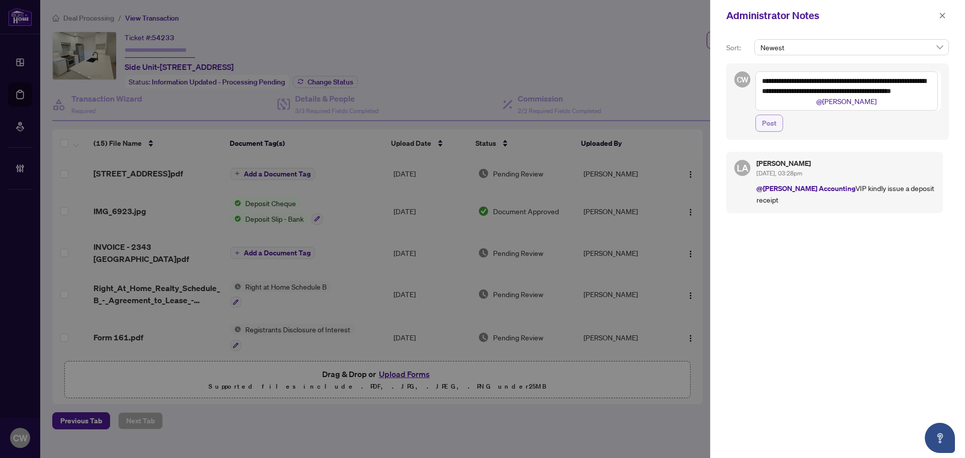
type textarea "**********"
click at [763, 125] on span "Post" at bounding box center [769, 123] width 15 height 16
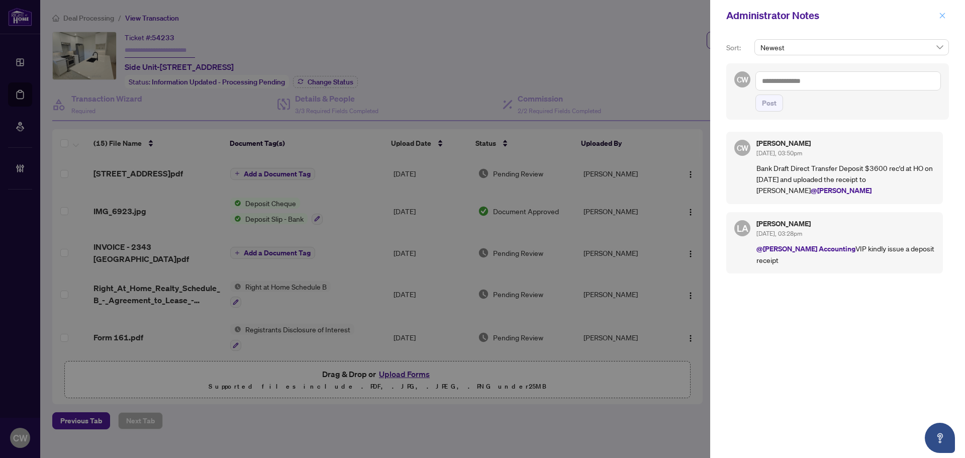
click at [940, 19] on icon "close" at bounding box center [942, 15] width 7 height 7
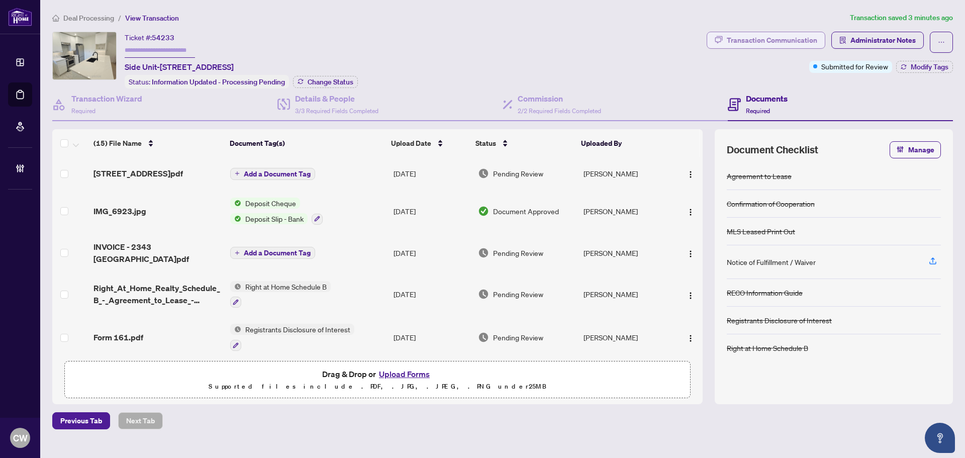
click at [815, 44] on div "Transaction Communication" at bounding box center [772, 40] width 91 height 16
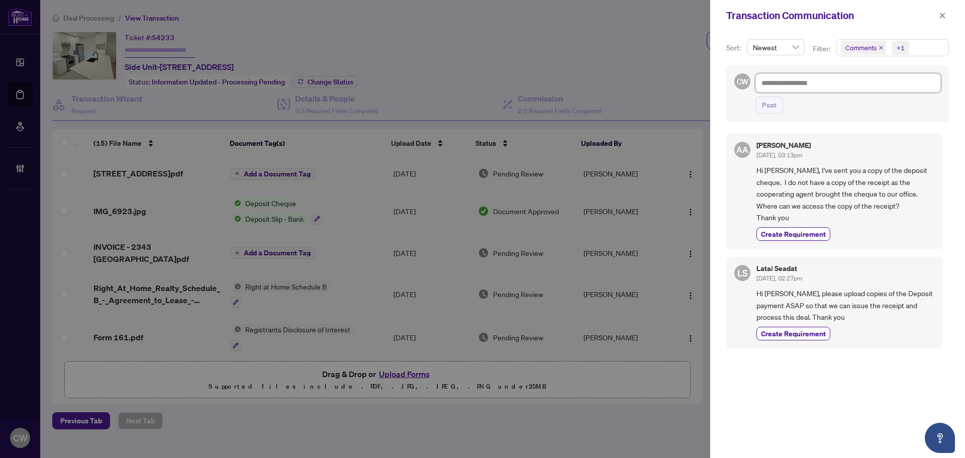
click at [805, 82] on textarea at bounding box center [849, 82] width 186 height 19
paste textarea "**********"
type textarea "**********"
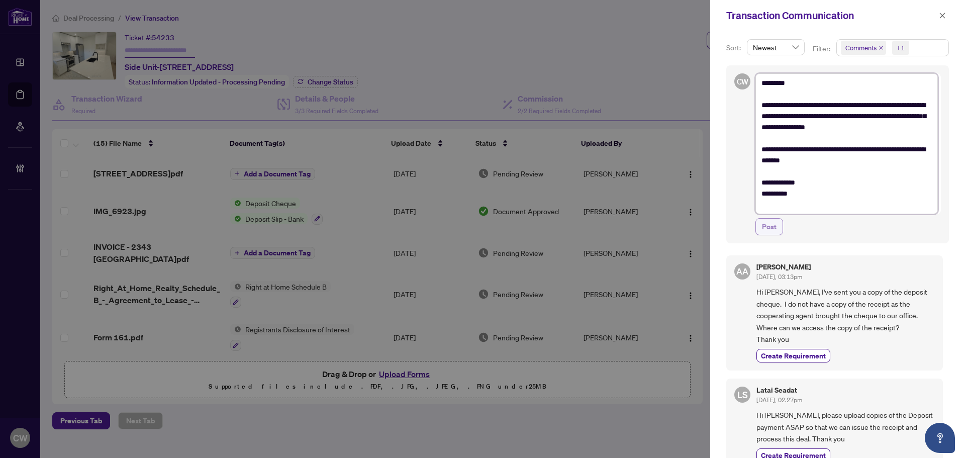
type textarea "**********"
drag, startPoint x: 773, startPoint y: 224, endPoint x: 776, endPoint y: 210, distance: 14.3
click at [773, 224] on span "Post" at bounding box center [769, 227] width 15 height 16
type textarea "**********"
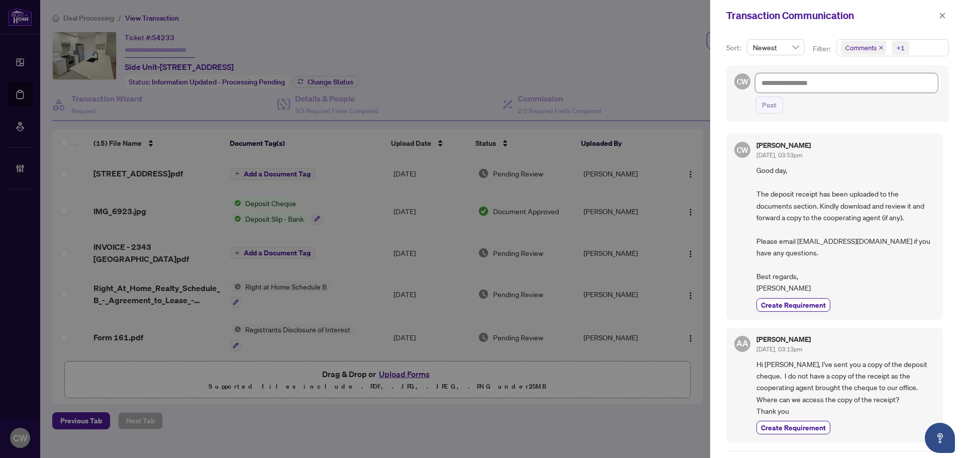
click at [823, 82] on textarea at bounding box center [847, 82] width 183 height 19
paste textarea "**********"
type textarea "**********"
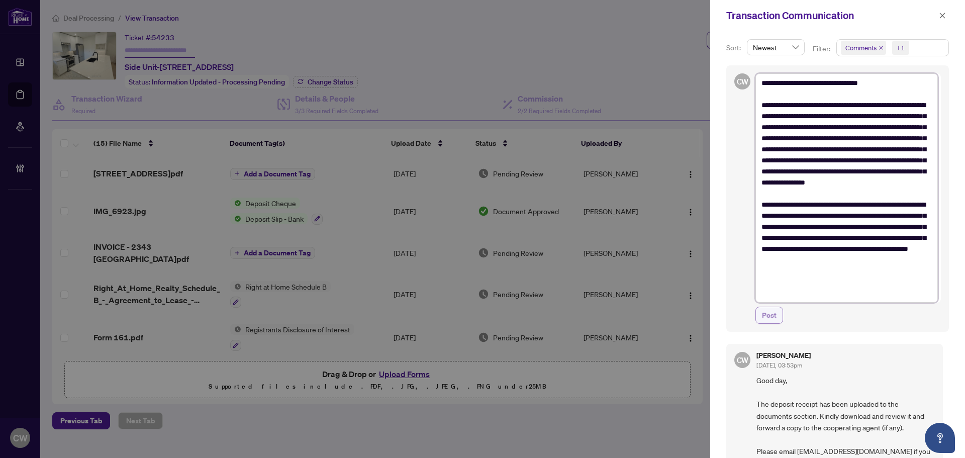
type textarea "**********"
click at [774, 315] on span "Post" at bounding box center [769, 315] width 15 height 16
type textarea "**********"
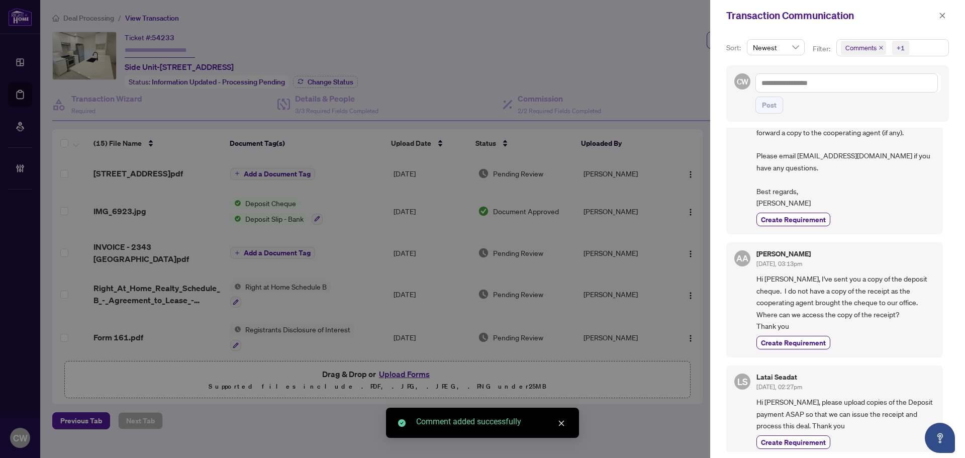
scroll to position [366, 0]
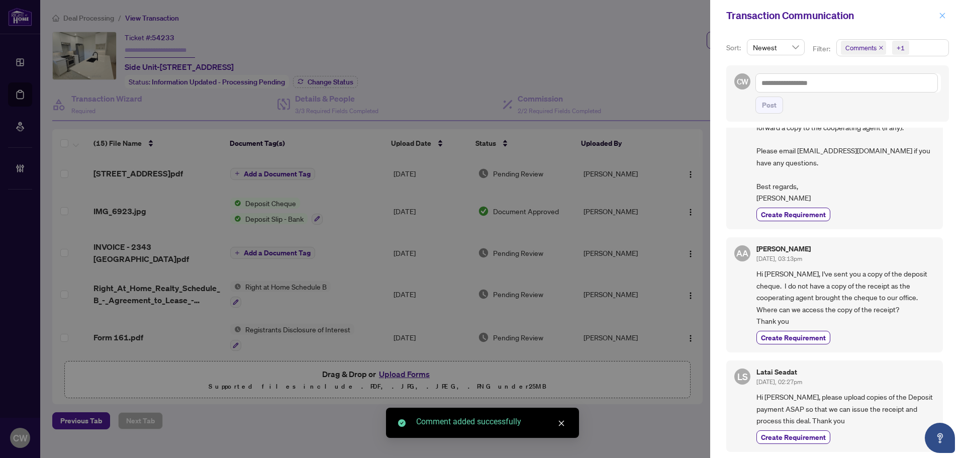
click at [941, 18] on icon "close" at bounding box center [943, 16] width 6 height 6
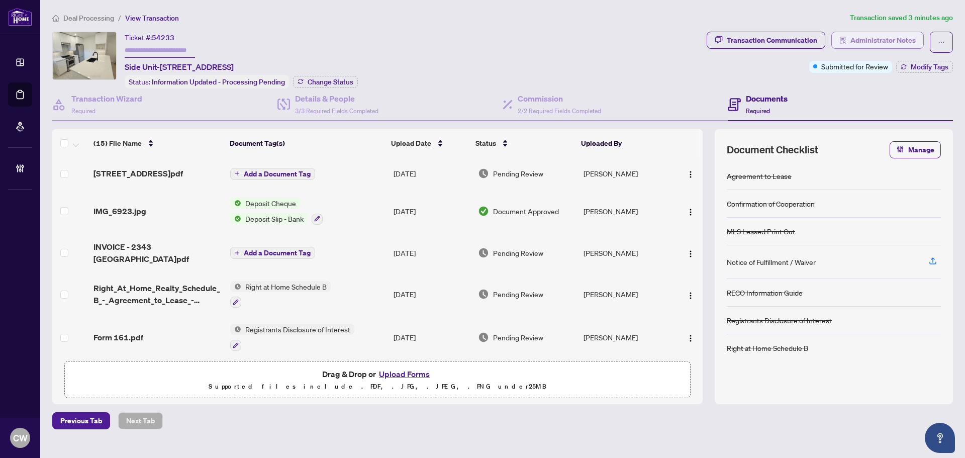
click at [894, 36] on span "Administrator Notes" at bounding box center [883, 40] width 65 height 16
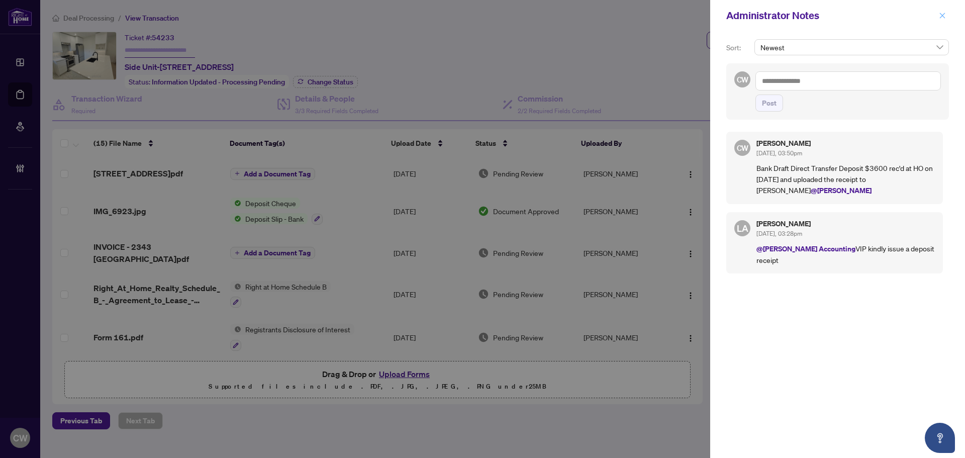
click at [946, 15] on button "button" at bounding box center [942, 16] width 13 height 12
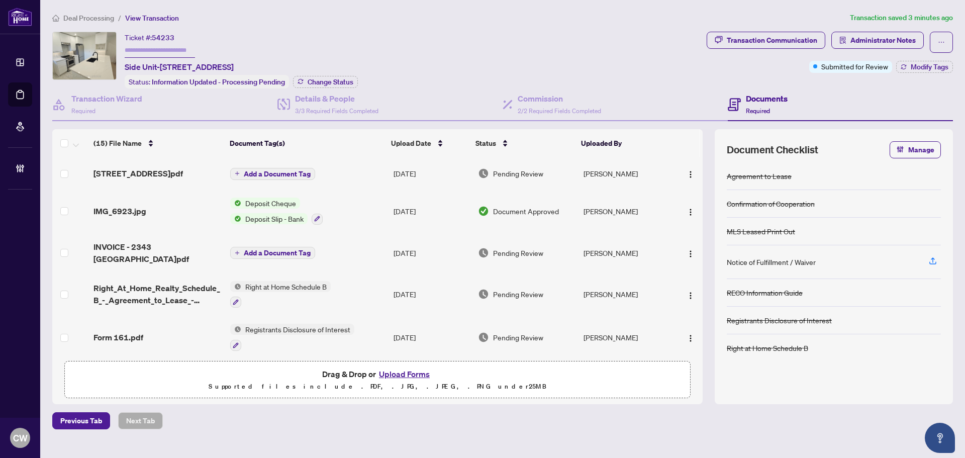
click at [282, 175] on span "Add a Document Tag" at bounding box center [277, 173] width 67 height 7
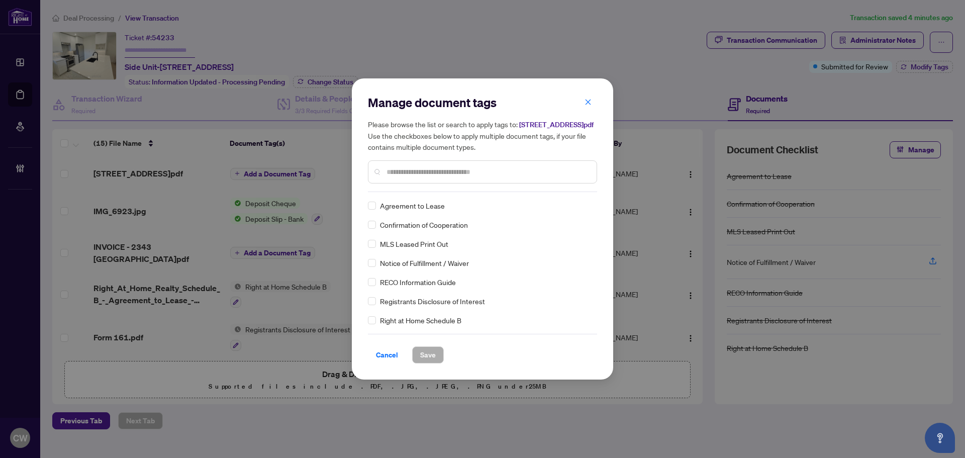
click at [433, 176] on input "text" at bounding box center [488, 171] width 202 height 11
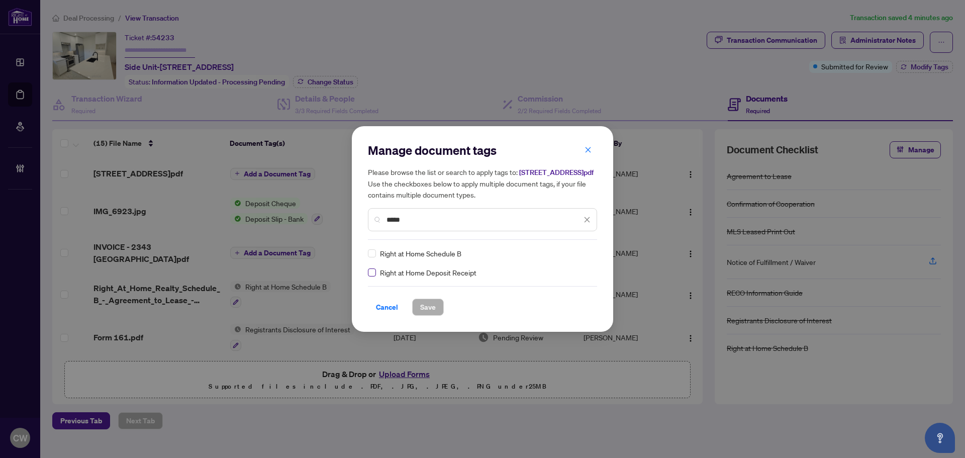
type input "*****"
drag, startPoint x: 584, startPoint y: 258, endPoint x: 577, endPoint y: 265, distance: 10.7
click at [584, 258] on div at bounding box center [581, 253] width 19 height 10
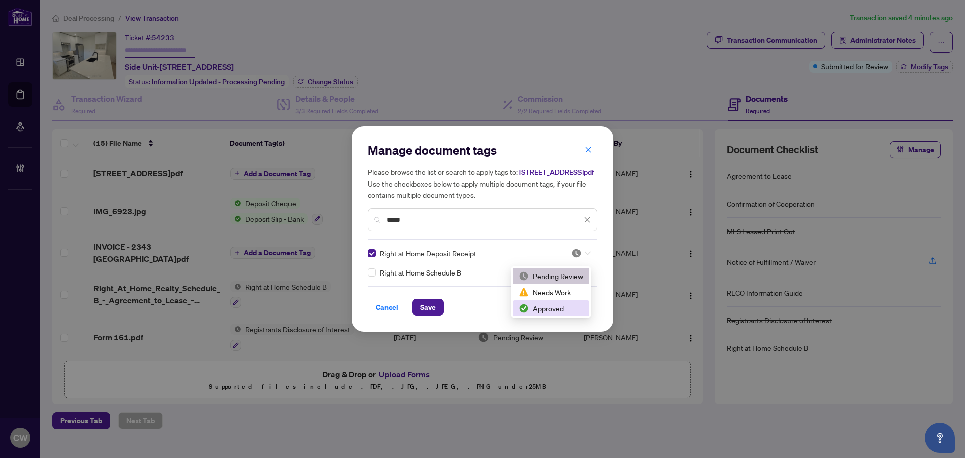
click at [557, 311] on div "Approved" at bounding box center [551, 308] width 64 height 11
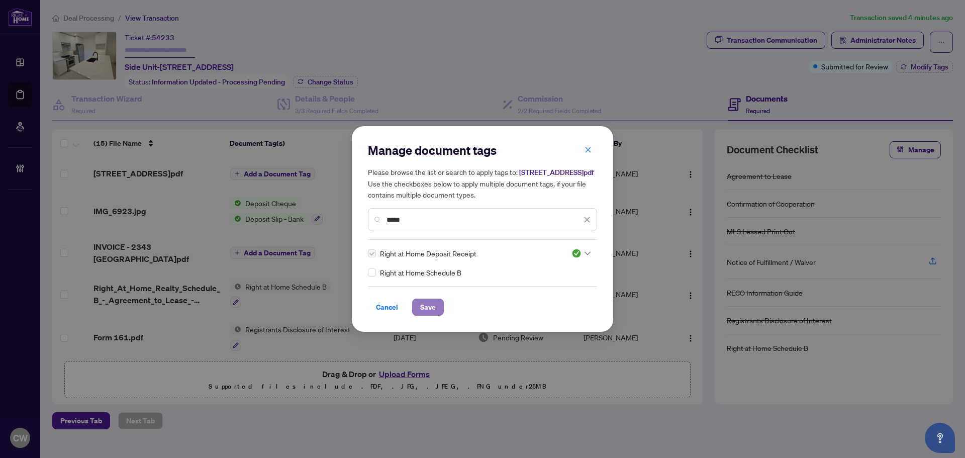
click at [424, 313] on span "Save" at bounding box center [428, 307] width 16 height 16
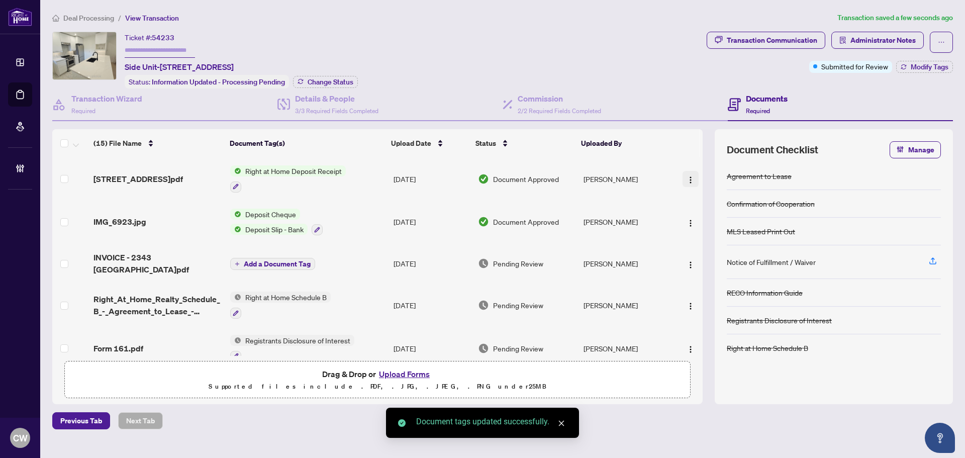
click at [687, 180] on img "button" at bounding box center [691, 180] width 8 height 8
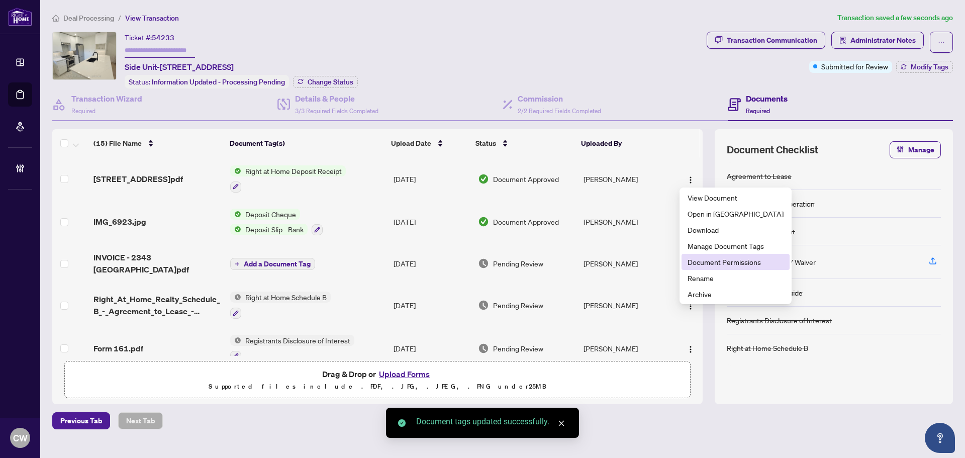
click at [706, 262] on span "Document Permissions" at bounding box center [736, 261] width 96 height 11
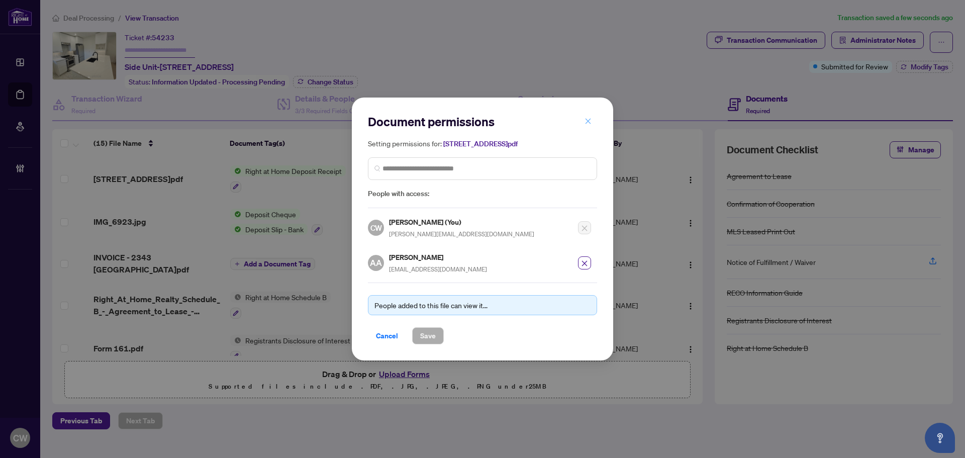
click at [587, 125] on icon "close" at bounding box center [588, 121] width 7 height 7
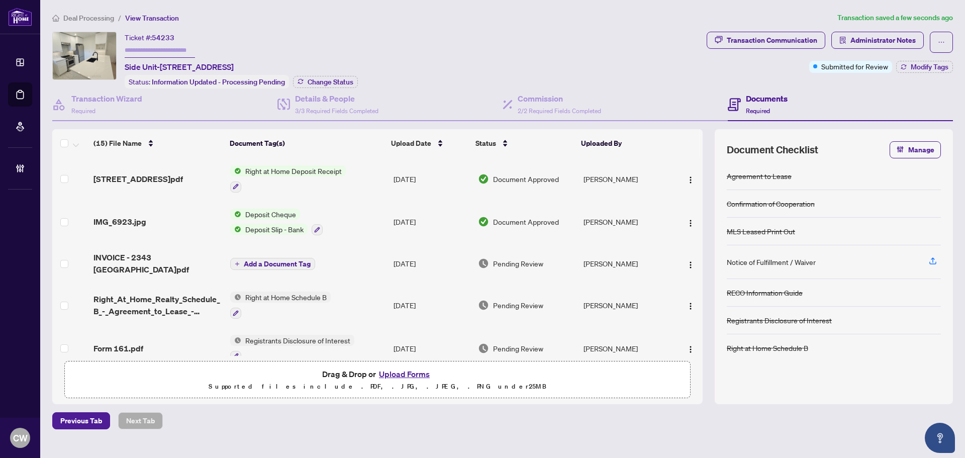
click at [795, 31] on div "Deal Processing / View Transaction Transaction saved a few seconds ago Ticket #…" at bounding box center [502, 220] width 909 height 417
click at [794, 37] on div "Transaction Communication" at bounding box center [772, 40] width 91 height 16
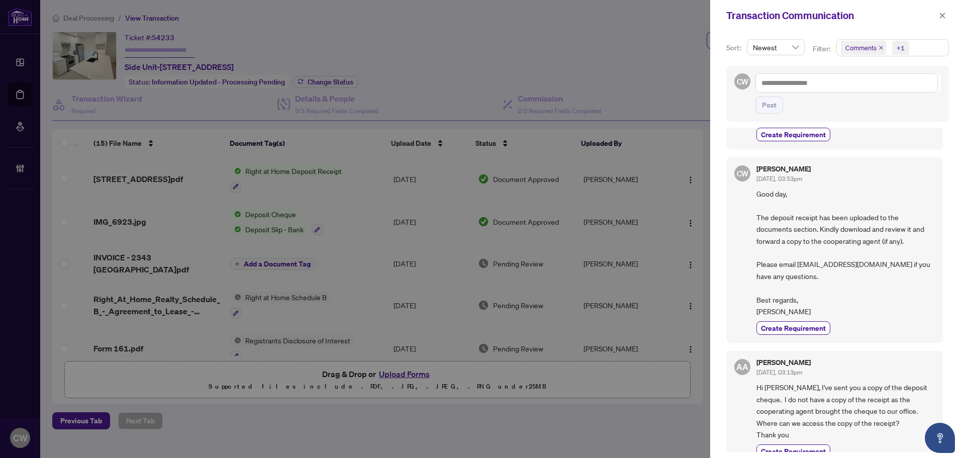
scroll to position [302, 0]
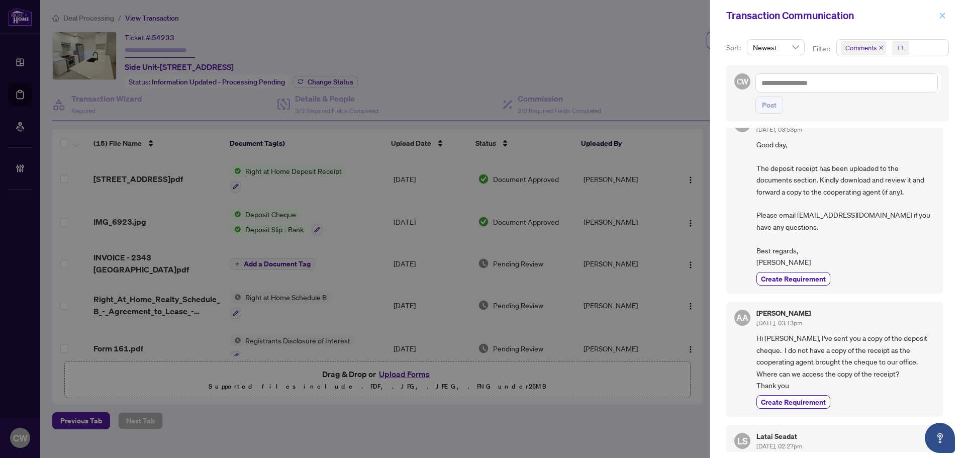
click at [940, 16] on icon "close" at bounding box center [942, 15] width 7 height 7
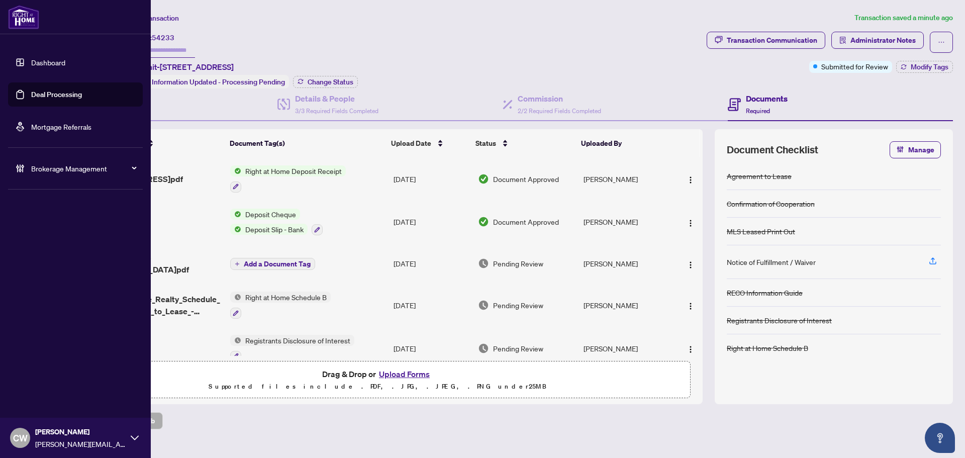
click at [31, 93] on link "Deal Processing" at bounding box center [56, 94] width 51 height 9
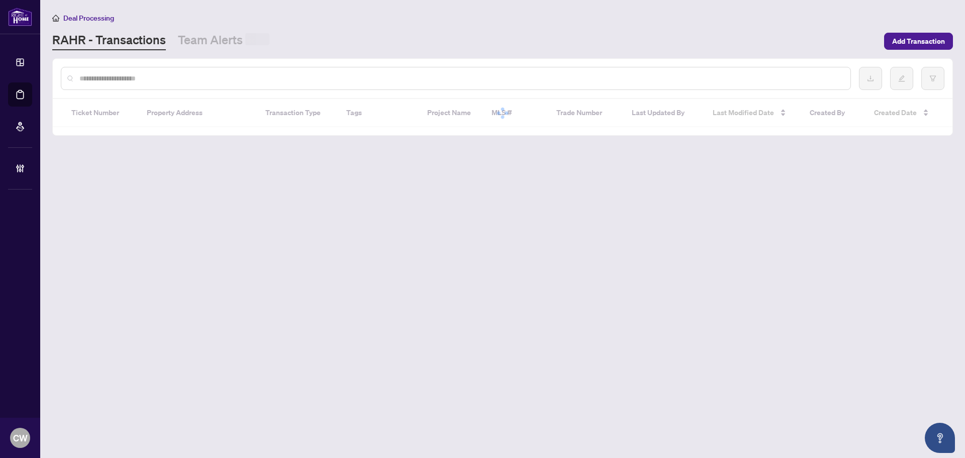
click at [188, 79] on input "text" at bounding box center [460, 78] width 763 height 11
paste input "*******"
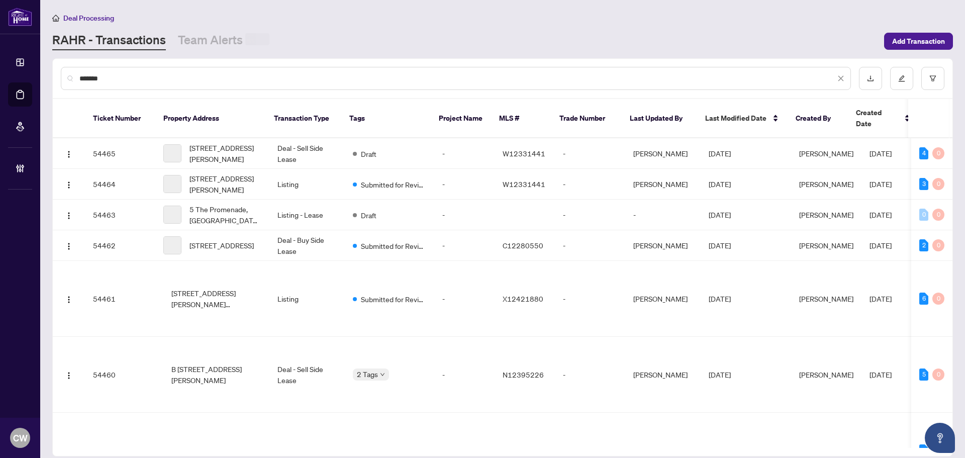
type input "*******"
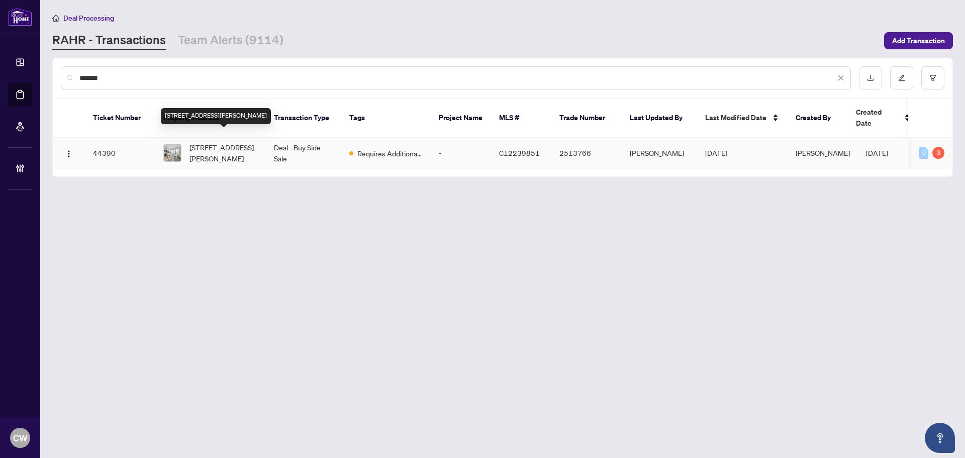
click at [216, 142] on span "[STREET_ADDRESS][PERSON_NAME]" at bounding box center [224, 153] width 68 height 22
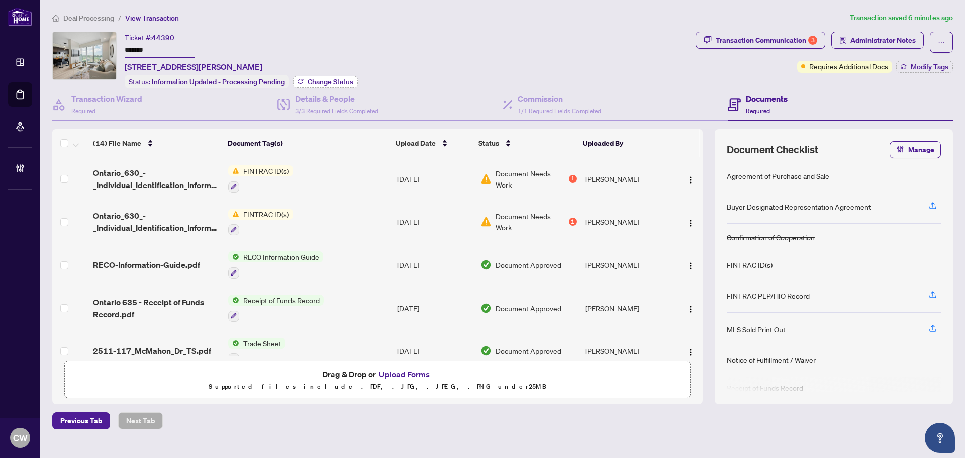
click at [341, 82] on span "Change Status" at bounding box center [331, 81] width 46 height 7
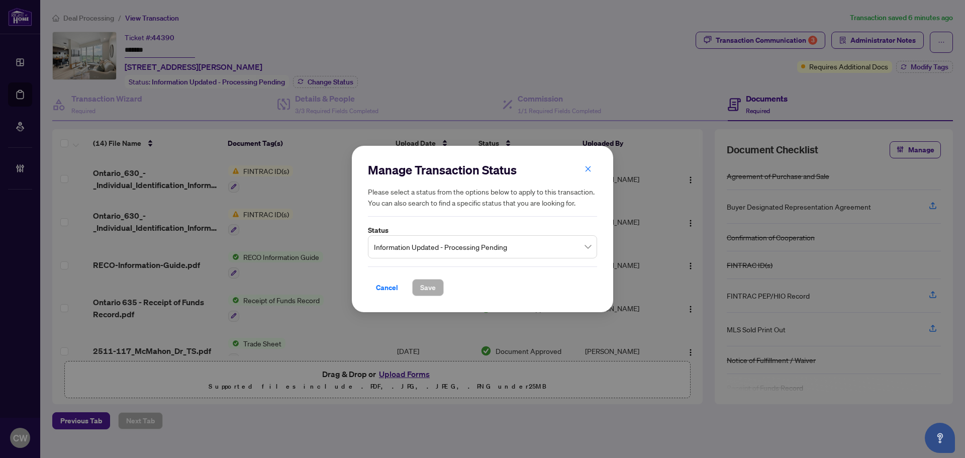
click at [471, 240] on span "Information Updated - Processing Pending" at bounding box center [482, 246] width 217 height 19
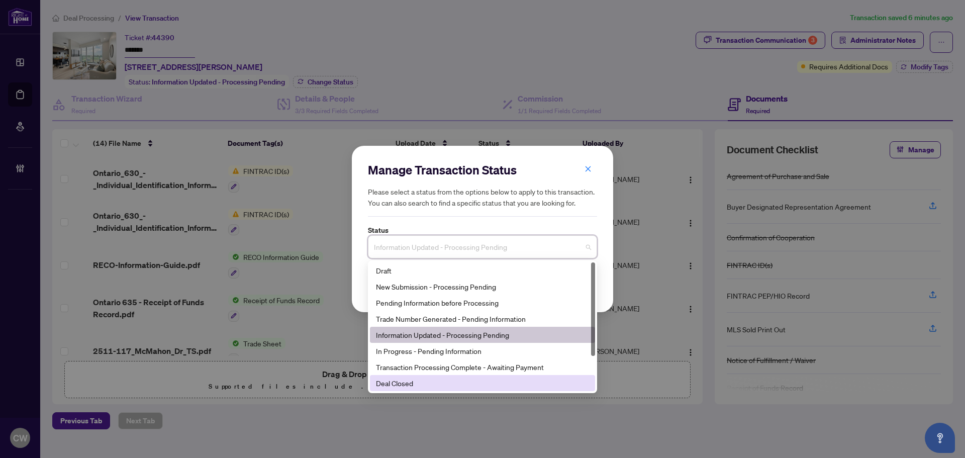
click at [416, 383] on div "Deal Closed" at bounding box center [482, 383] width 213 height 11
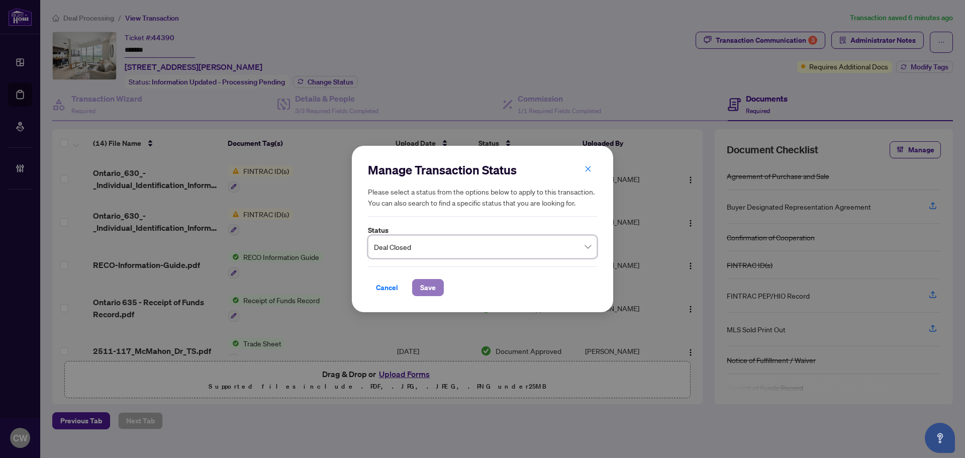
click at [423, 286] on span "Save" at bounding box center [428, 288] width 16 height 16
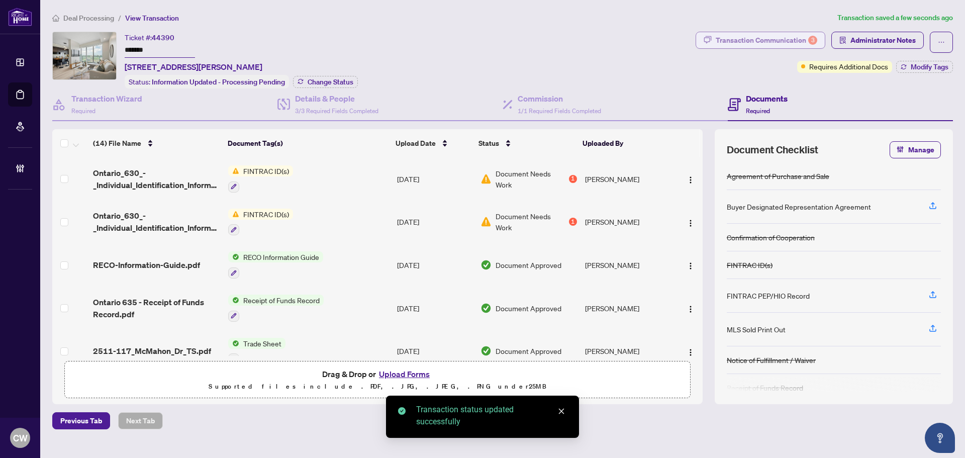
click at [773, 38] on div "Transaction Communication 3" at bounding box center [767, 40] width 102 height 16
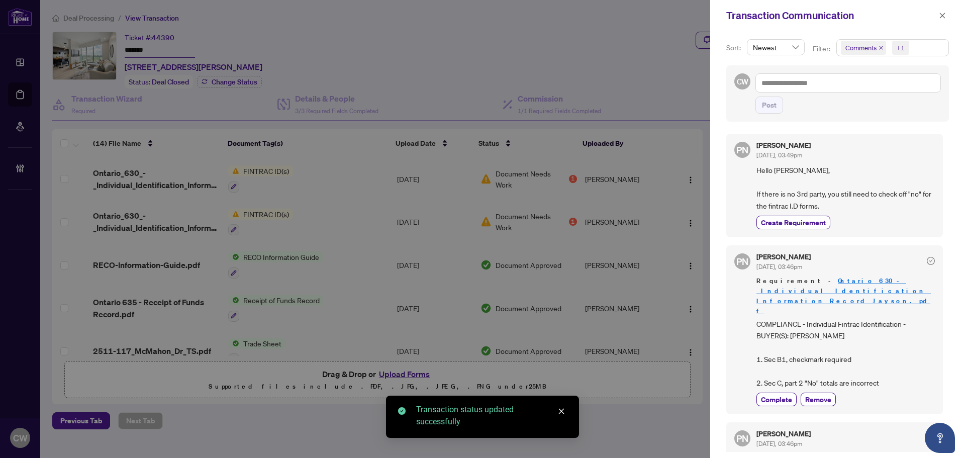
click at [880, 45] on span "Comments" at bounding box center [863, 48] width 45 height 14
click at [849, 88] on div "Comments" at bounding box center [892, 89] width 99 height 12
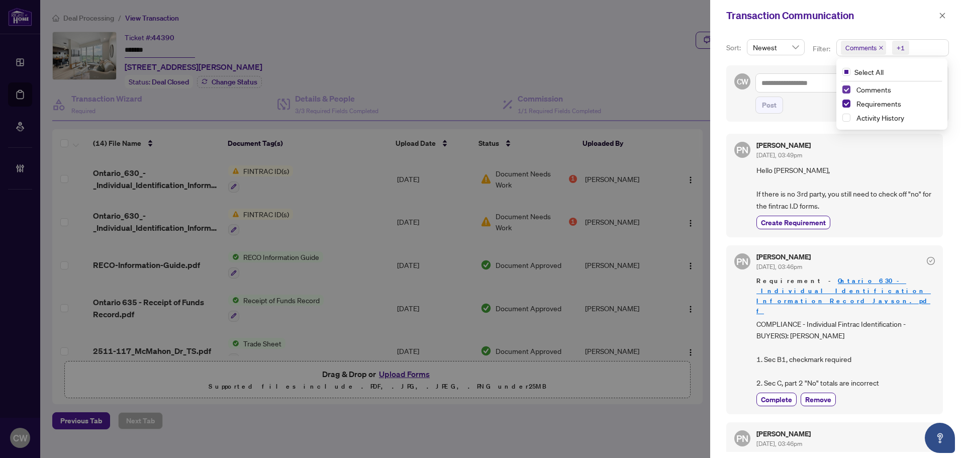
click at [846, 88] on span "Select Comments" at bounding box center [847, 89] width 8 height 8
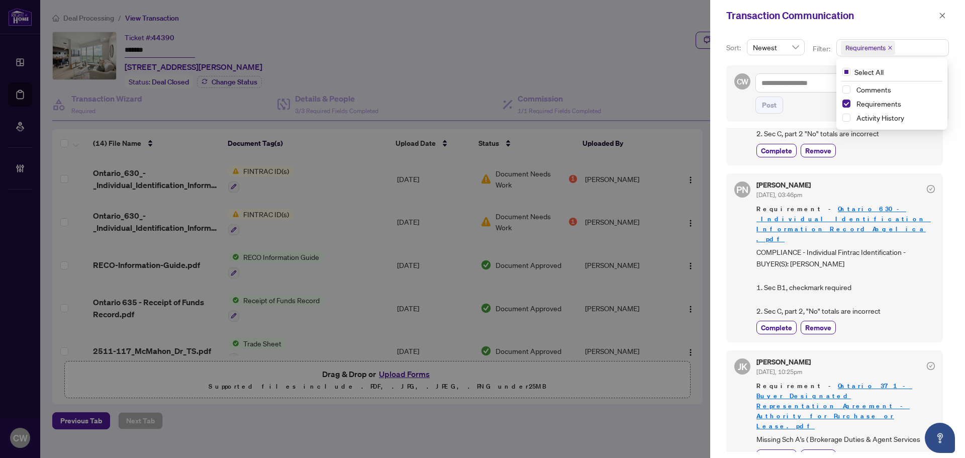
scroll to position [201, 0]
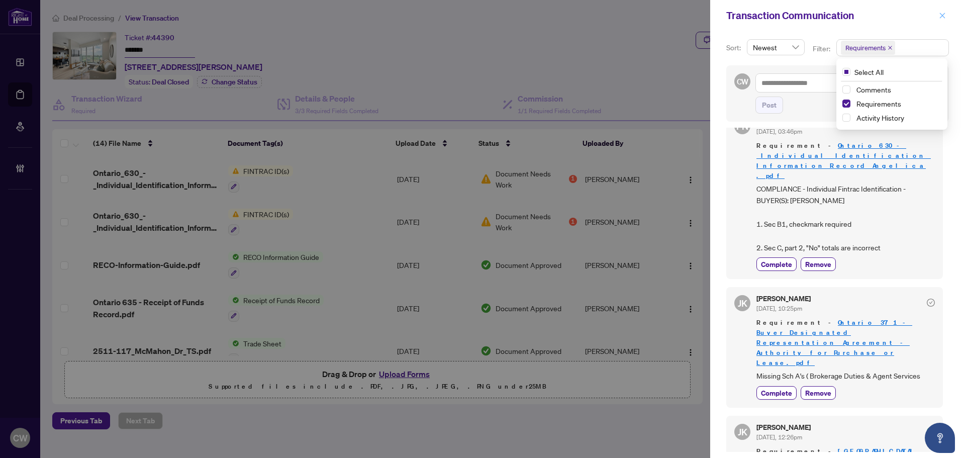
click at [946, 15] on button "button" at bounding box center [942, 16] width 13 height 12
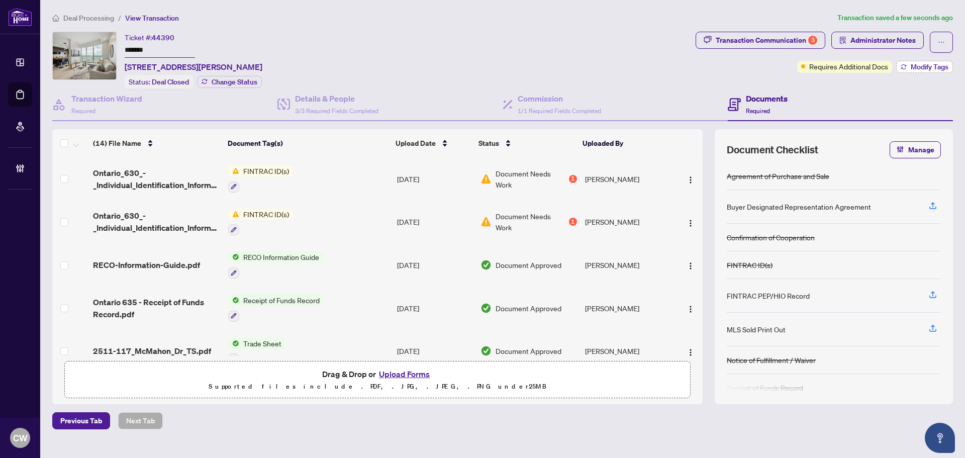
click at [927, 64] on span "Modify Tags" at bounding box center [930, 66] width 38 height 7
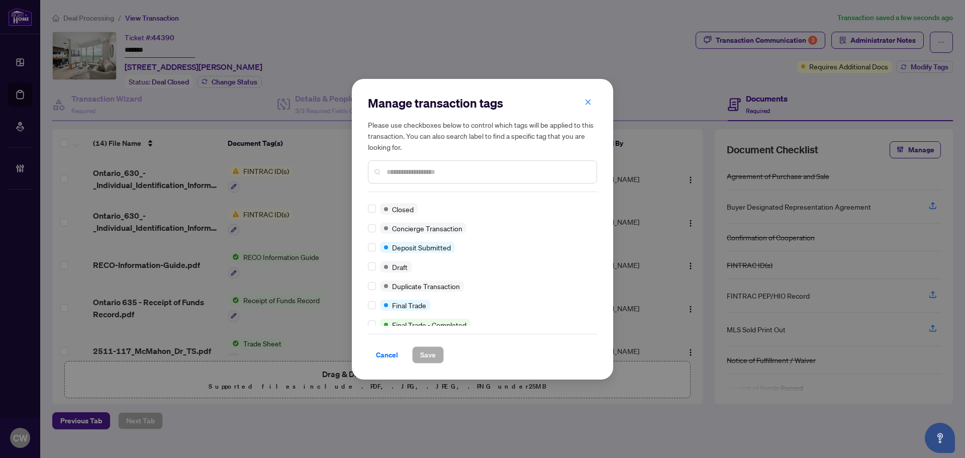
scroll to position [0, 0]
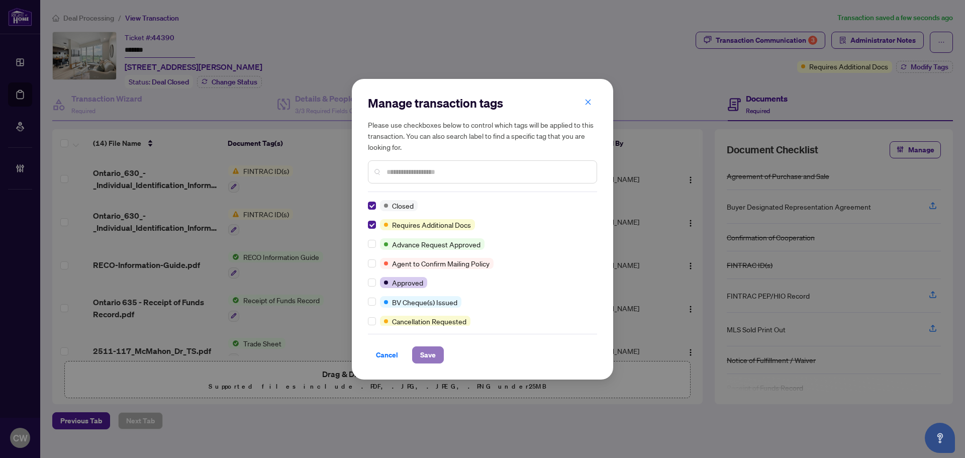
click at [433, 357] on span "Save" at bounding box center [428, 355] width 16 height 16
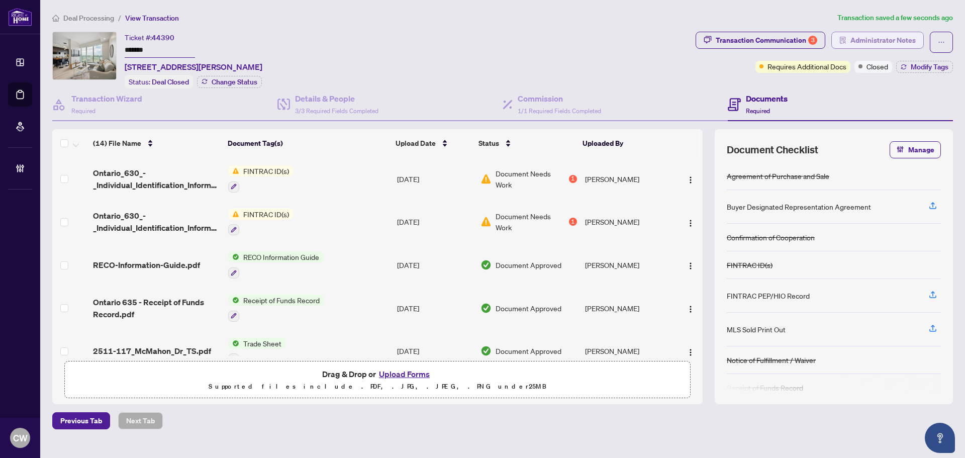
click at [889, 45] on span "Administrator Notes" at bounding box center [883, 40] width 65 height 16
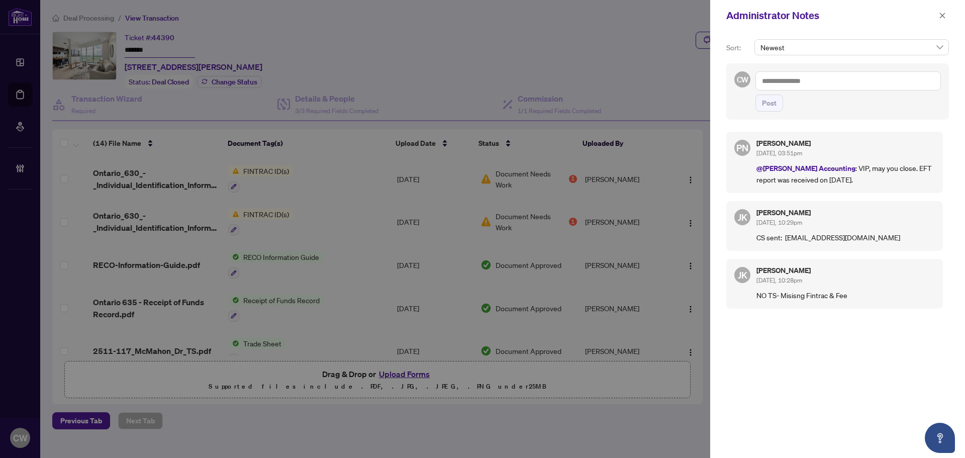
click at [787, 71] on div "CW Post" at bounding box center [838, 91] width 223 height 56
click at [791, 86] on textarea at bounding box center [849, 80] width 186 height 19
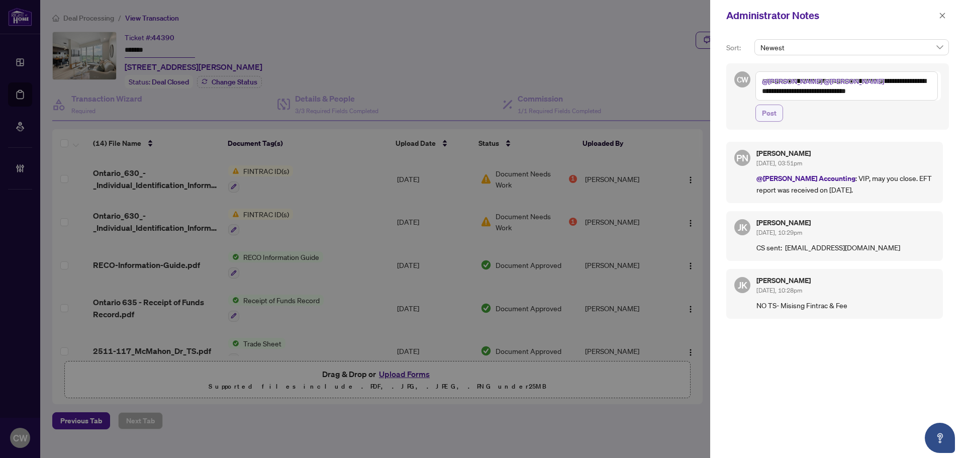
type textarea "**********"
click at [768, 118] on span "Post" at bounding box center [769, 113] width 15 height 16
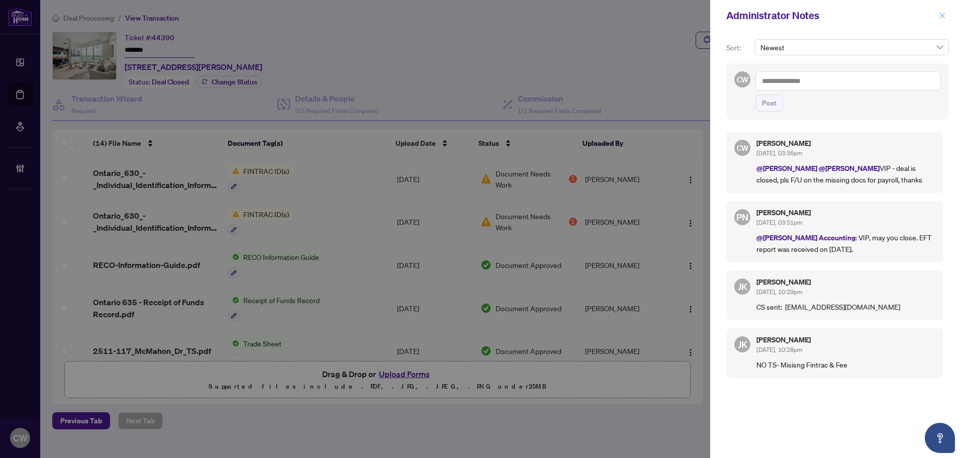
click at [944, 15] on icon "close" at bounding box center [942, 15] width 7 height 7
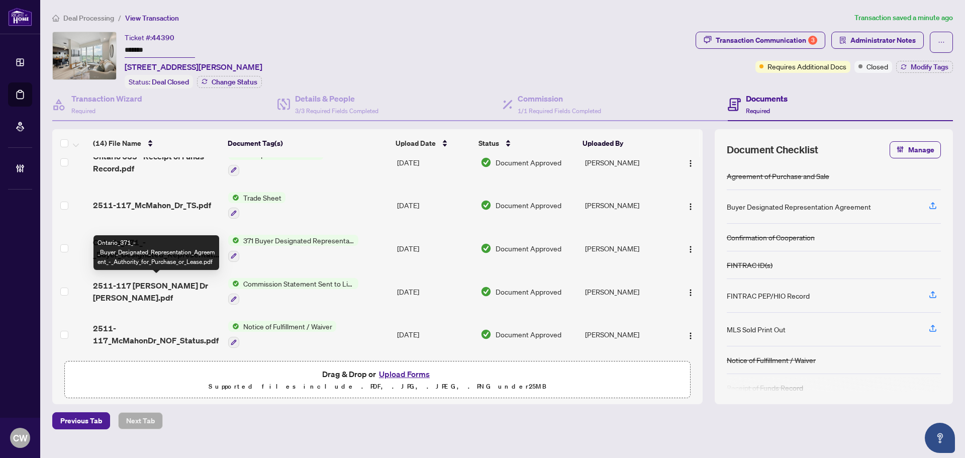
scroll to position [204, 0]
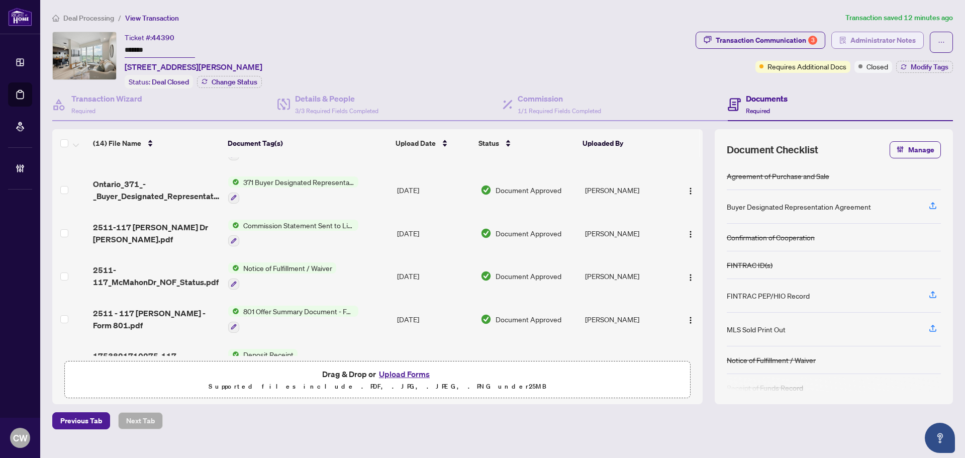
click at [900, 42] on span "Administrator Notes" at bounding box center [883, 40] width 65 height 16
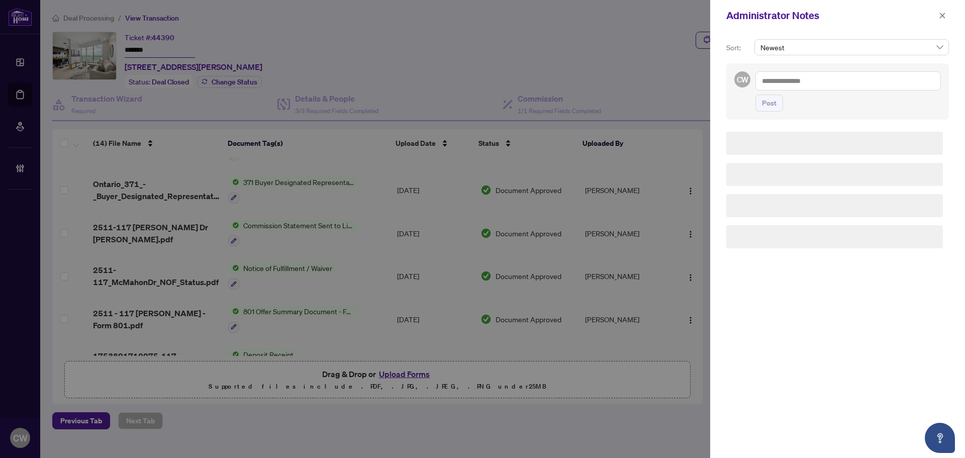
click at [803, 77] on textarea at bounding box center [849, 80] width 186 height 19
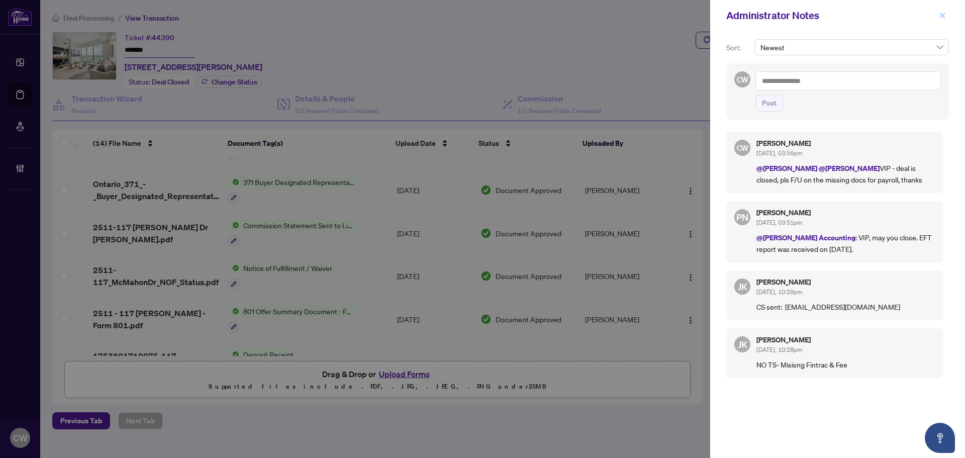
click at [942, 12] on icon "close" at bounding box center [942, 15] width 7 height 7
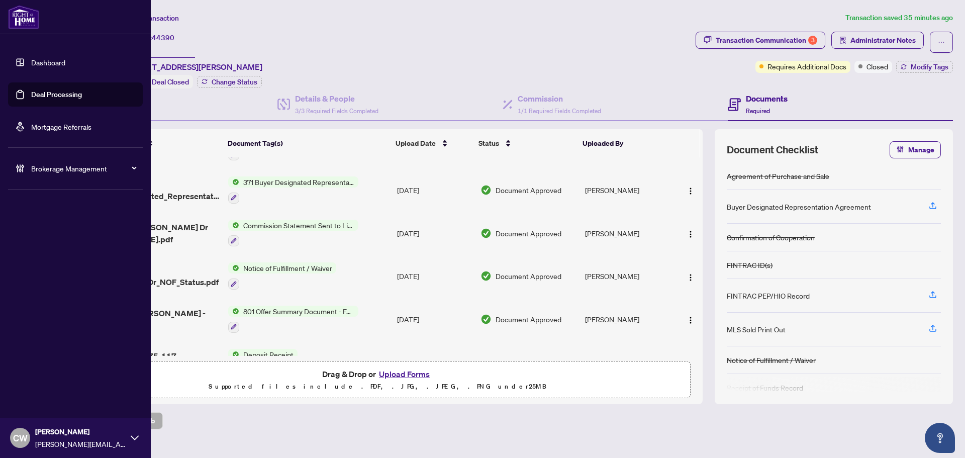
drag, startPoint x: 18, startPoint y: 101, endPoint x: 100, endPoint y: 87, distance: 82.7
click at [31, 99] on link "Deal Processing" at bounding box center [56, 94] width 51 height 9
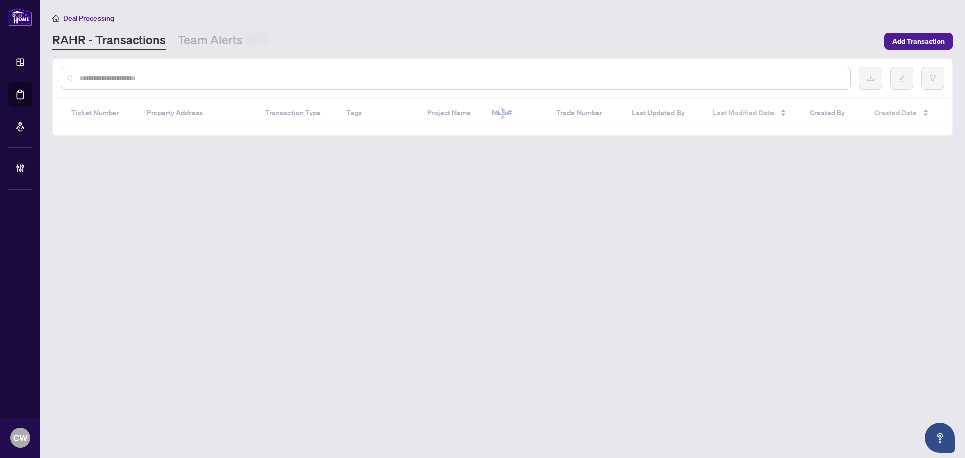
click at [179, 74] on input "text" at bounding box center [460, 78] width 763 height 11
paste input "*****"
type input "*****"
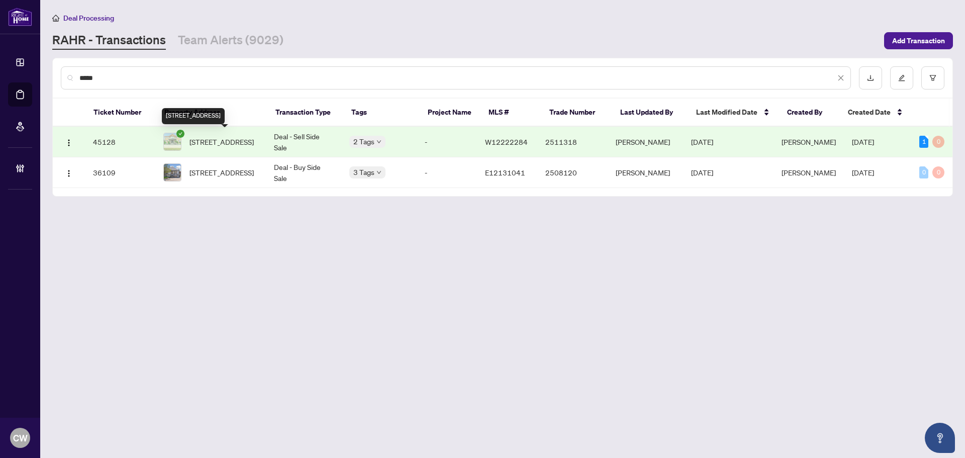
click at [233, 147] on span "[STREET_ADDRESS]" at bounding box center [222, 141] width 64 height 11
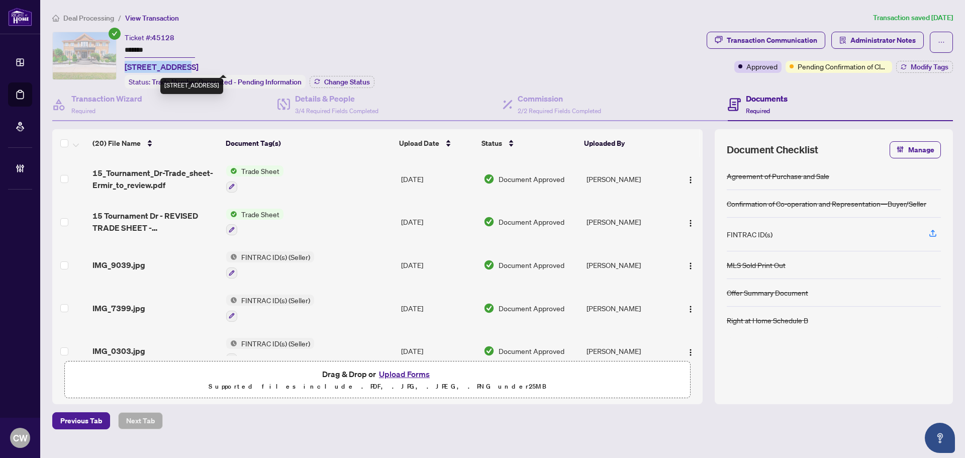
drag, startPoint x: 181, startPoint y: 65, endPoint x: 124, endPoint y: 64, distance: 56.8
click at [124, 64] on div "Ticket #: 45128 ******* [STREET_ADDRESS] Status: Trade Number Generated - Pendi…" at bounding box center [377, 60] width 651 height 57
copy span "15 Tournament"
click at [892, 42] on span "Administrator Notes" at bounding box center [883, 40] width 65 height 16
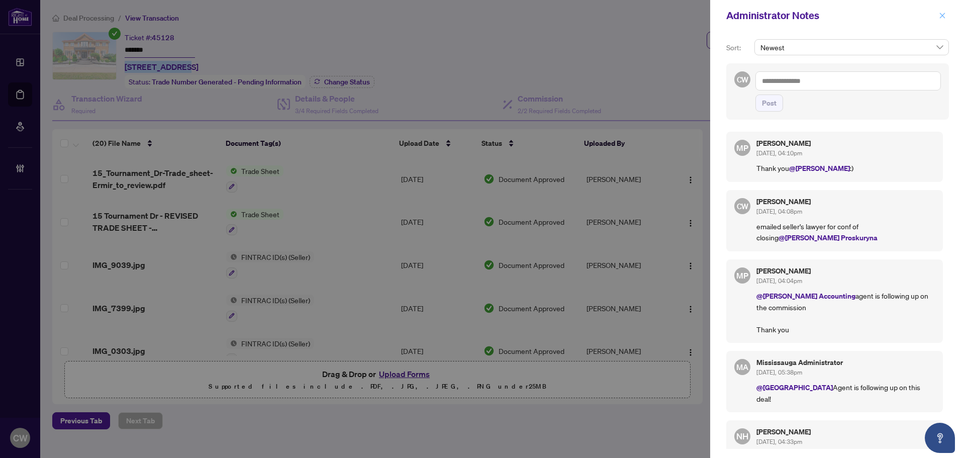
click at [937, 15] on button "button" at bounding box center [942, 16] width 13 height 12
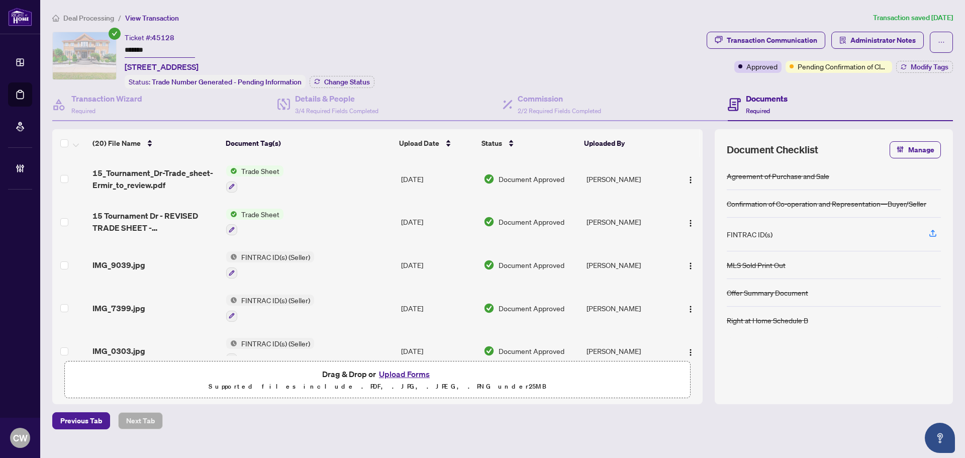
drag, startPoint x: 157, startPoint y: 47, endPoint x: 108, endPoint y: 47, distance: 48.8
click at [108, 47] on div "Ticket #: 45128 ******* [STREET_ADDRESS] Status: Trade Number Generated - Pendi…" at bounding box center [377, 60] width 651 height 57
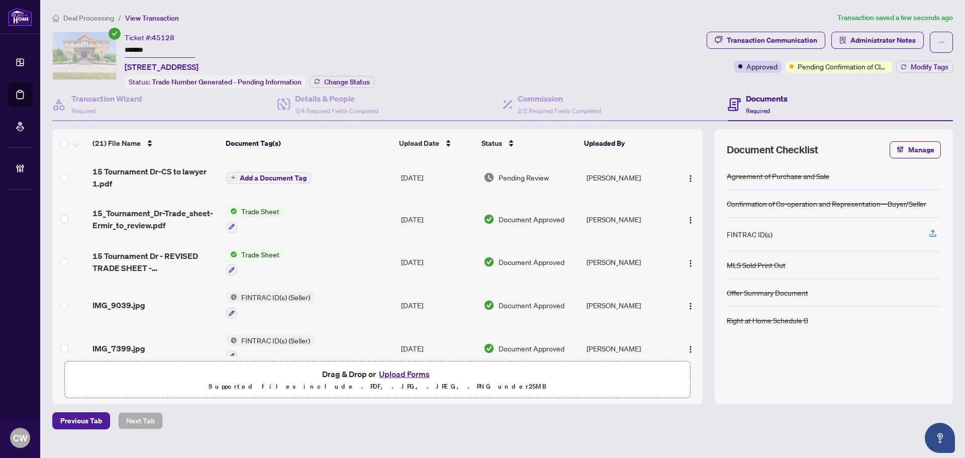
click at [276, 176] on span "Add a Document Tag" at bounding box center [273, 177] width 67 height 7
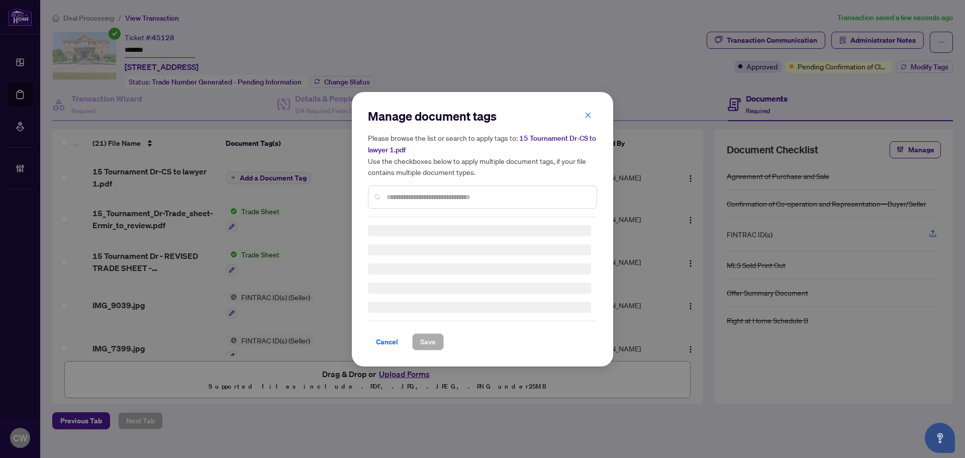
click at [419, 193] on input "text" at bounding box center [488, 197] width 202 height 11
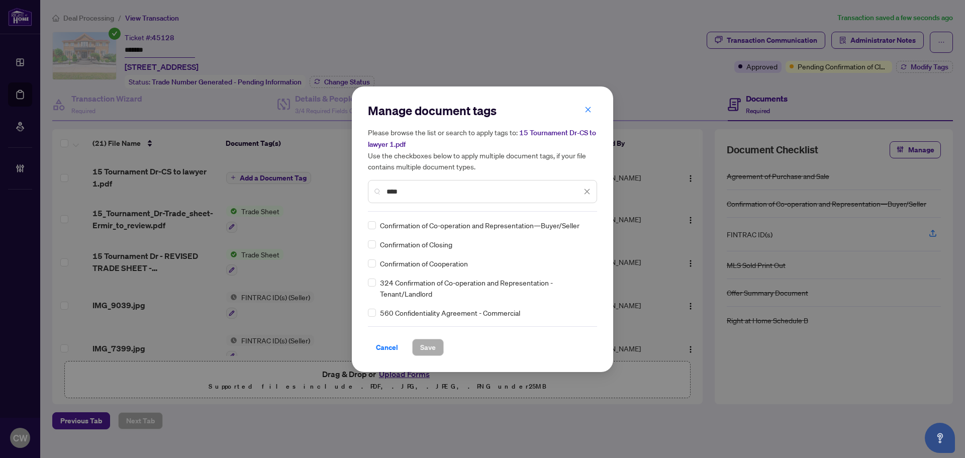
type input "****"
click at [422, 348] on span "Save" at bounding box center [428, 347] width 16 height 16
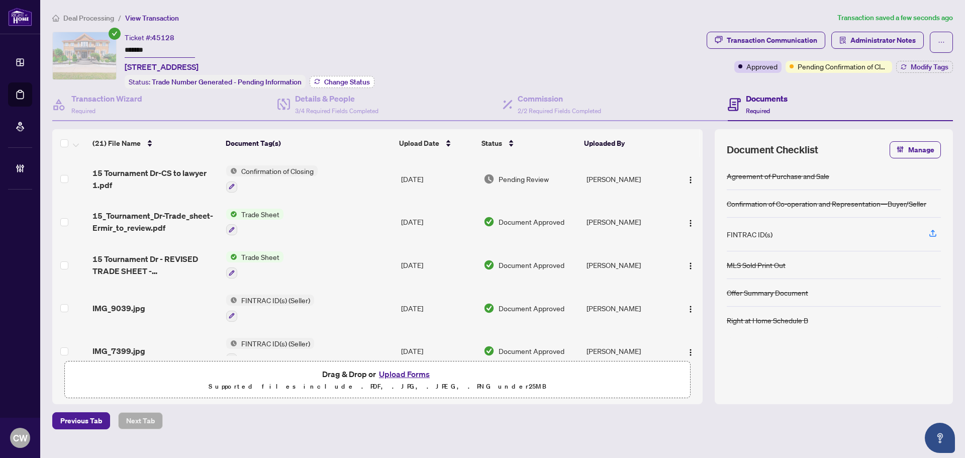
click at [336, 81] on span "Change Status" at bounding box center [347, 81] width 46 height 7
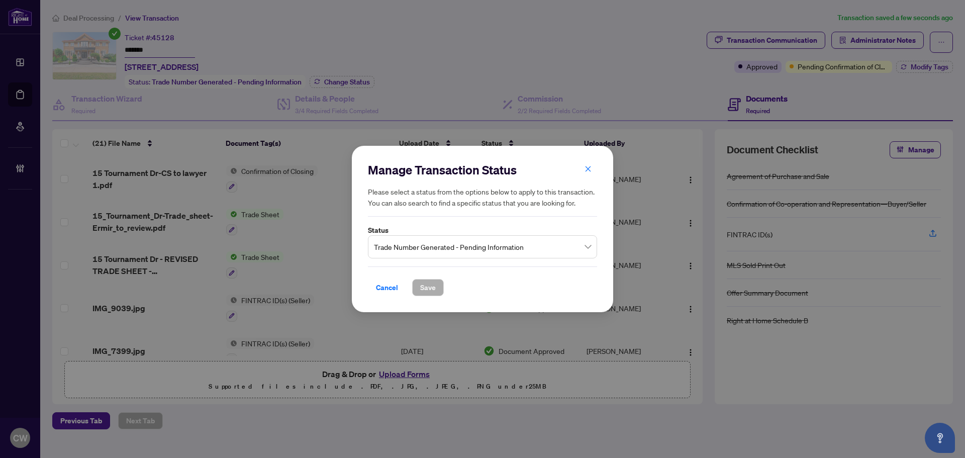
click at [473, 247] on span "Trade Number Generated - Pending Information" at bounding box center [482, 246] width 217 height 19
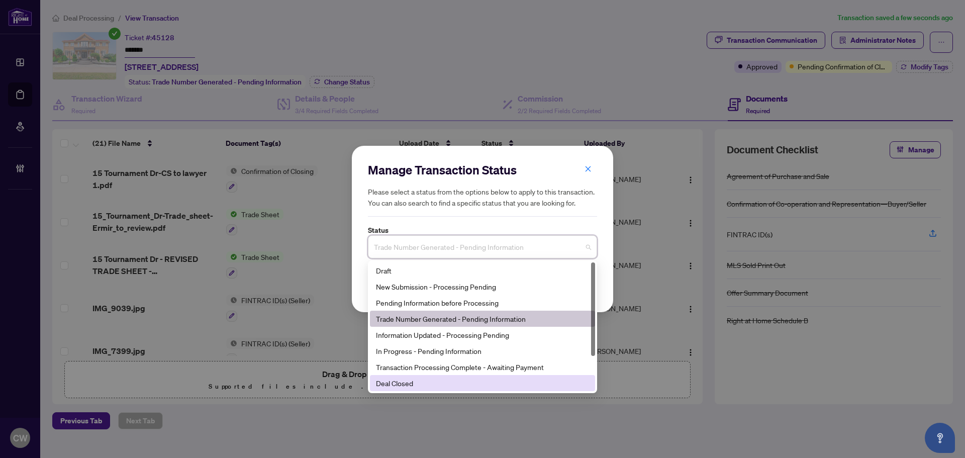
click at [421, 390] on div "Deal Closed" at bounding box center [482, 383] width 225 height 16
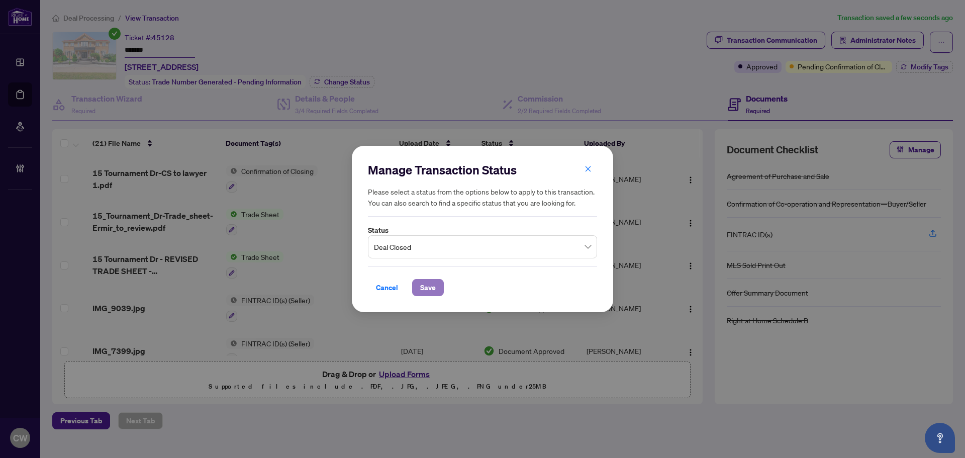
click at [428, 285] on span "Save" at bounding box center [428, 288] width 16 height 16
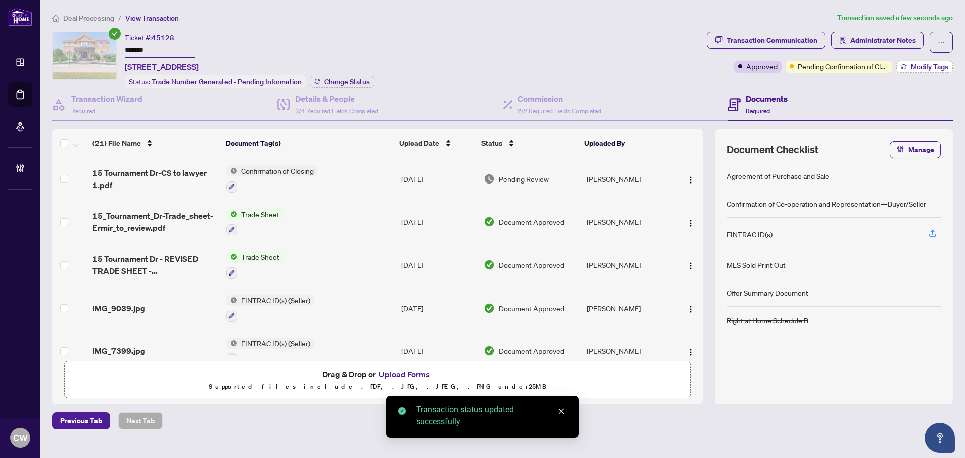
click at [929, 64] on span "Modify Tags" at bounding box center [930, 66] width 38 height 7
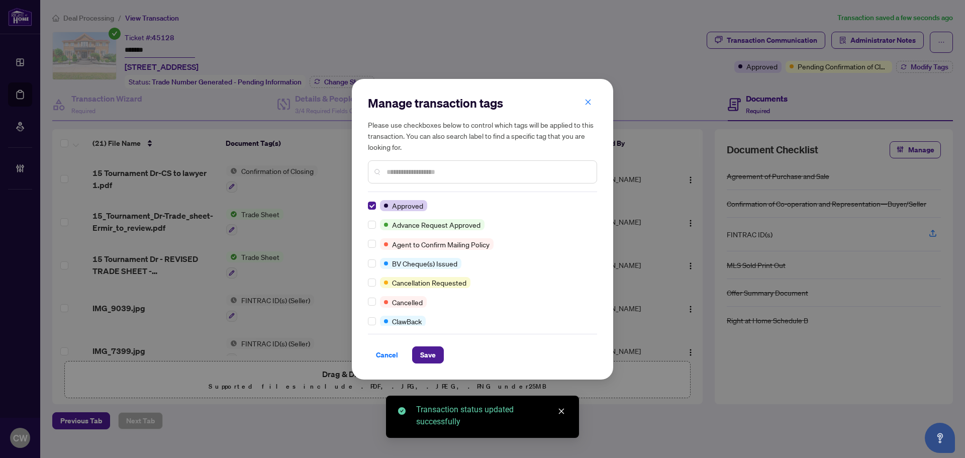
scroll to position [50, 0]
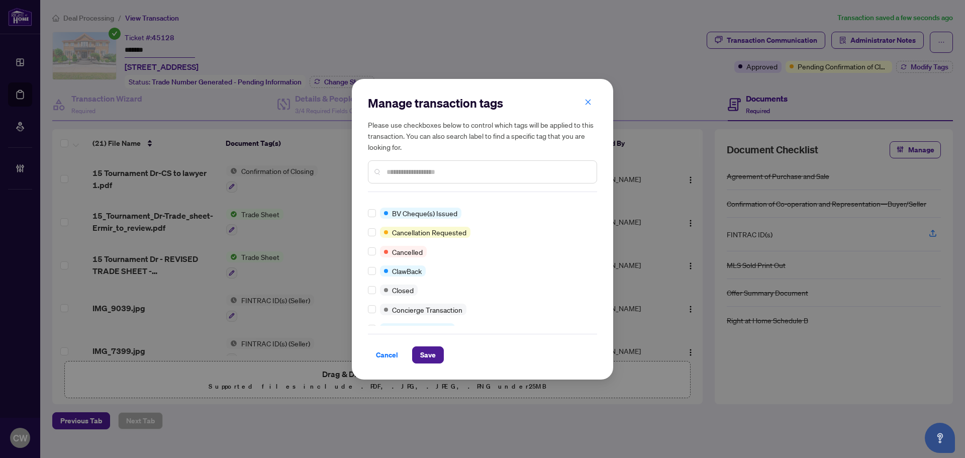
click at [377, 290] on div at bounding box center [374, 290] width 12 height 11
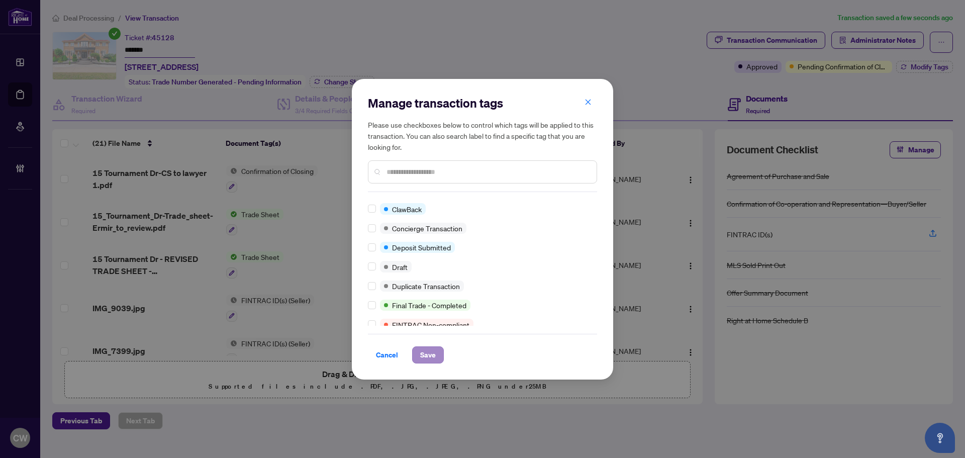
scroll to position [0, 0]
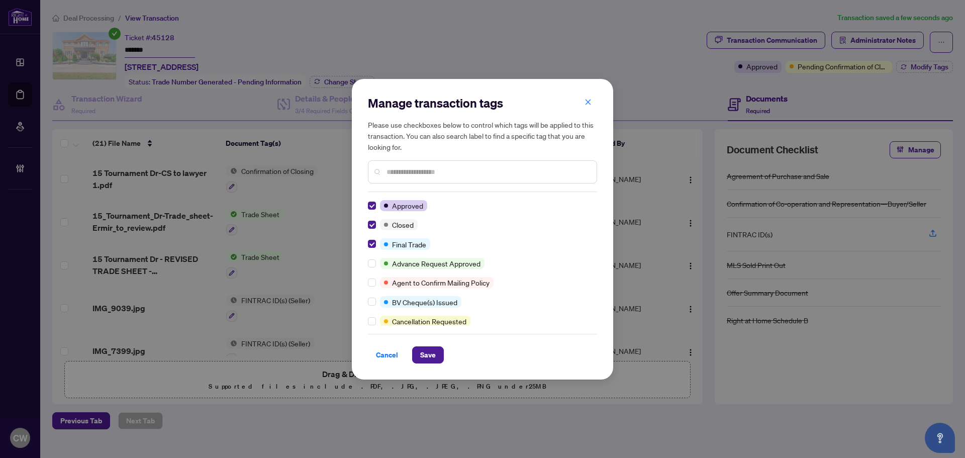
click at [440, 367] on div "Manage transaction tags Please use checkboxes below to control which tags will …" at bounding box center [482, 229] width 261 height 301
click at [436, 352] on button "Save" at bounding box center [428, 354] width 32 height 17
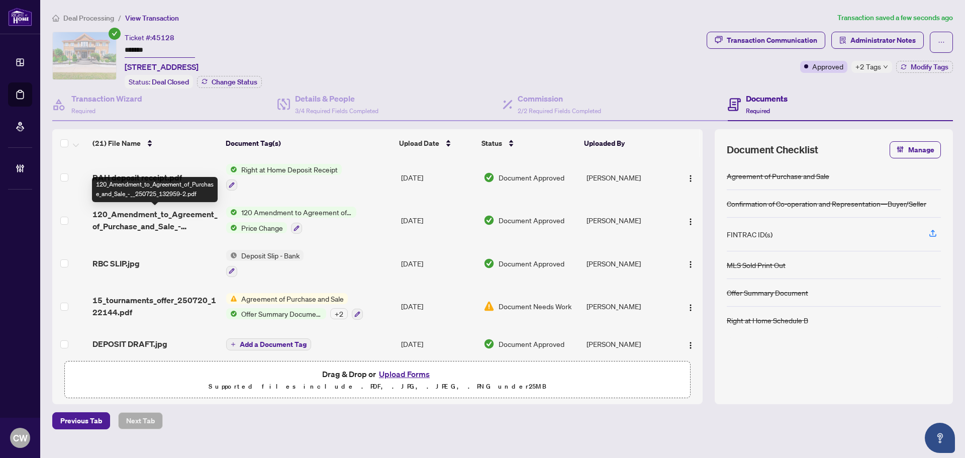
scroll to position [689, 0]
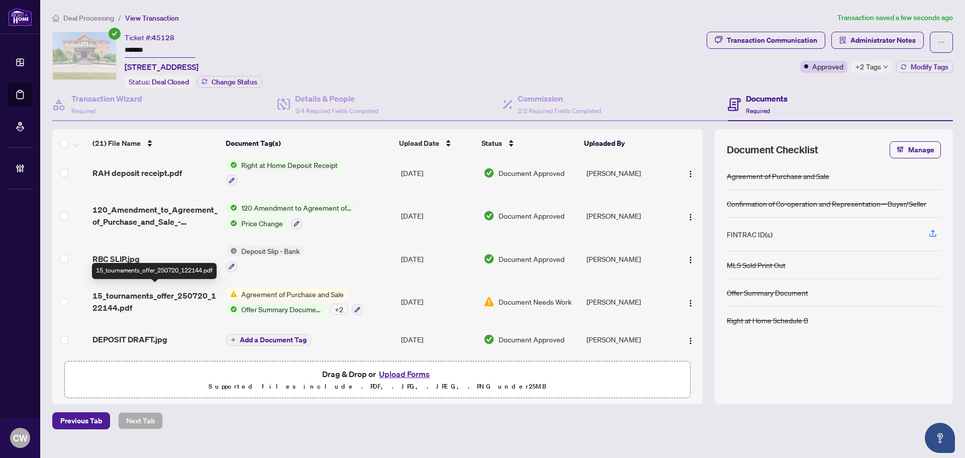
click at [135, 298] on span "15_tournaments_offer_250720_122144.pdf" at bounding box center [156, 302] width 126 height 24
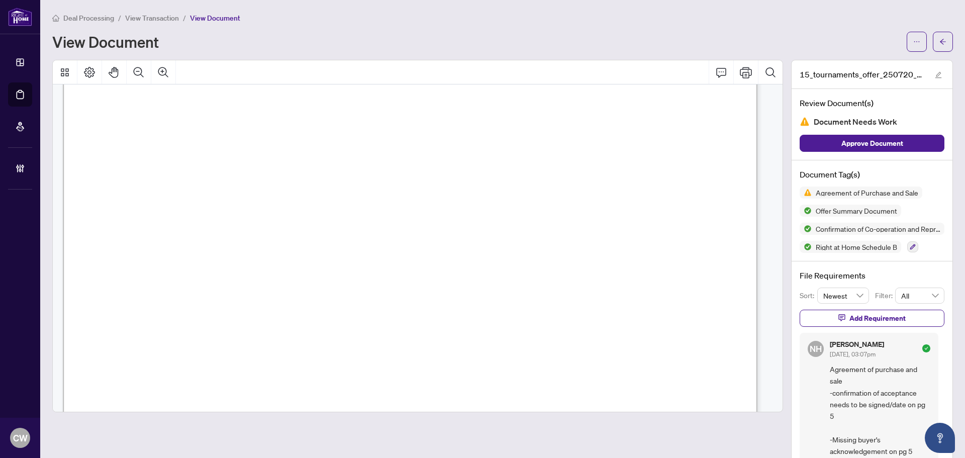
scroll to position [4816, 0]
drag, startPoint x: 767, startPoint y: 244, endPoint x: 771, endPoint y: 167, distance: 76.5
click at [777, 124] on div at bounding box center [417, 263] width 739 height 407
click at [940, 39] on icon "arrow-left" at bounding box center [943, 41] width 7 height 7
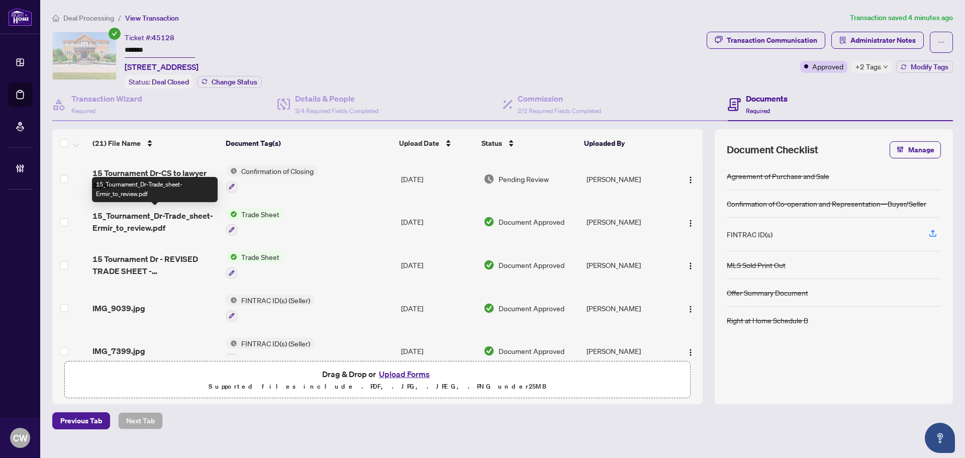
click at [155, 220] on span "15_Tournament_Dr-Trade_sheet-Ermir_to_review.pdf" at bounding box center [156, 222] width 126 height 24
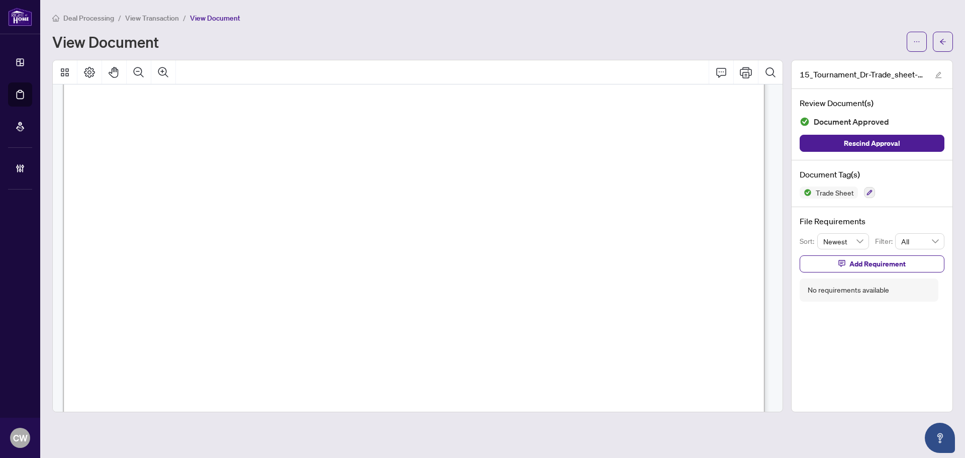
scroll to position [251, 0]
click at [944, 44] on icon "arrow-left" at bounding box center [943, 41] width 7 height 7
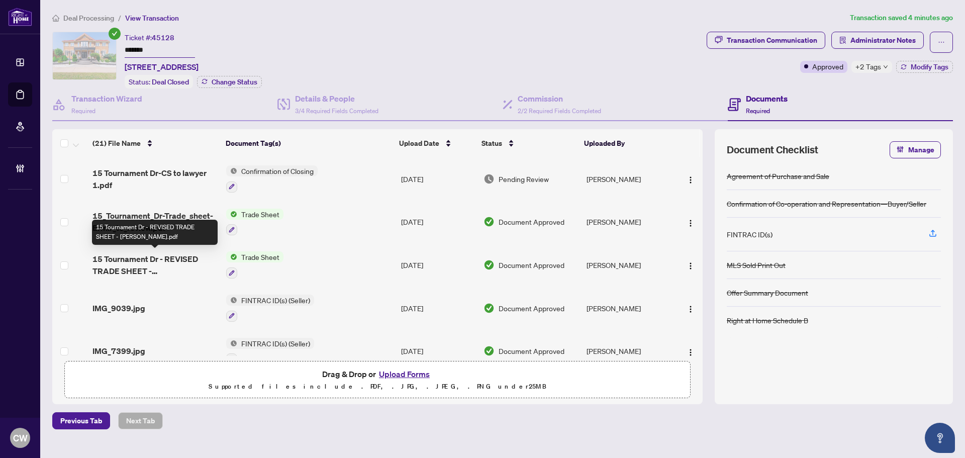
click at [147, 269] on span "15 Tournament Dr - REVISED TRADE SHEET - [PERSON_NAME].pdf" at bounding box center [156, 265] width 126 height 24
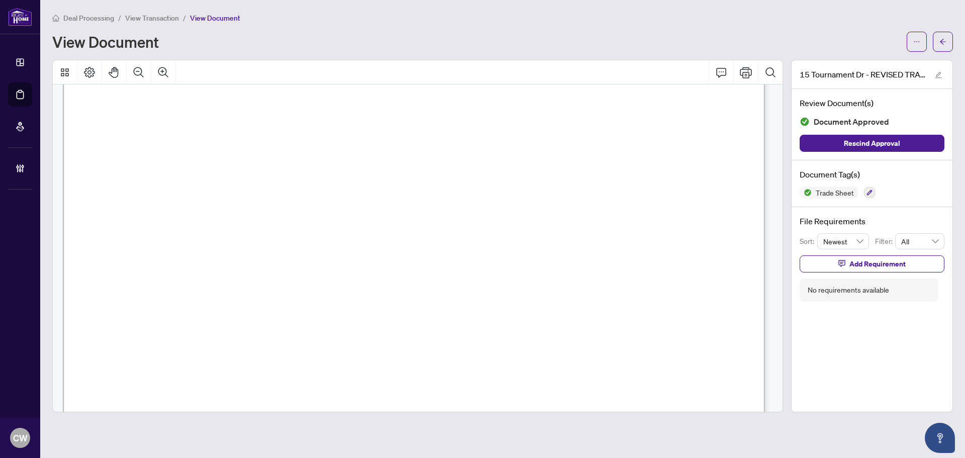
scroll to position [402, 0]
click at [941, 36] on span "button" at bounding box center [943, 42] width 7 height 16
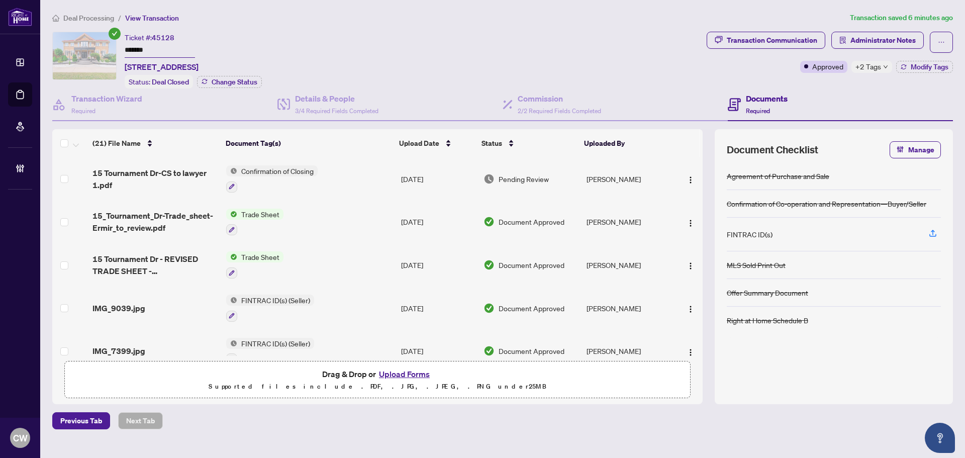
click at [420, 372] on button "Upload Forms" at bounding box center [404, 374] width 57 height 13
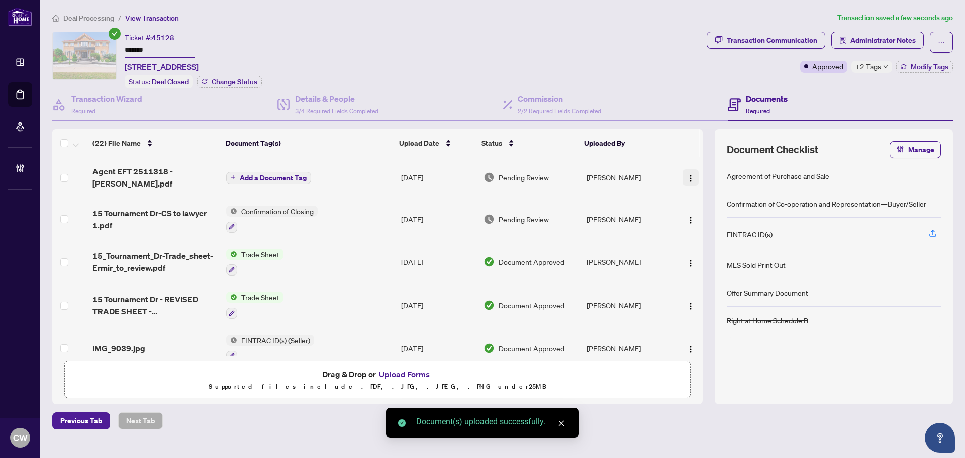
click at [690, 174] on img "button" at bounding box center [691, 178] width 8 height 8
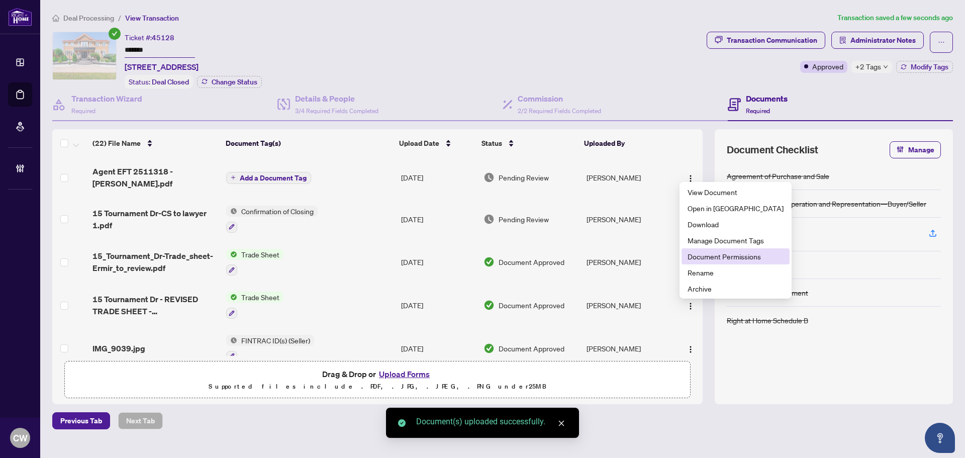
click at [695, 253] on span "Document Permissions" at bounding box center [736, 256] width 96 height 11
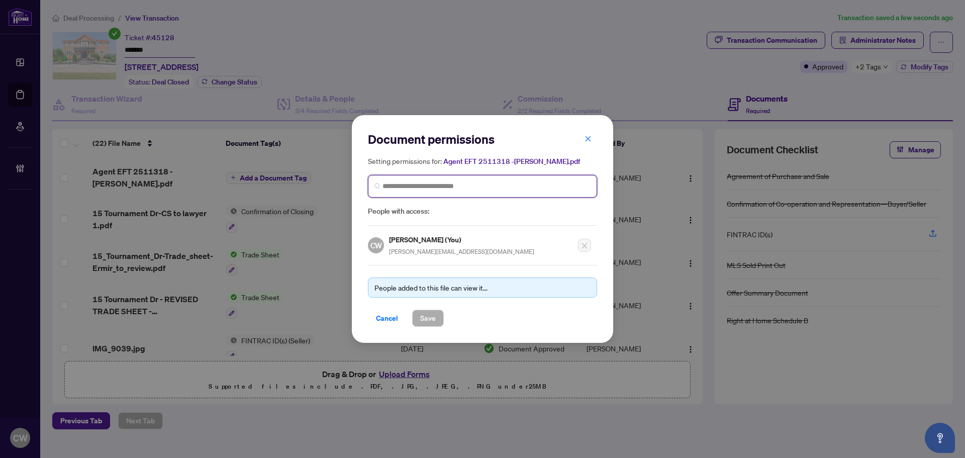
click at [424, 183] on input "search" at bounding box center [487, 186] width 208 height 11
paste input "**********"
type input "**********"
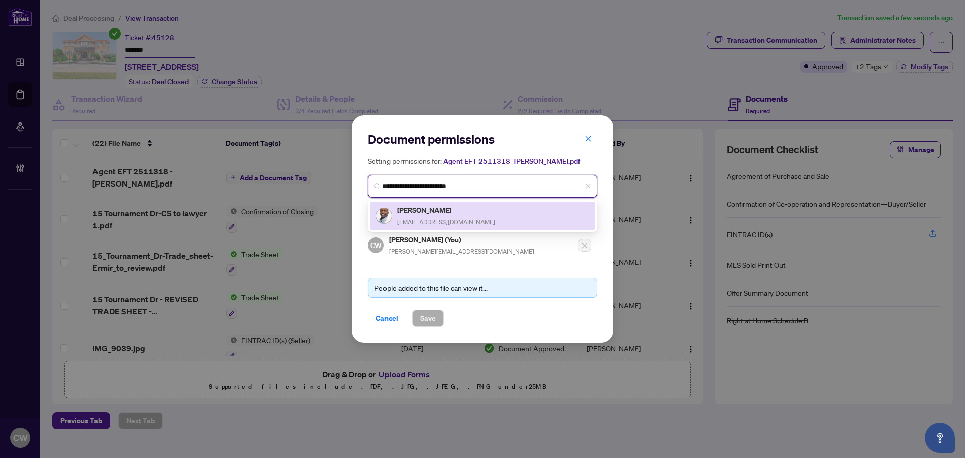
click at [455, 213] on h5 "[PERSON_NAME]" at bounding box center [446, 210] width 98 height 12
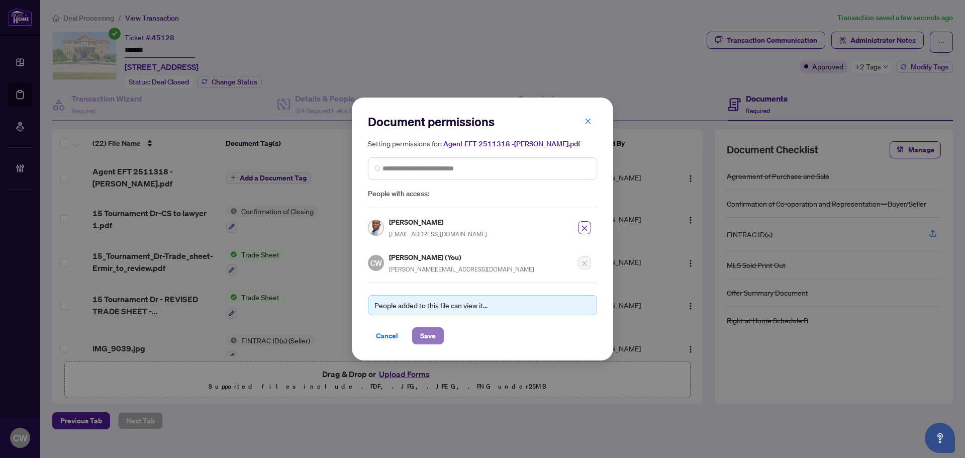
click at [432, 329] on span "Save" at bounding box center [428, 336] width 16 height 16
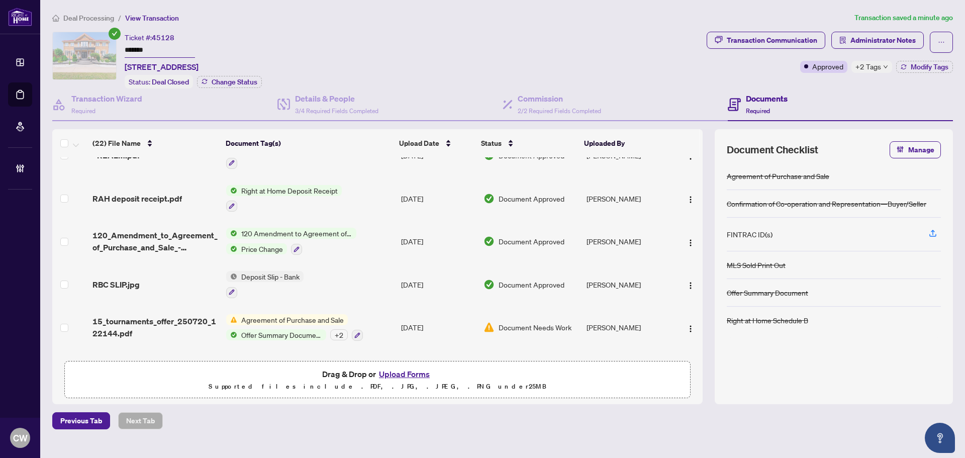
scroll to position [721, 0]
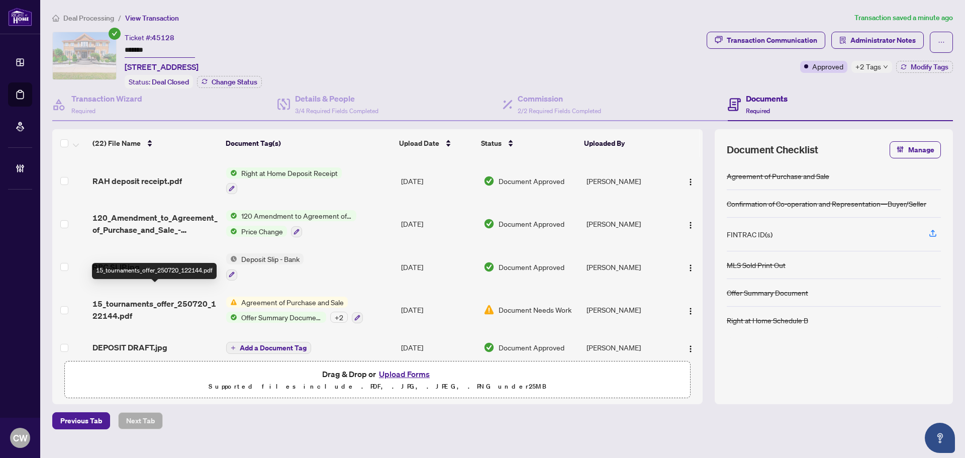
click at [144, 298] on span "15_tournaments_offer_250720_122144.pdf" at bounding box center [156, 310] width 126 height 24
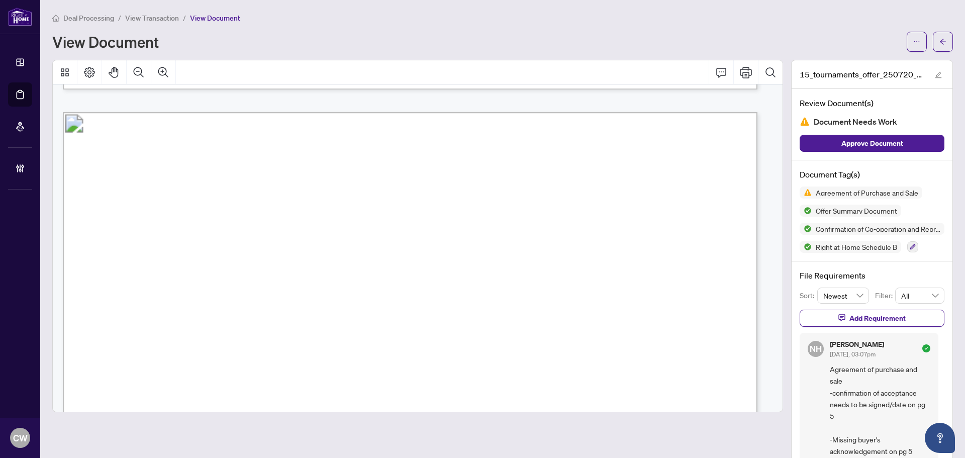
scroll to position [9366, 0]
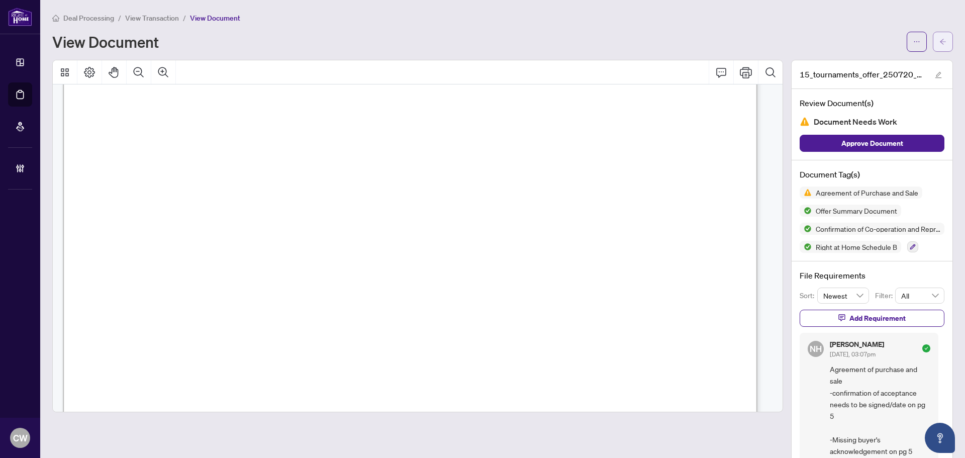
click at [940, 41] on icon "arrow-left" at bounding box center [943, 41] width 7 height 7
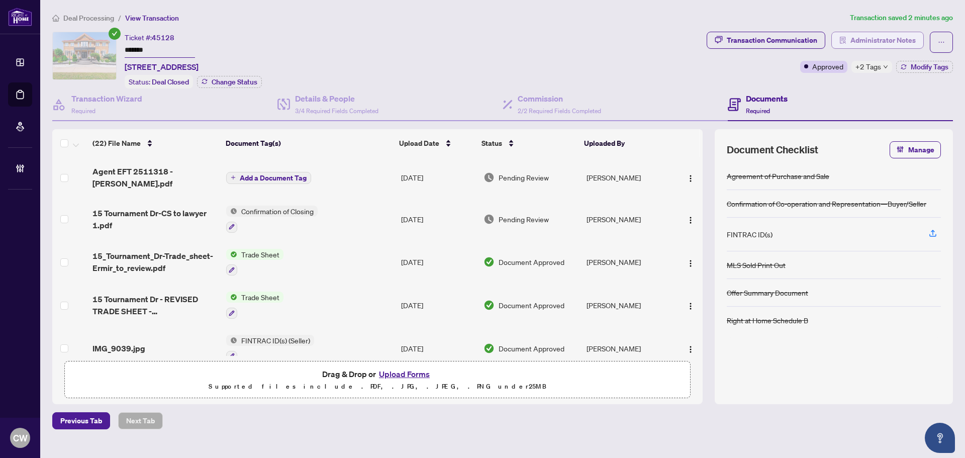
click at [887, 43] on span "Administrator Notes" at bounding box center [883, 40] width 65 height 16
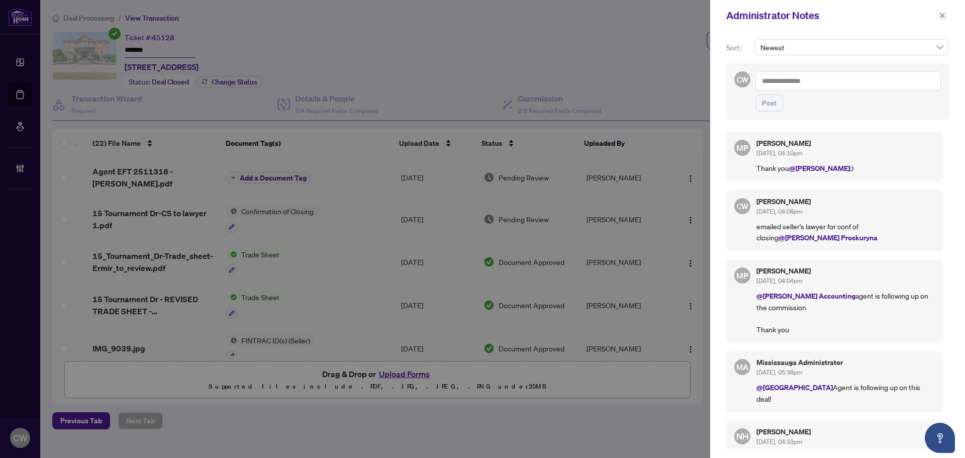
click at [855, 84] on textarea at bounding box center [849, 80] width 186 height 19
paste textarea "**********"
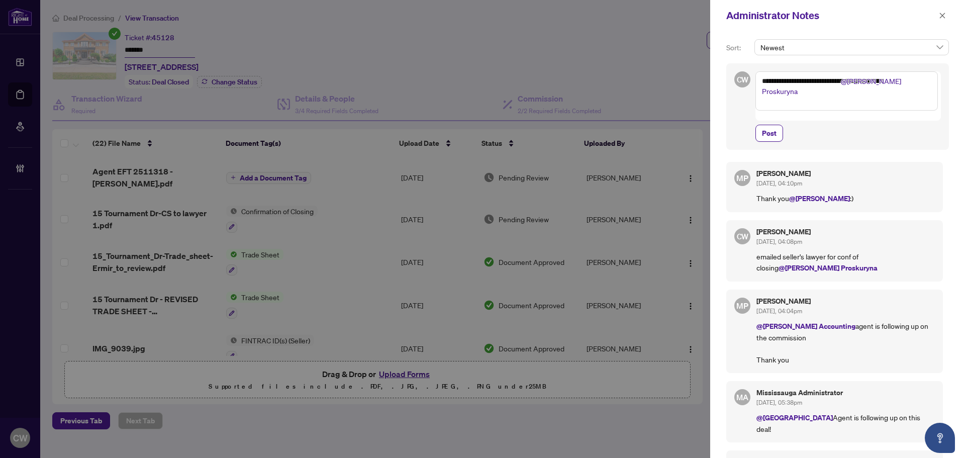
paste textarea "**********"
type textarea "**********"
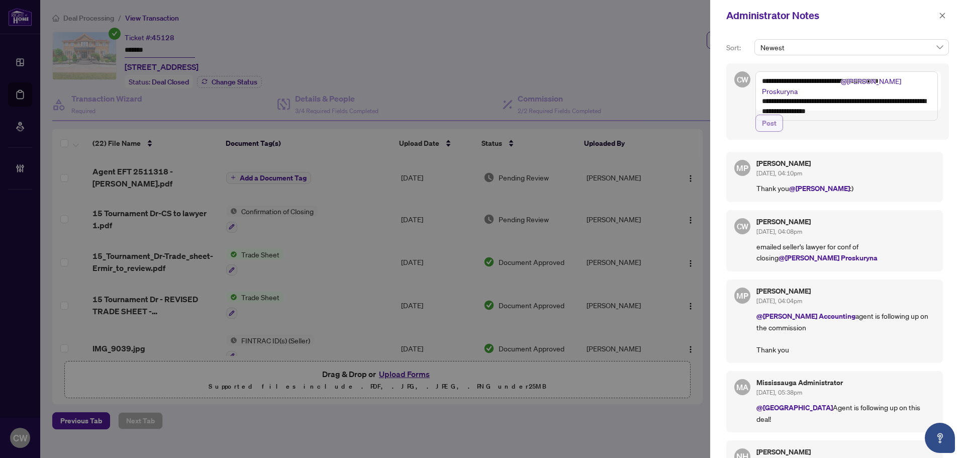
click at [773, 131] on span "Post" at bounding box center [769, 123] width 15 height 16
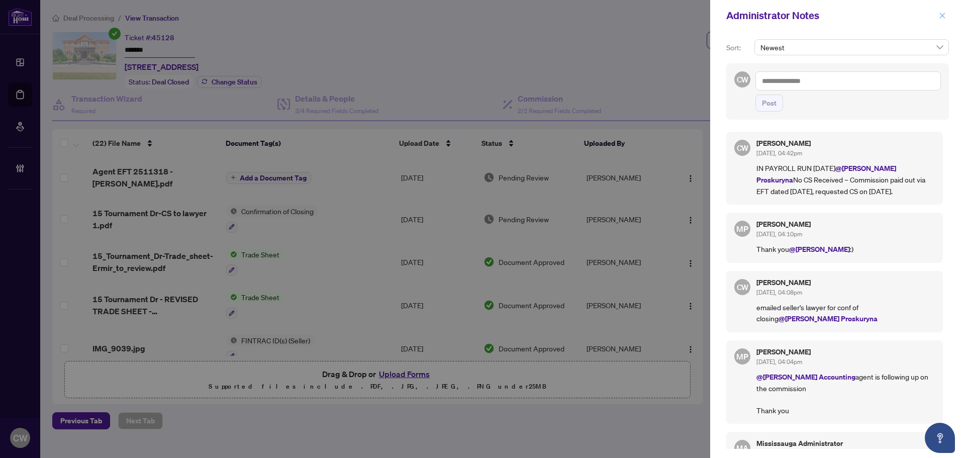
click at [945, 17] on icon "close" at bounding box center [942, 15] width 7 height 7
